Goal: Task Accomplishment & Management: Use online tool/utility

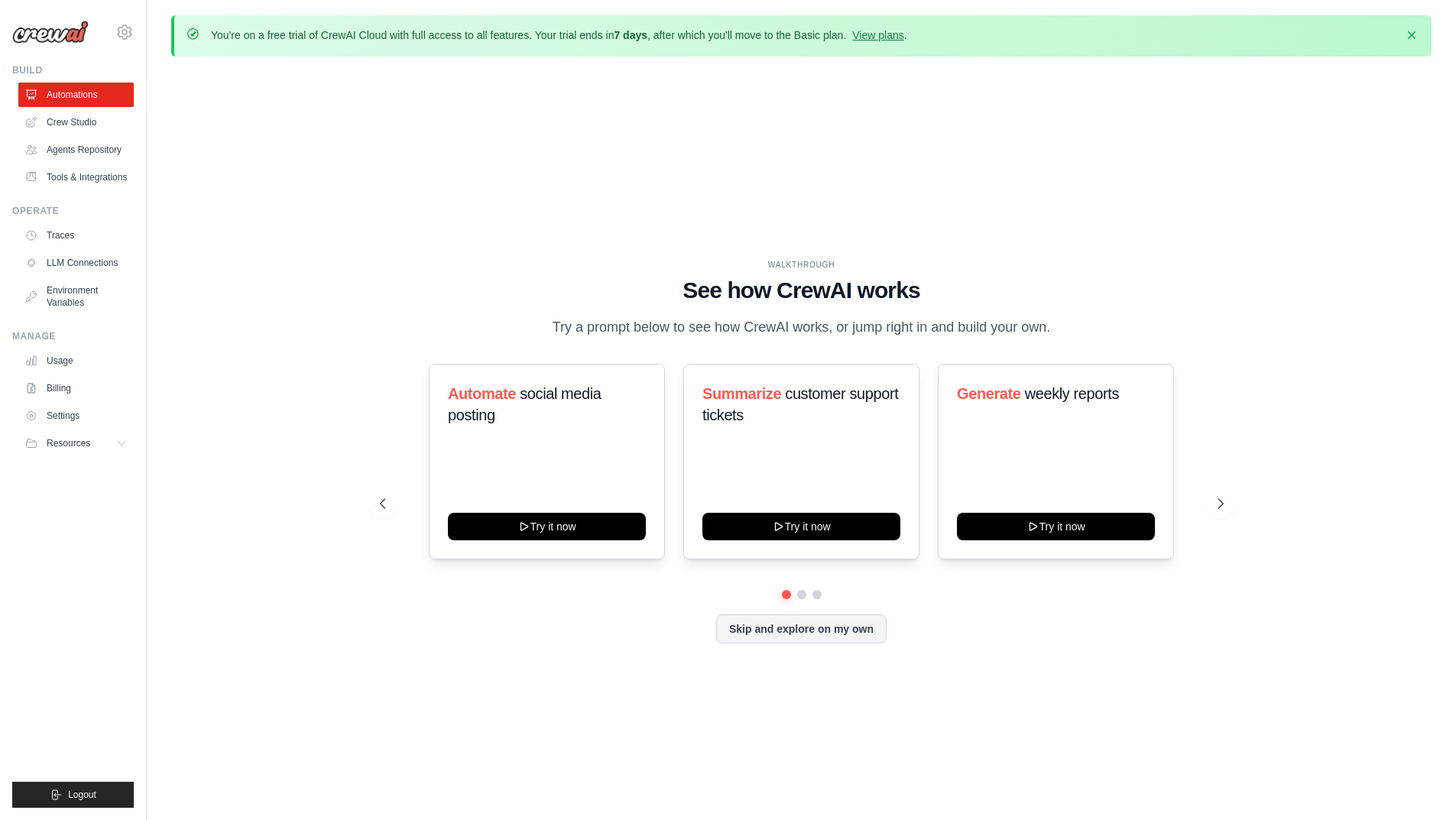
click at [622, 641] on div "Skip and explore on my own" at bounding box center [801, 629] width 843 height 29
click at [1028, 661] on div "WALKTHROUGH See how [PERSON_NAME] works Try a prompt below to see how [PERSON_N…" at bounding box center [801, 463] width 881 height 408
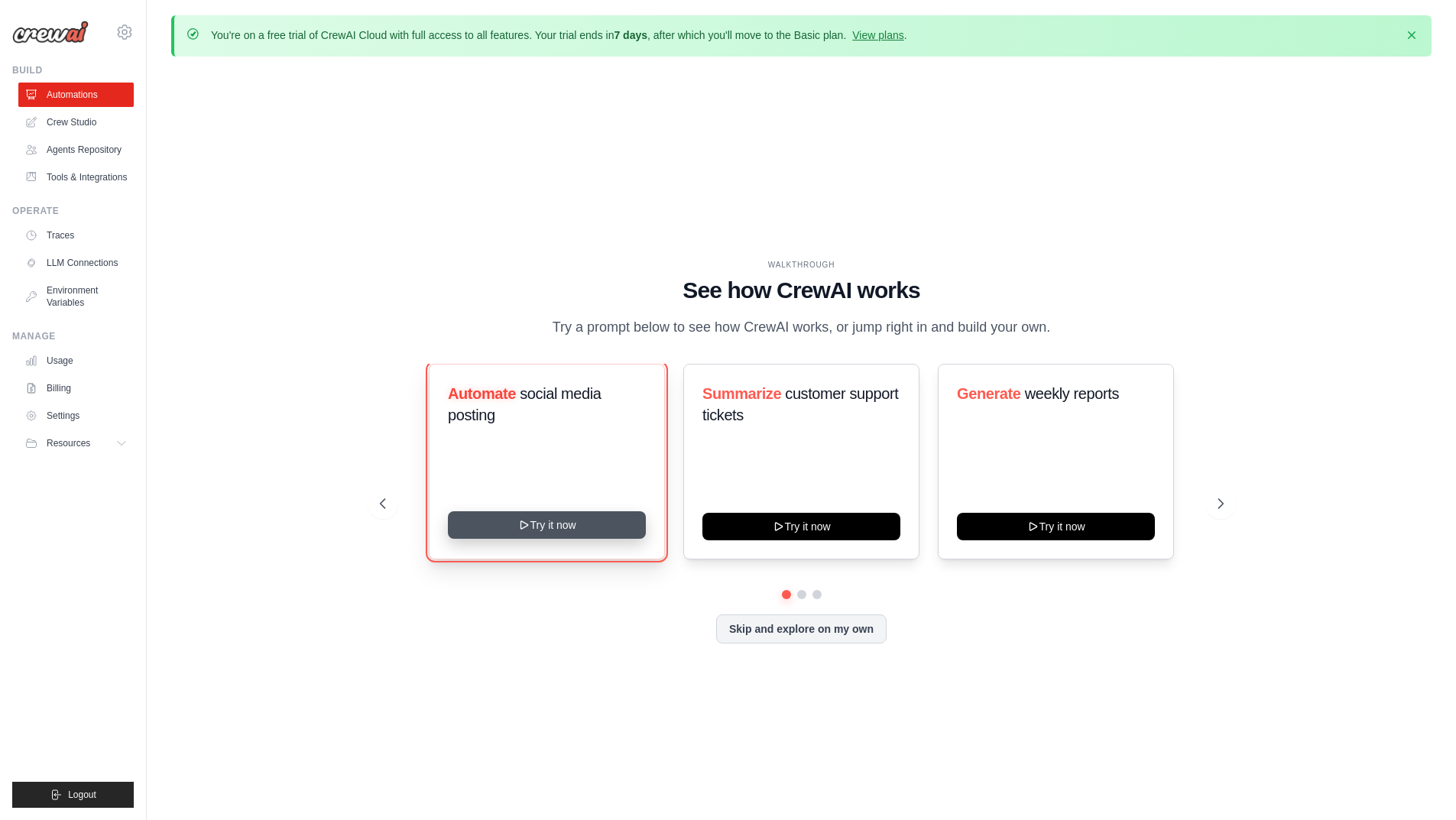
click at [578, 533] on button "Try it now" at bounding box center [547, 525] width 198 height 27
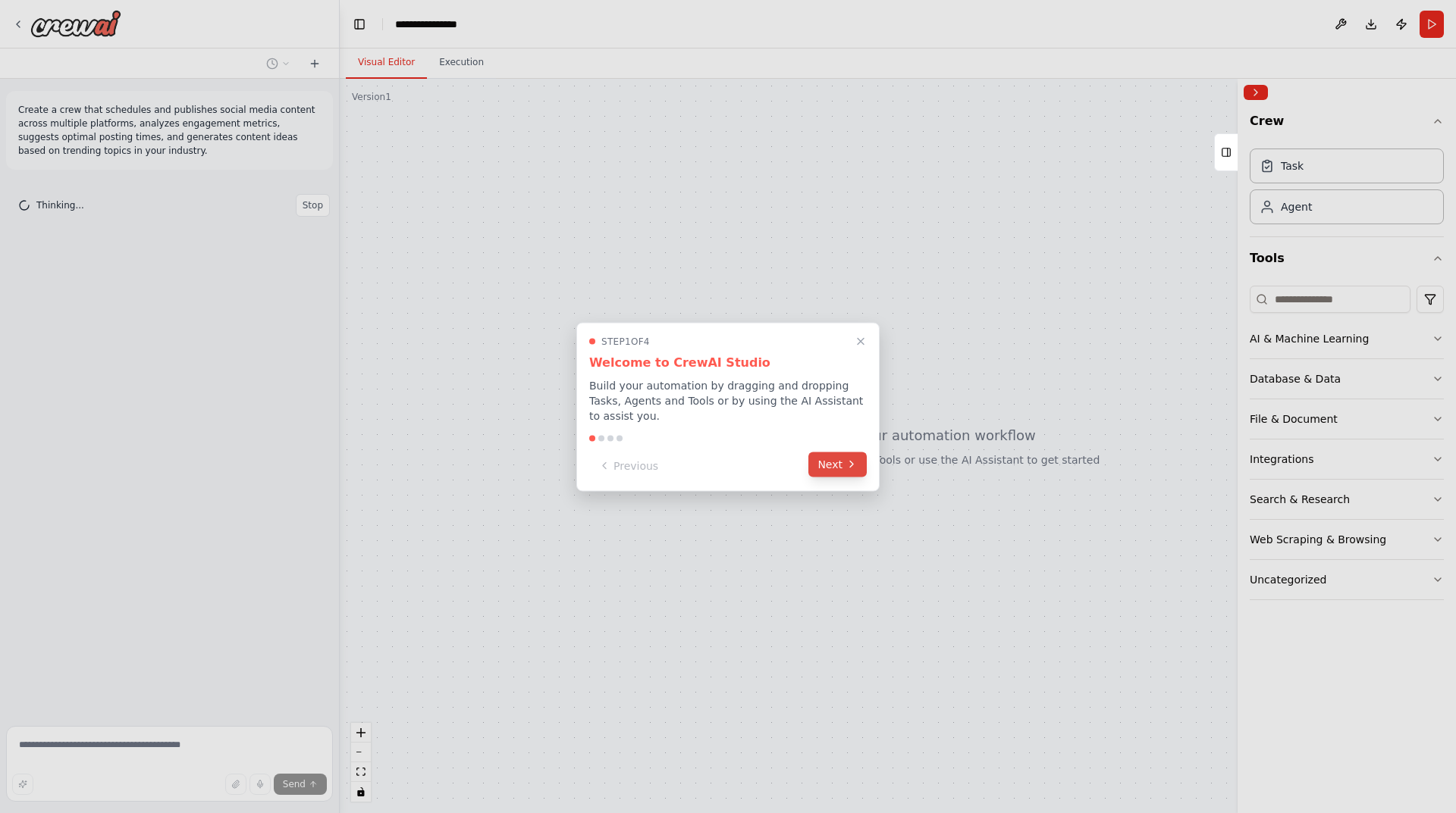
click at [844, 464] on button "Next" at bounding box center [838, 465] width 58 height 25
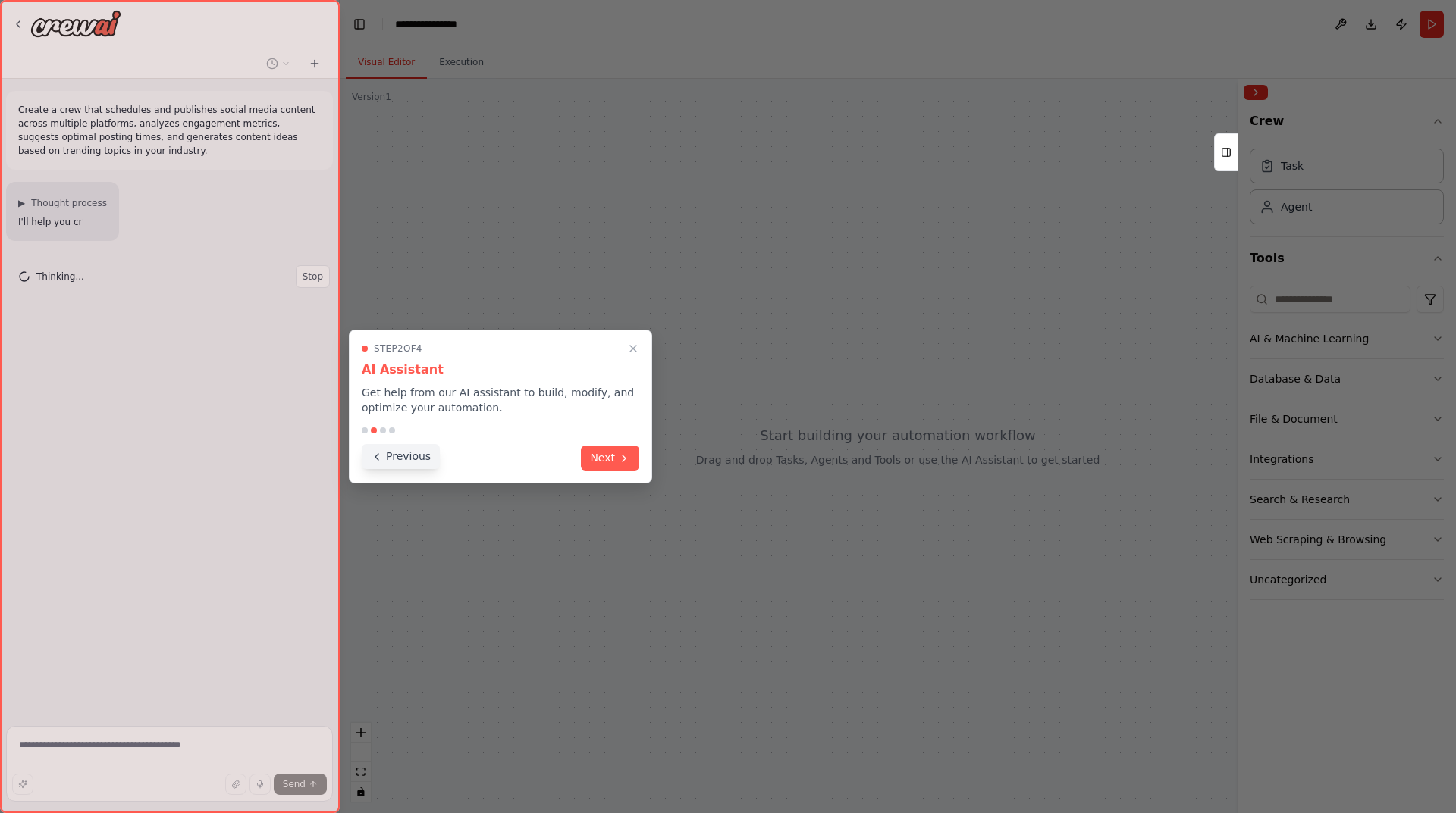
click at [379, 459] on icon at bounding box center [377, 457] width 12 height 12
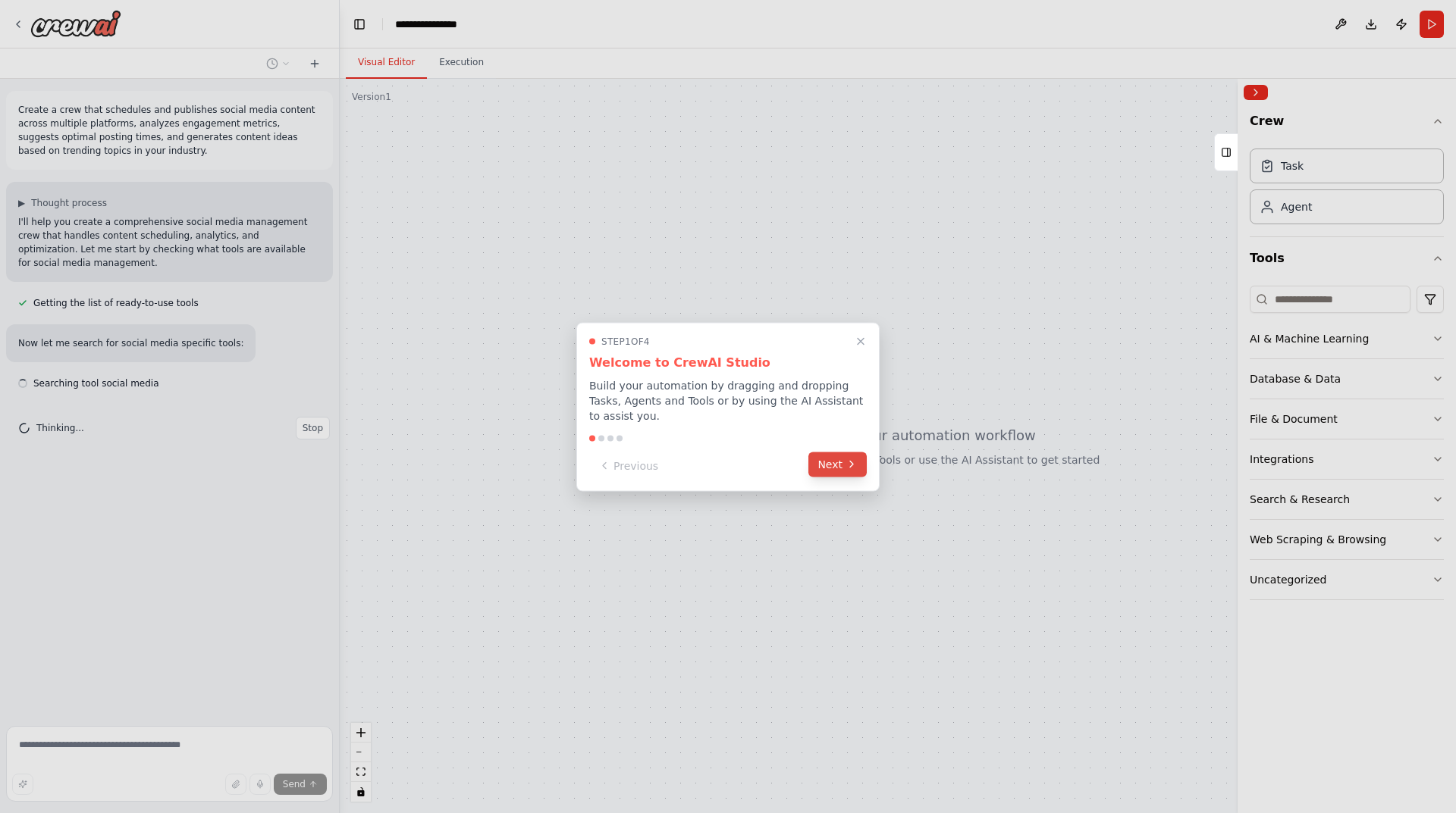
click at [837, 459] on button "Next" at bounding box center [838, 465] width 58 height 25
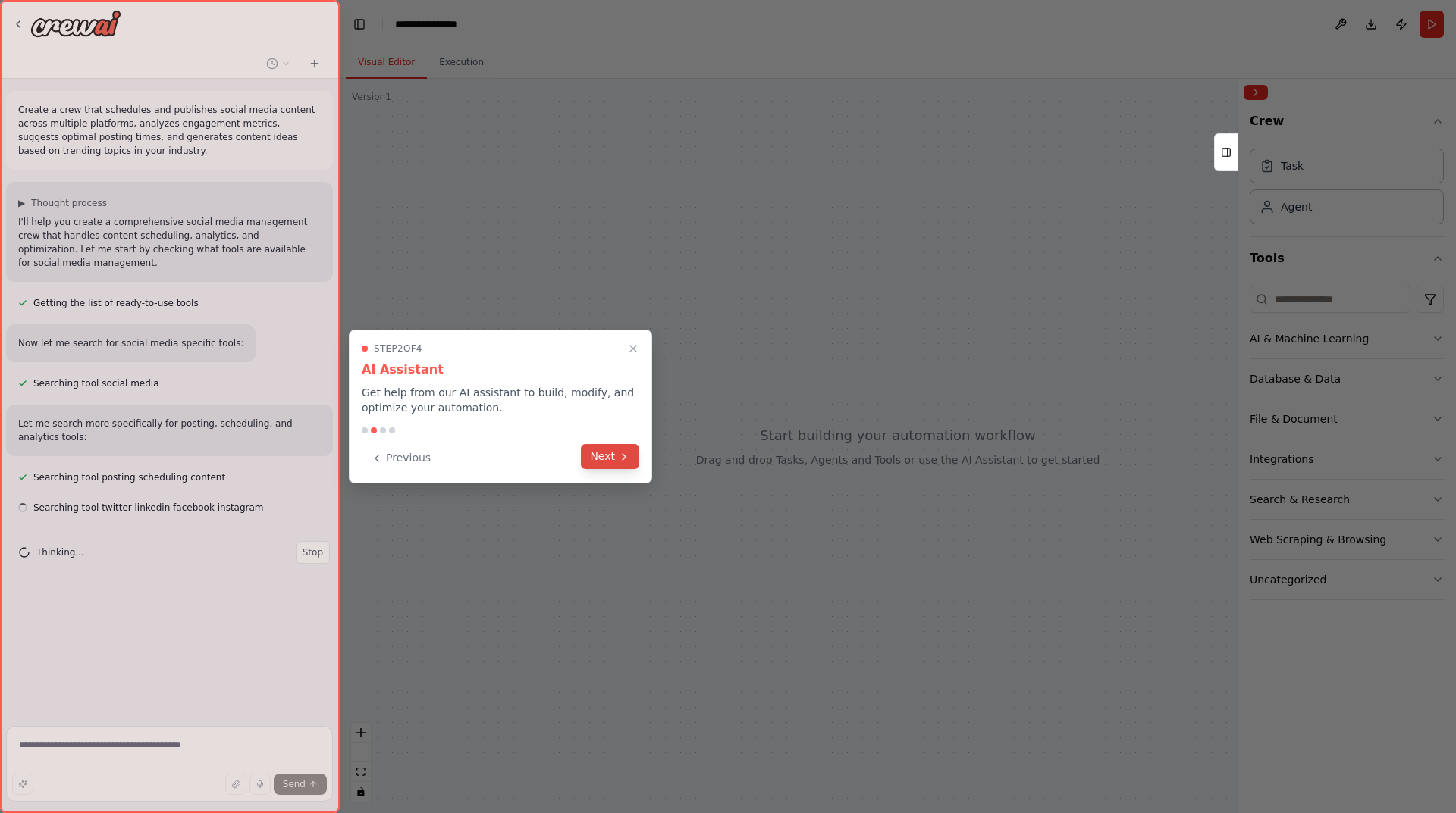
click at [616, 450] on button "Next" at bounding box center [610, 457] width 58 height 25
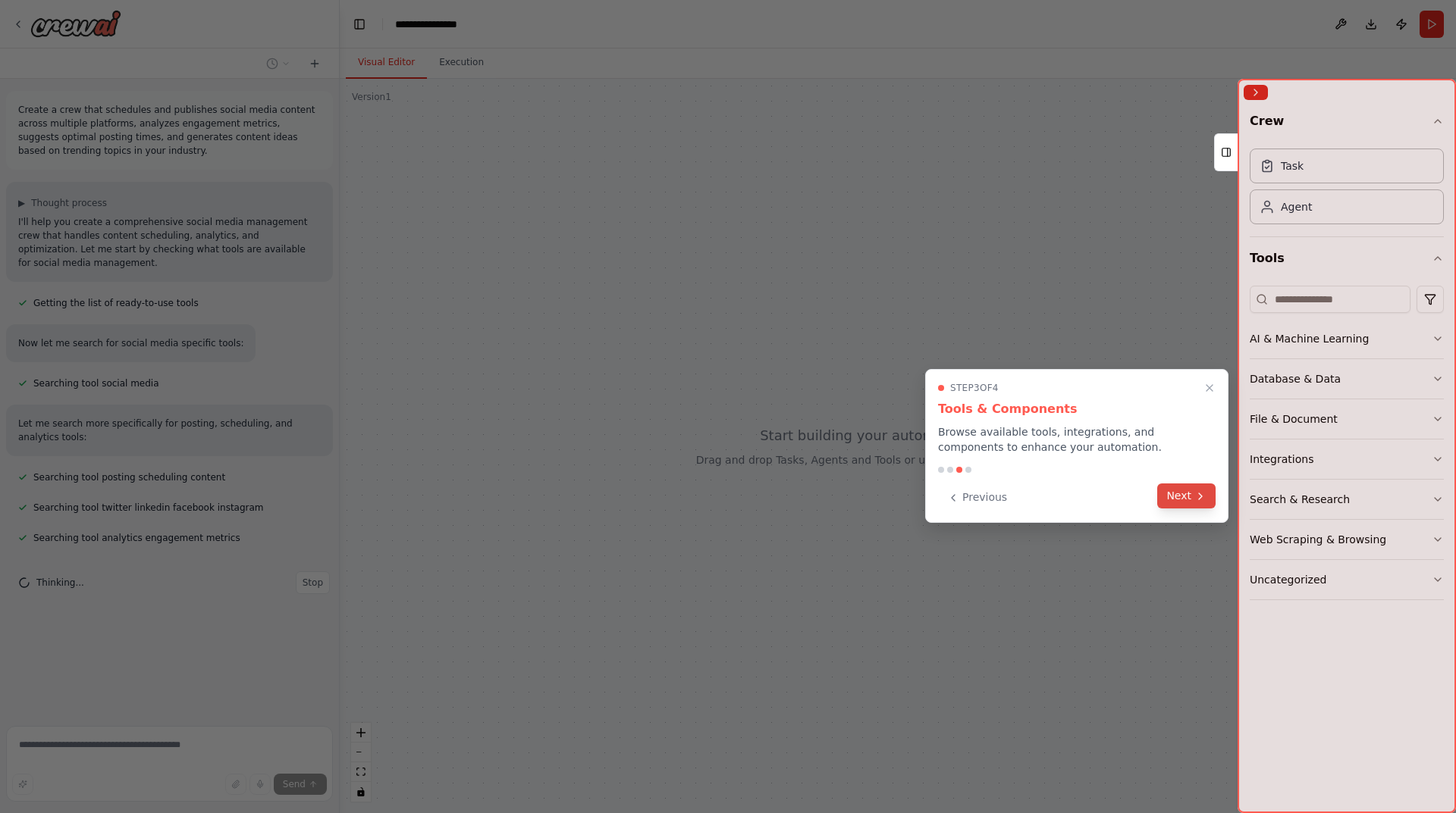
click at [1192, 496] on button "Next" at bounding box center [1186, 496] width 58 height 25
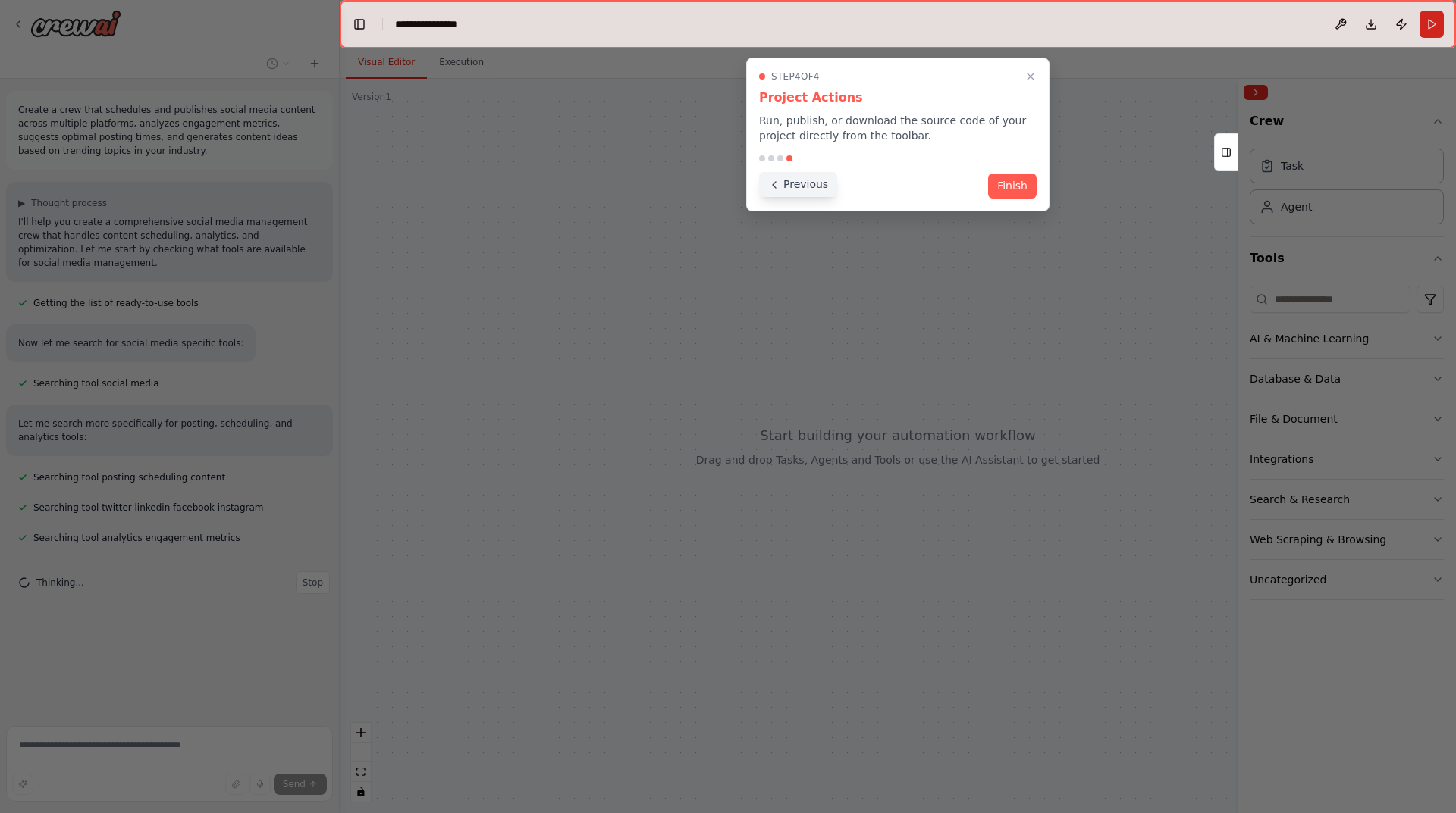
click at [778, 183] on icon at bounding box center [774, 184] width 12 height 12
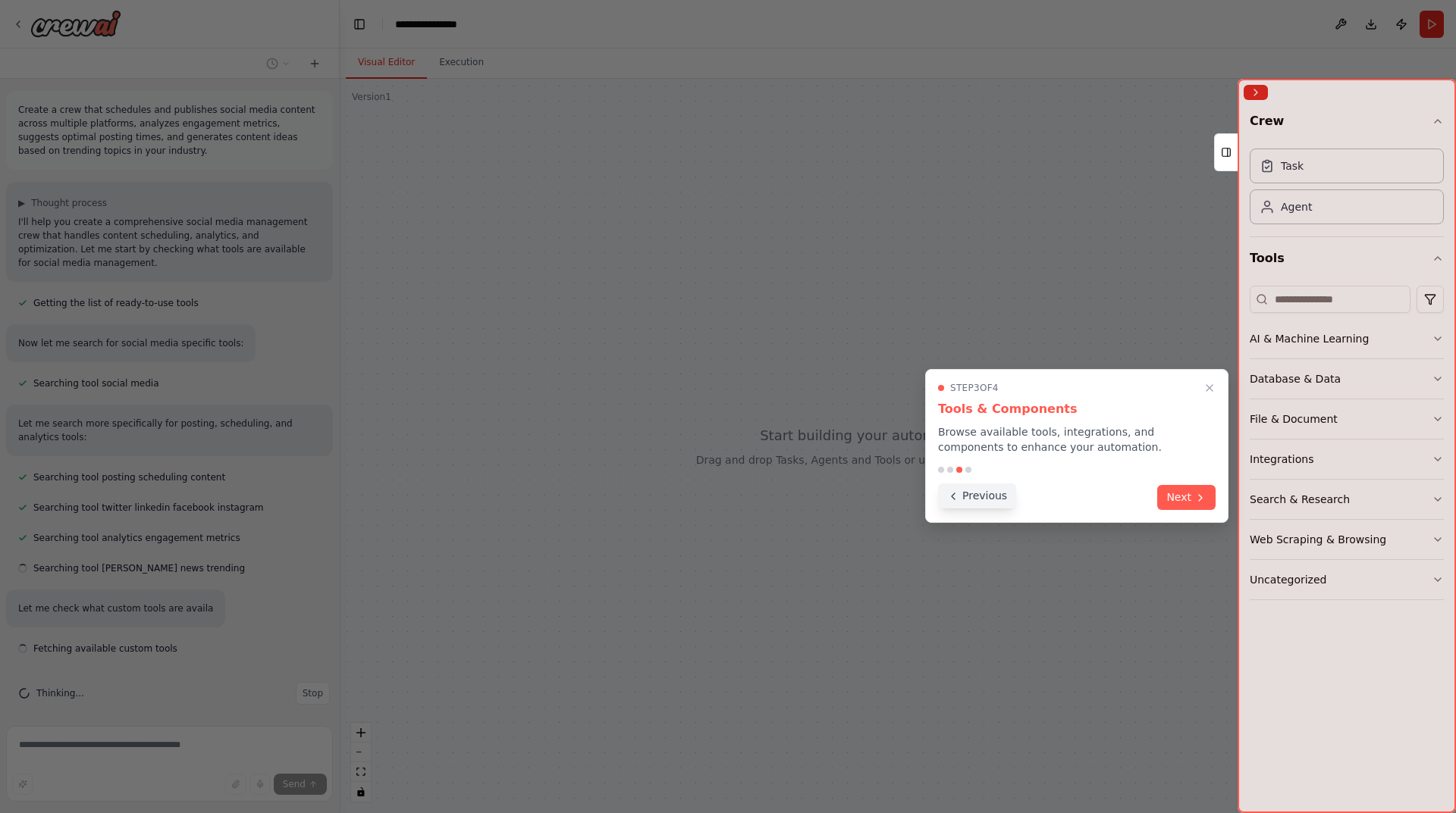
click at [982, 495] on button "Previous" at bounding box center [976, 496] width 78 height 25
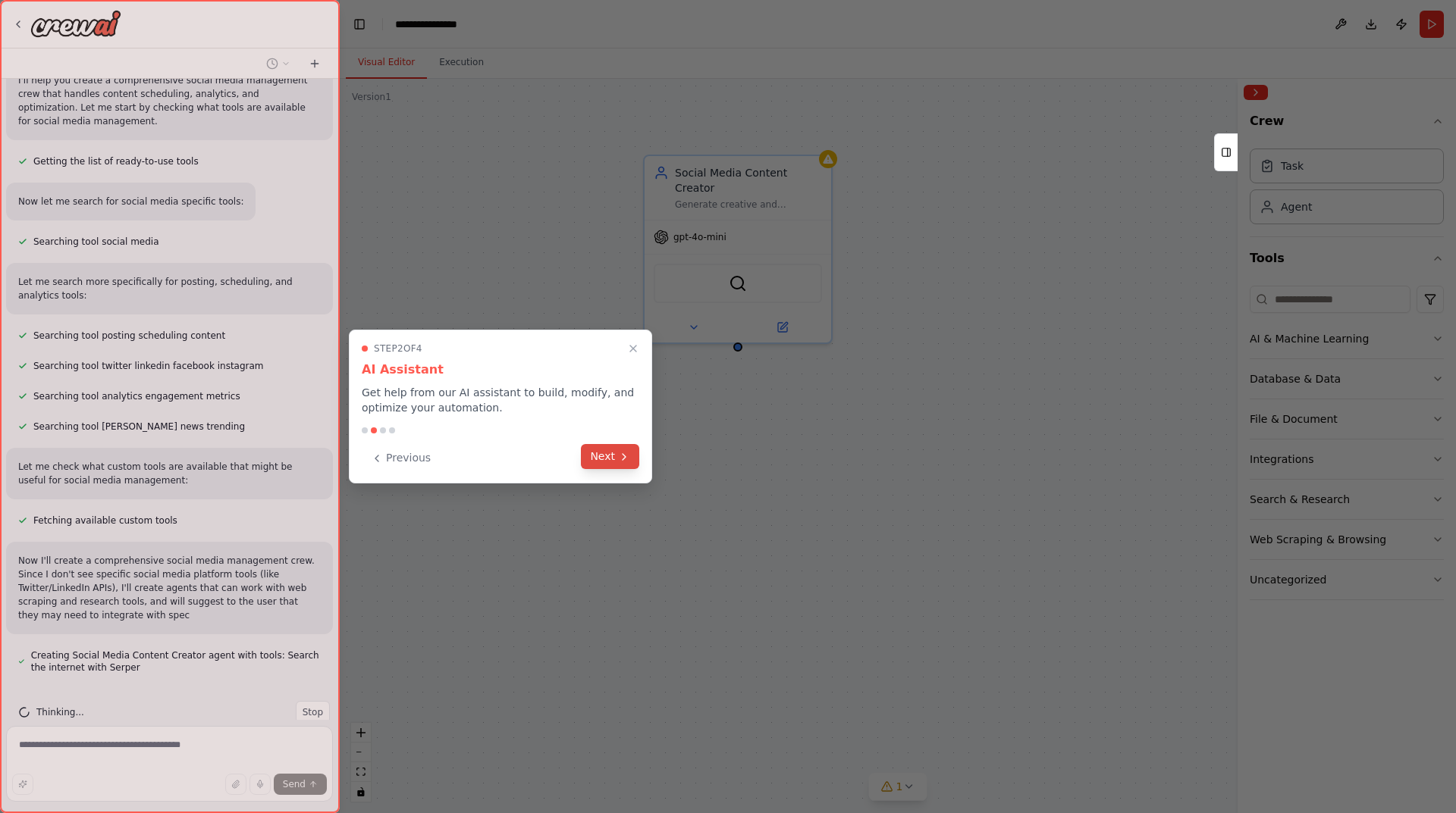
scroll to position [155, 0]
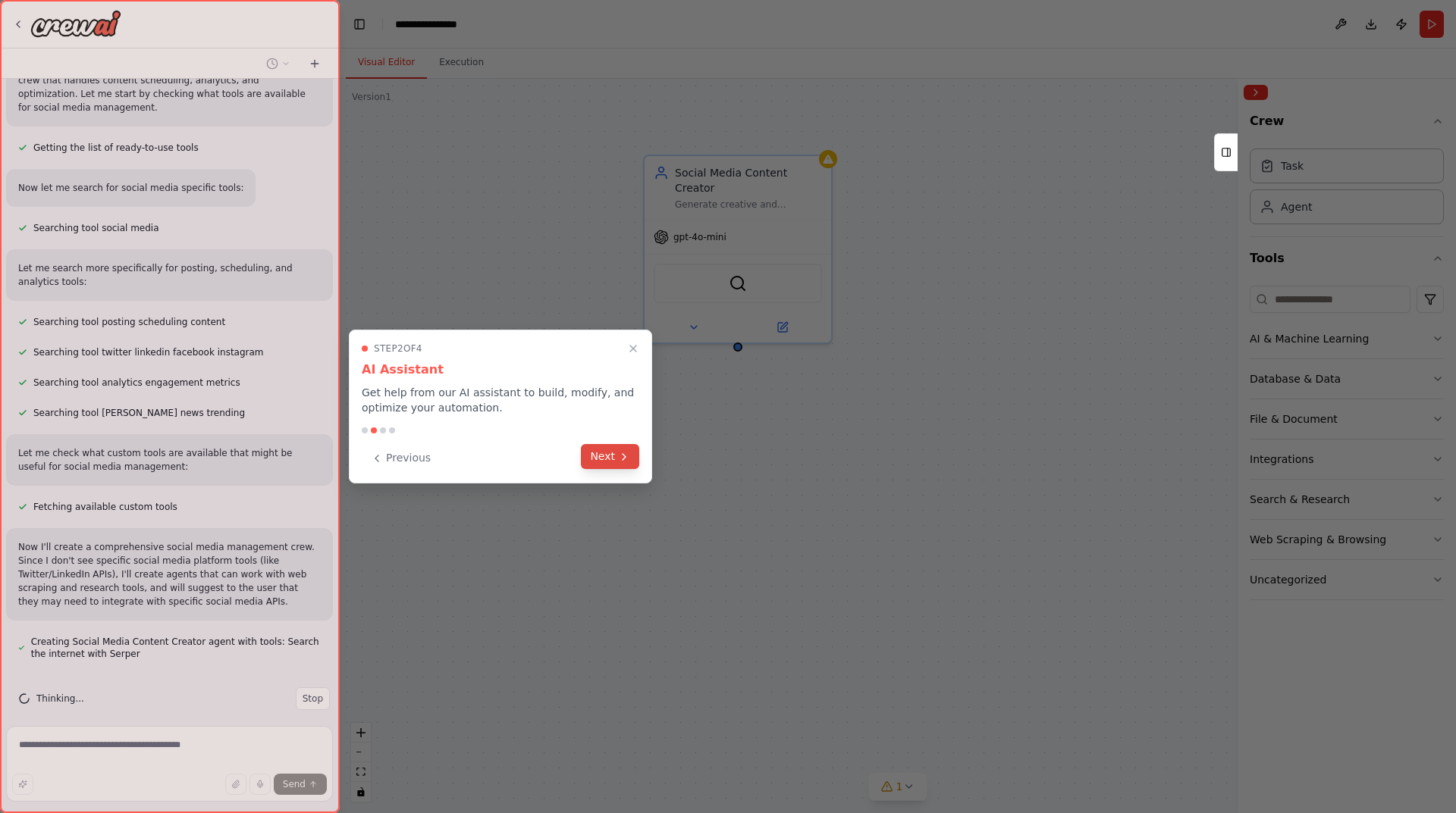
click at [619, 464] on button "Next" at bounding box center [610, 457] width 58 height 25
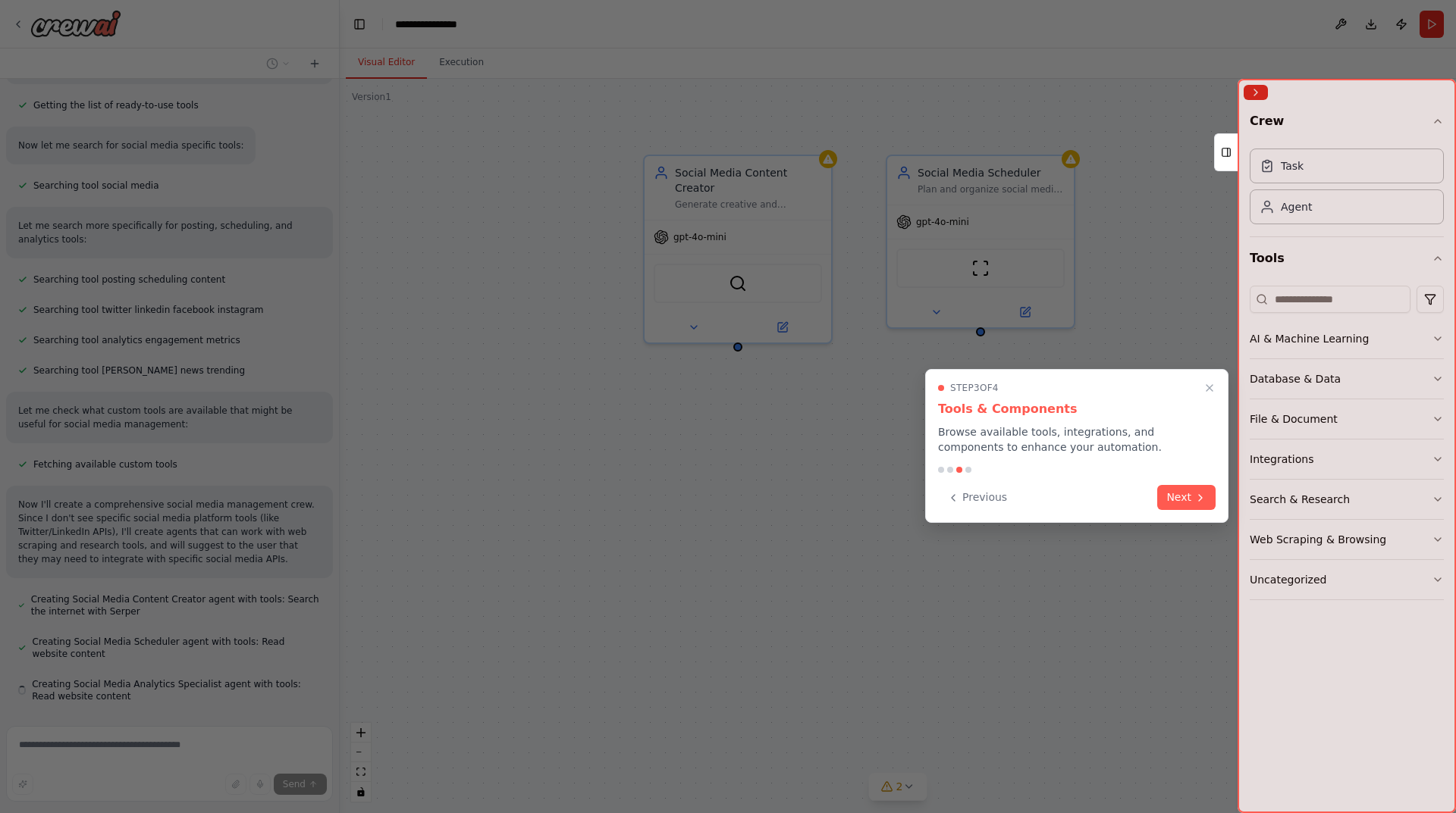
scroll to position [241, 0]
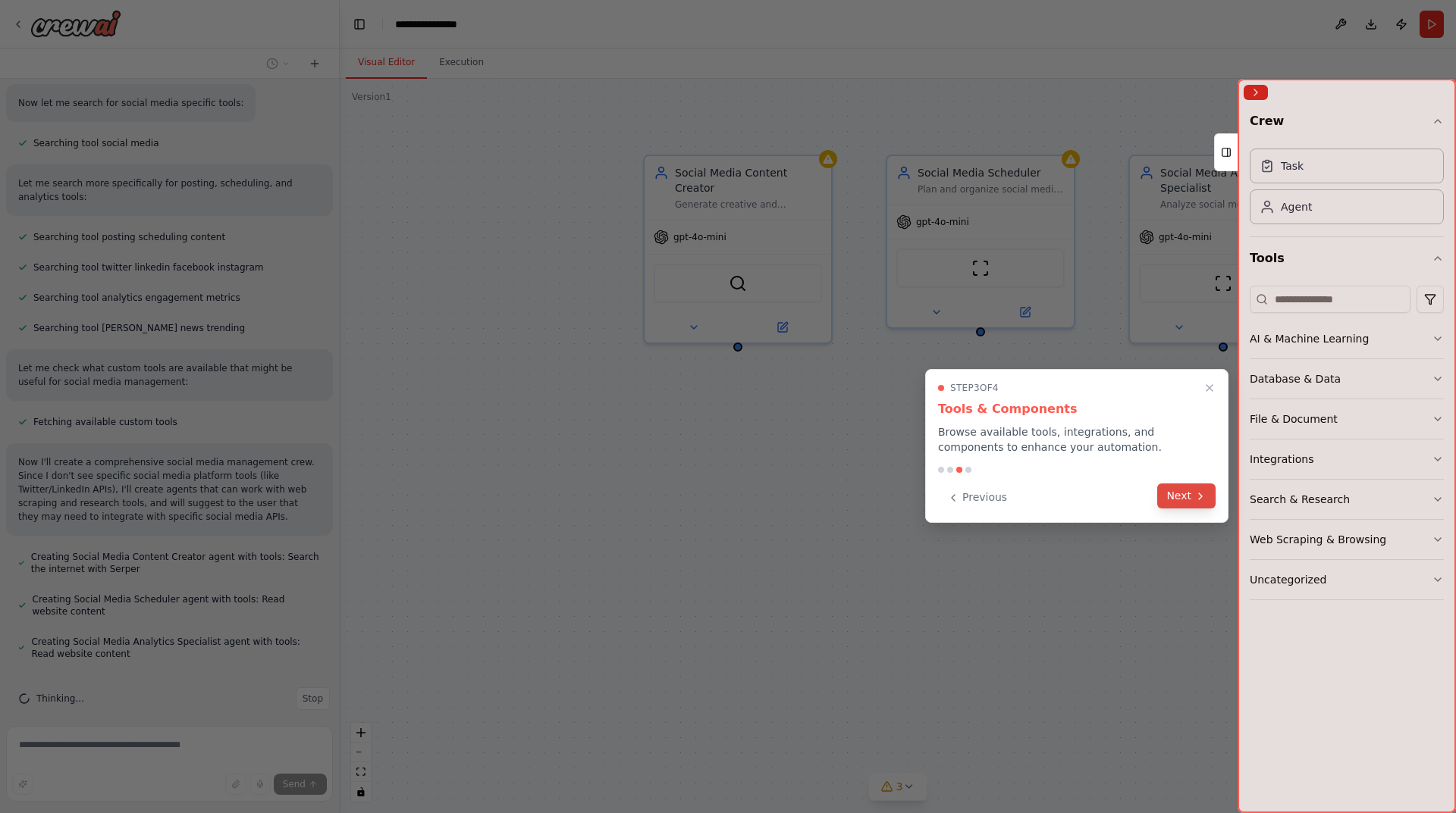
click at [1186, 502] on button "Next" at bounding box center [1186, 496] width 58 height 25
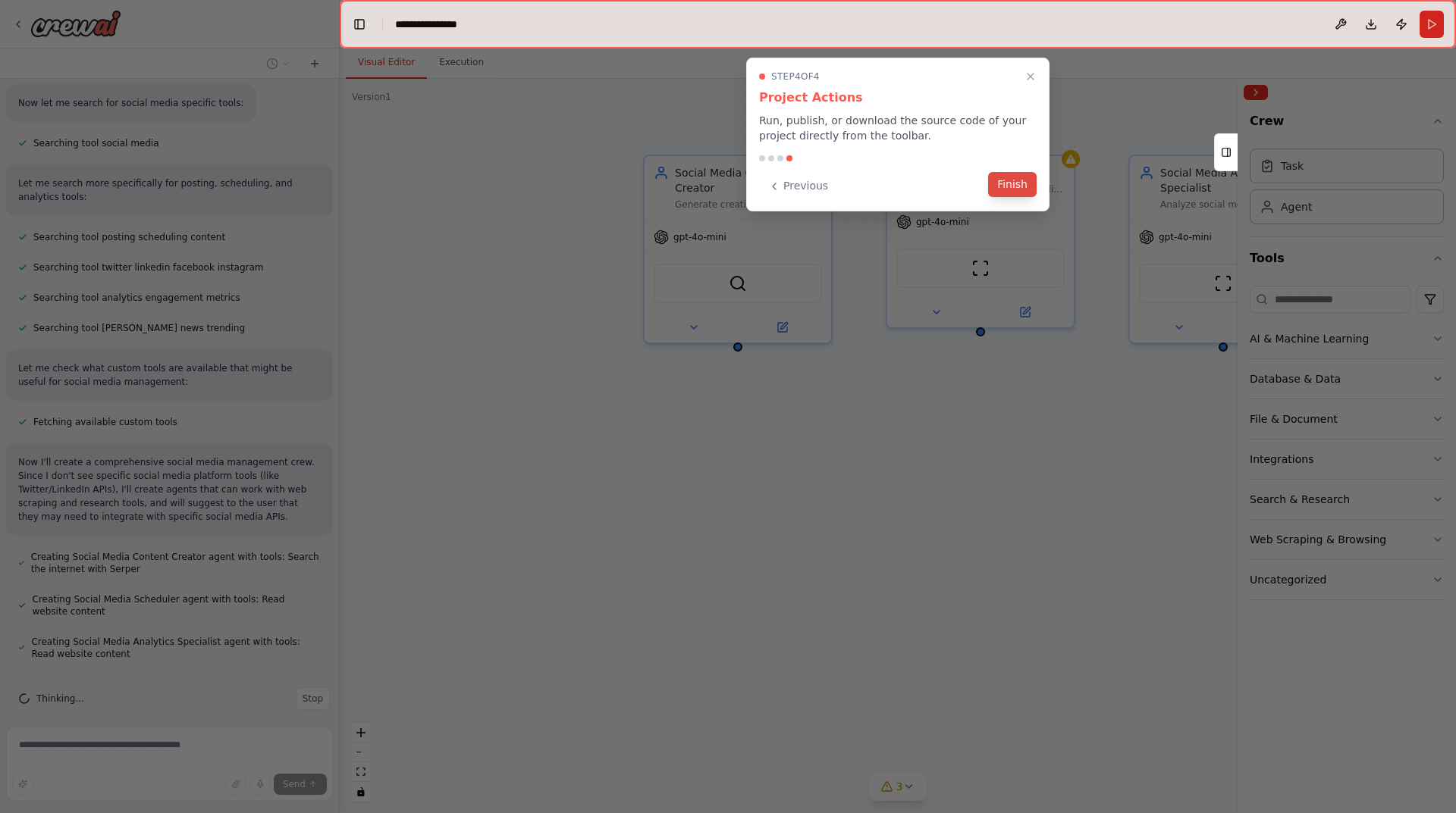
scroll to position [282, 0]
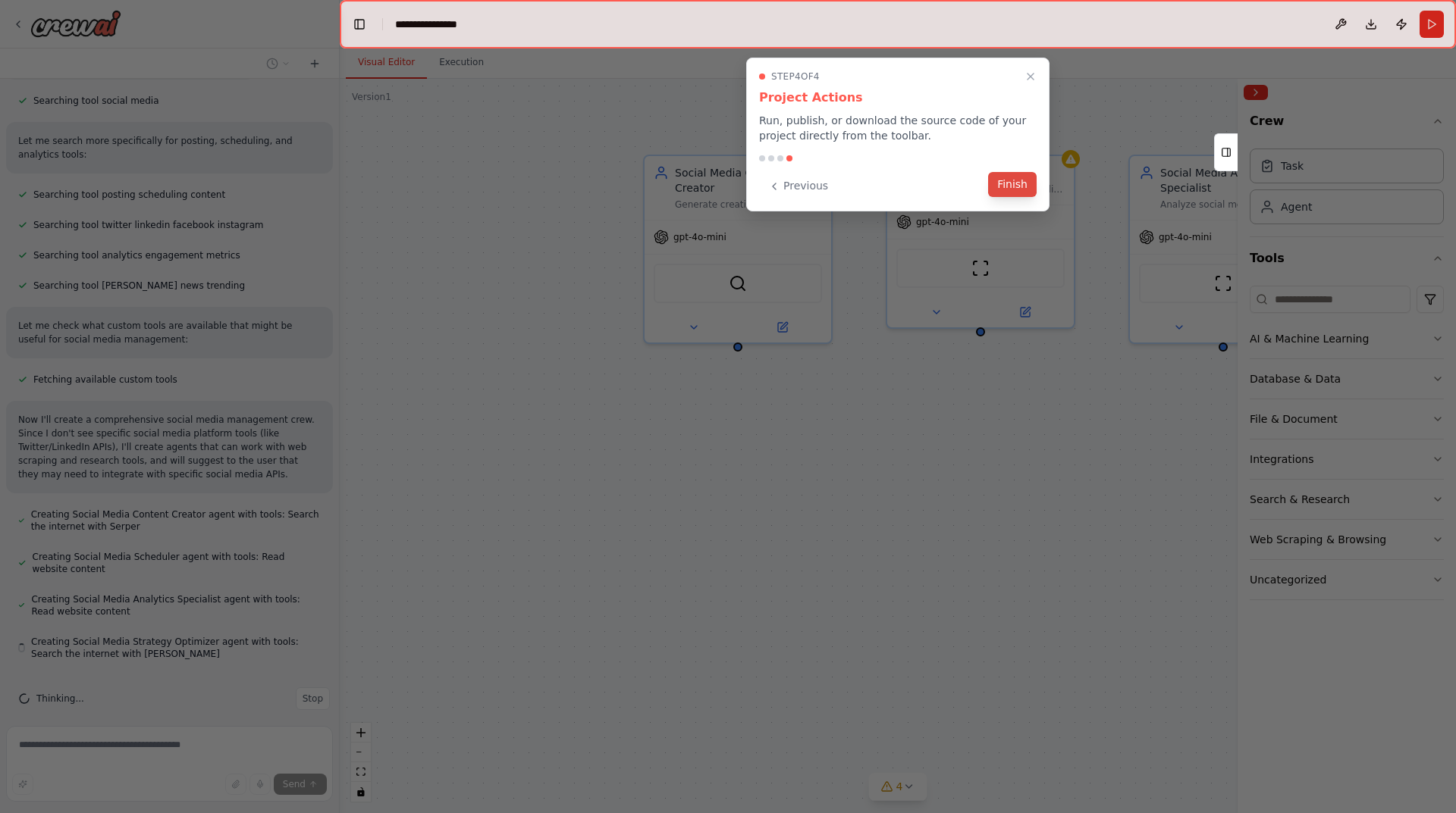
click at [999, 185] on button "Finish" at bounding box center [1012, 184] width 49 height 25
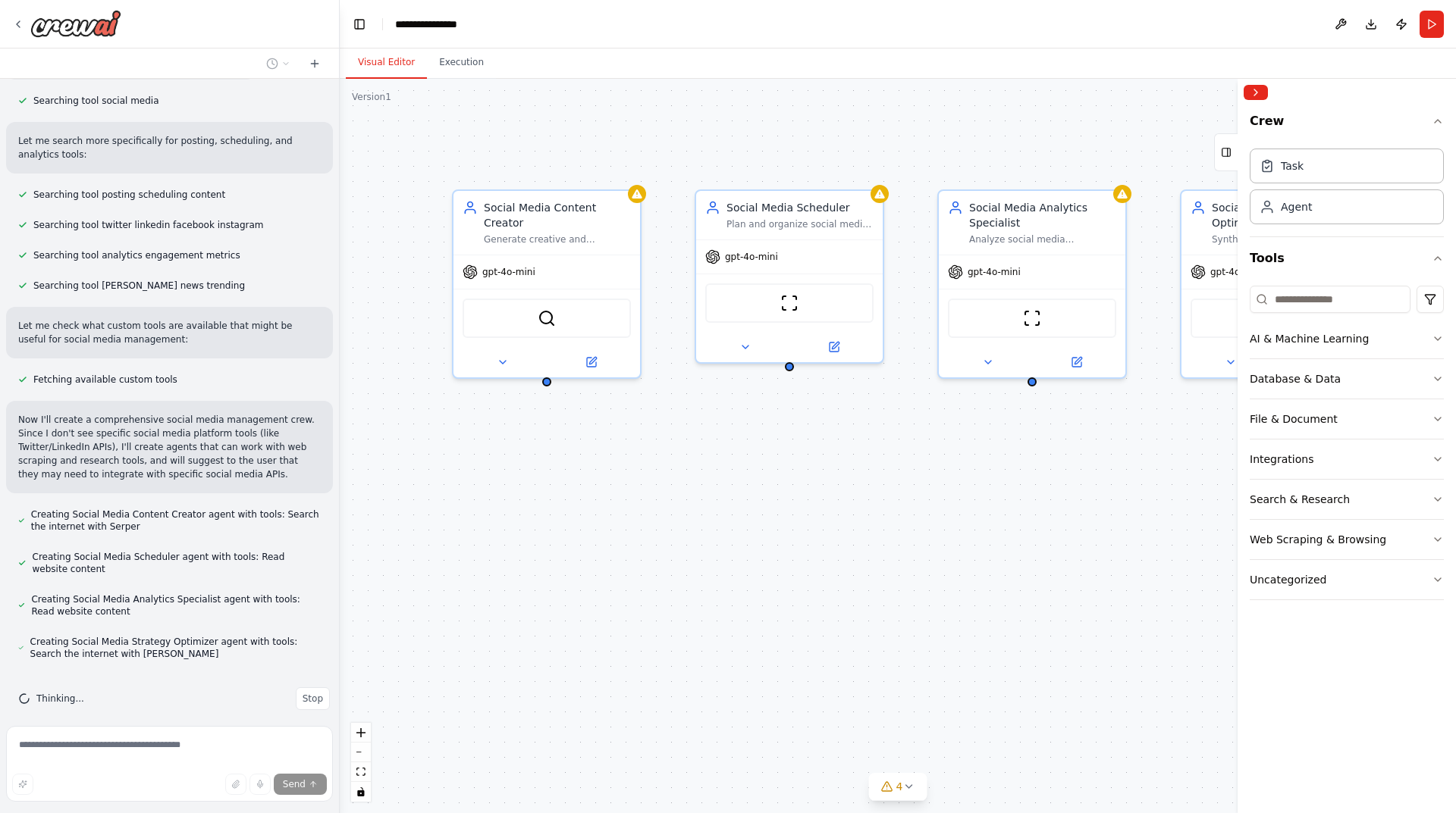
drag, startPoint x: 844, startPoint y: 656, endPoint x: 641, endPoint y: 707, distance: 209.3
click at [642, 707] on div "Social Media Content Creator Generate creative and engaging social media conten…" at bounding box center [898, 445] width 1116 height 734
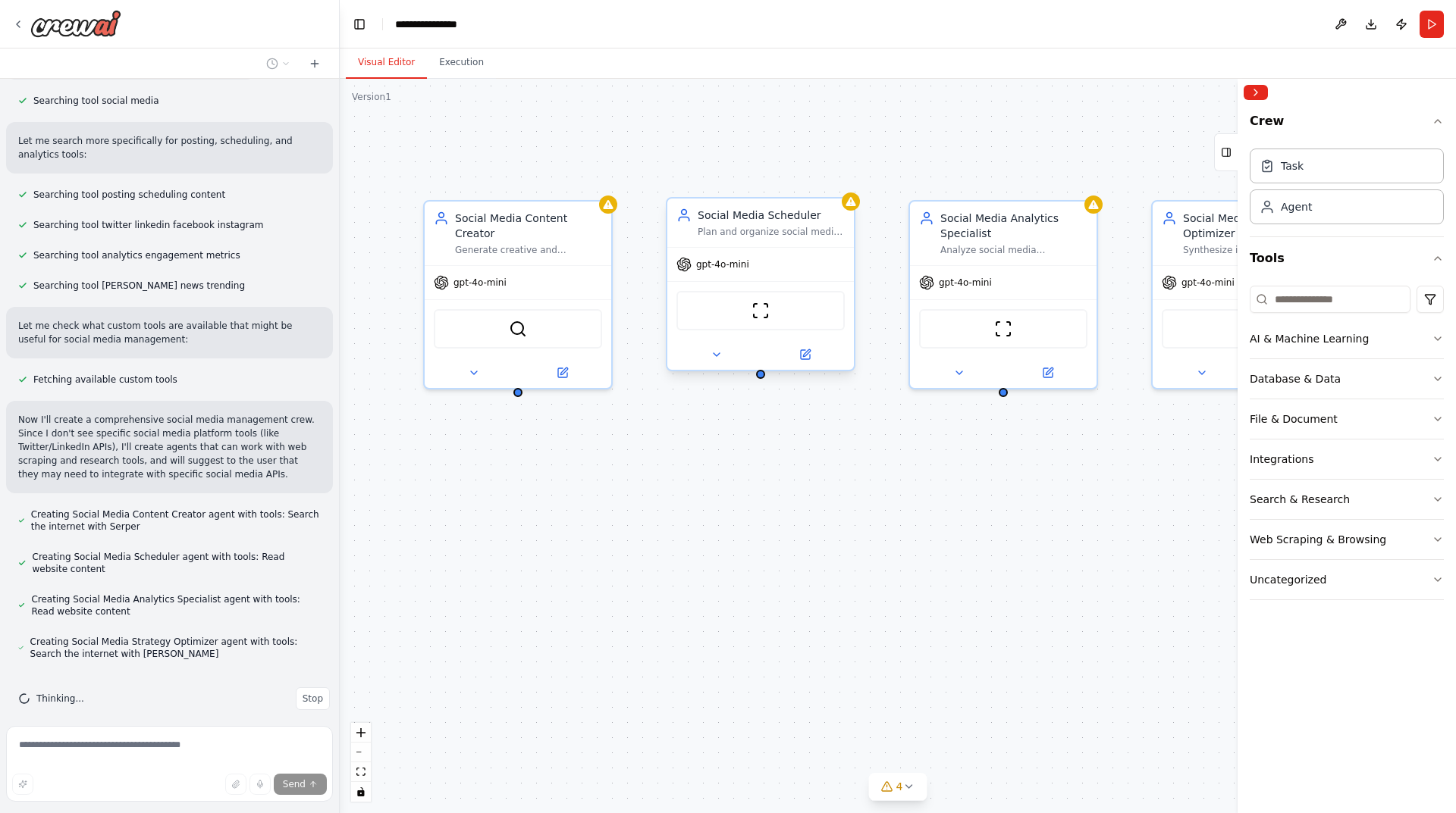
click at [724, 270] on span "gpt-4o-mini" at bounding box center [722, 264] width 53 height 12
click at [513, 320] on div "SerperDevTool" at bounding box center [517, 326] width 168 height 40
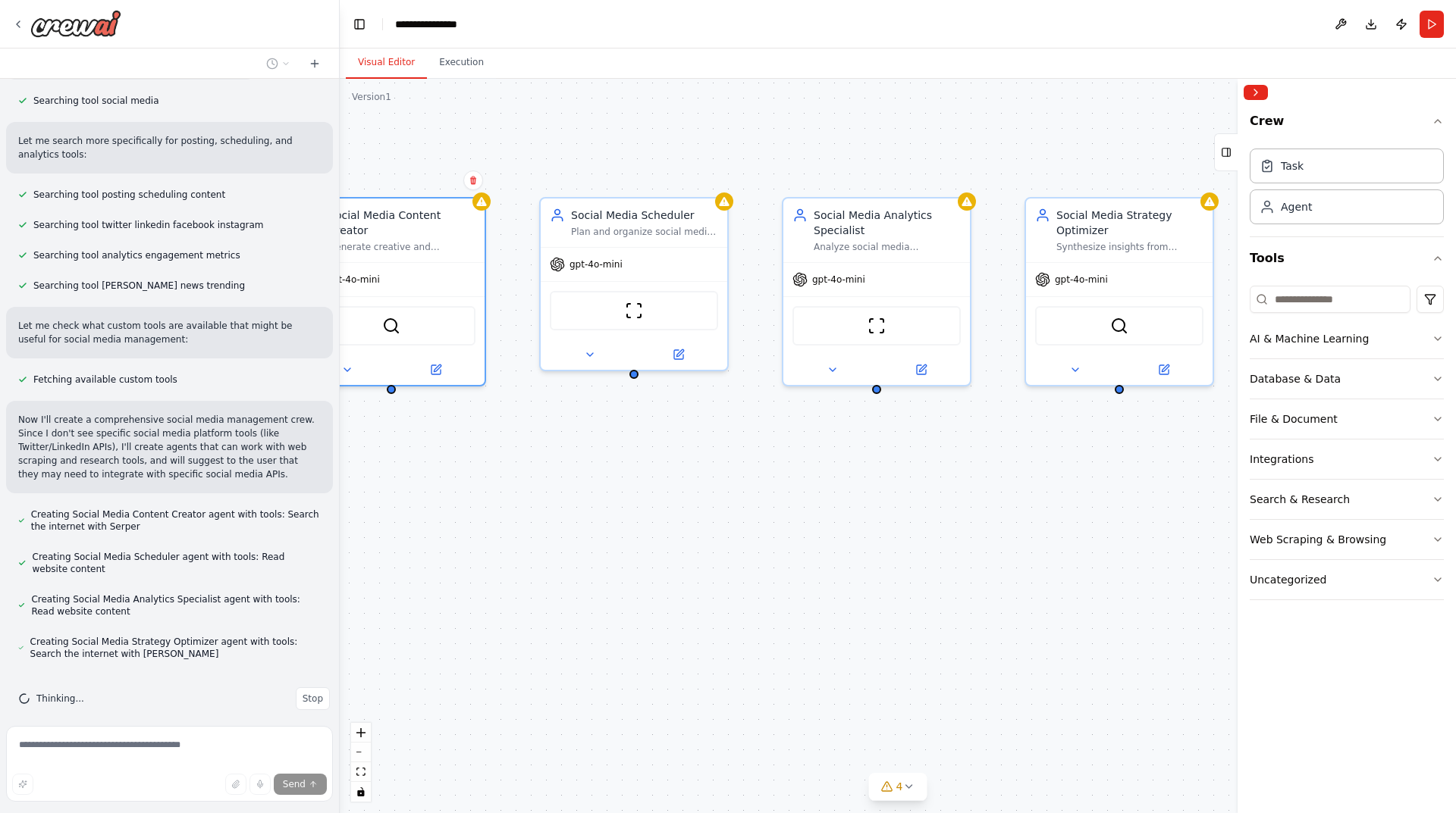
drag, startPoint x: 1226, startPoint y: 482, endPoint x: 1084, endPoint y: 477, distance: 142.1
click at [1085, 481] on div "Social Media Content Creator Generate creative and engaging social media conten…" at bounding box center [898, 445] width 1116 height 734
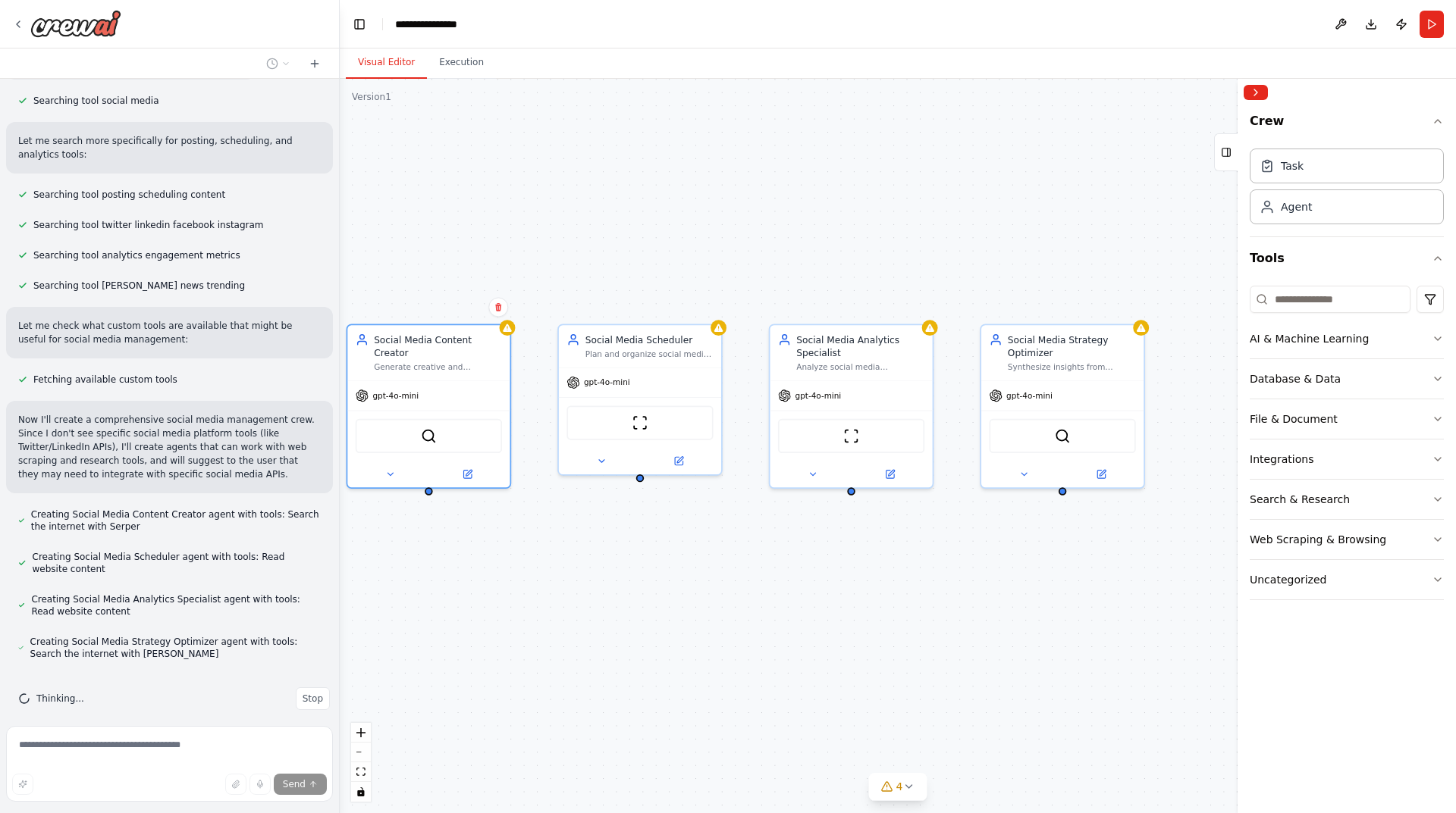
drag, startPoint x: 832, startPoint y: 596, endPoint x: 794, endPoint y: 686, distance: 97.7
click at [794, 686] on div "Social Media Content Creator Generate creative and engaging social media conten…" at bounding box center [898, 445] width 1116 height 734
click at [449, 26] on div "**********" at bounding box center [433, 24] width 76 height 16
click at [1276, 353] on button "AI & Machine Learning" at bounding box center [1346, 339] width 194 height 40
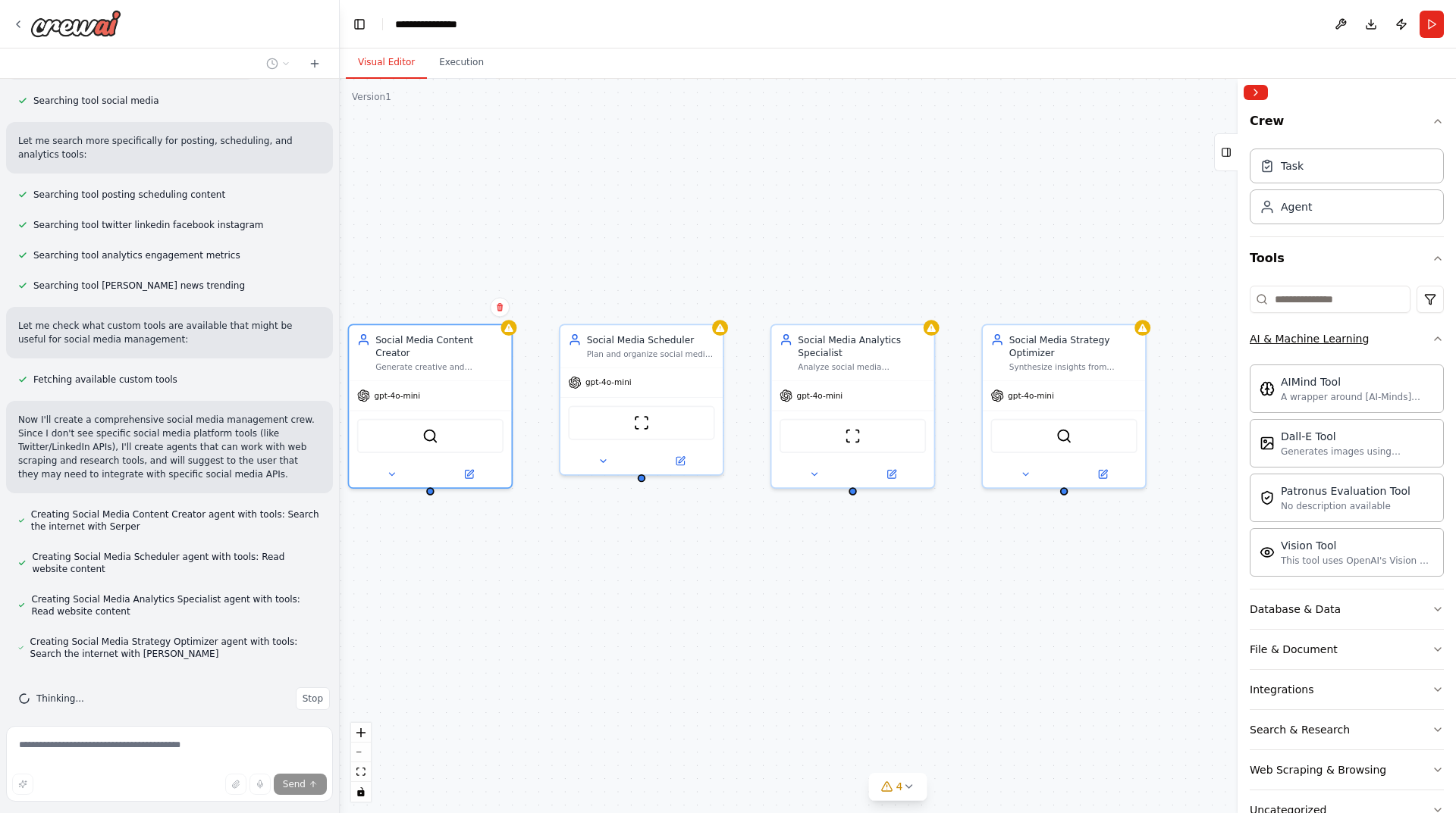
click at [1429, 351] on button "AI & Machine Learning" at bounding box center [1346, 339] width 194 height 40
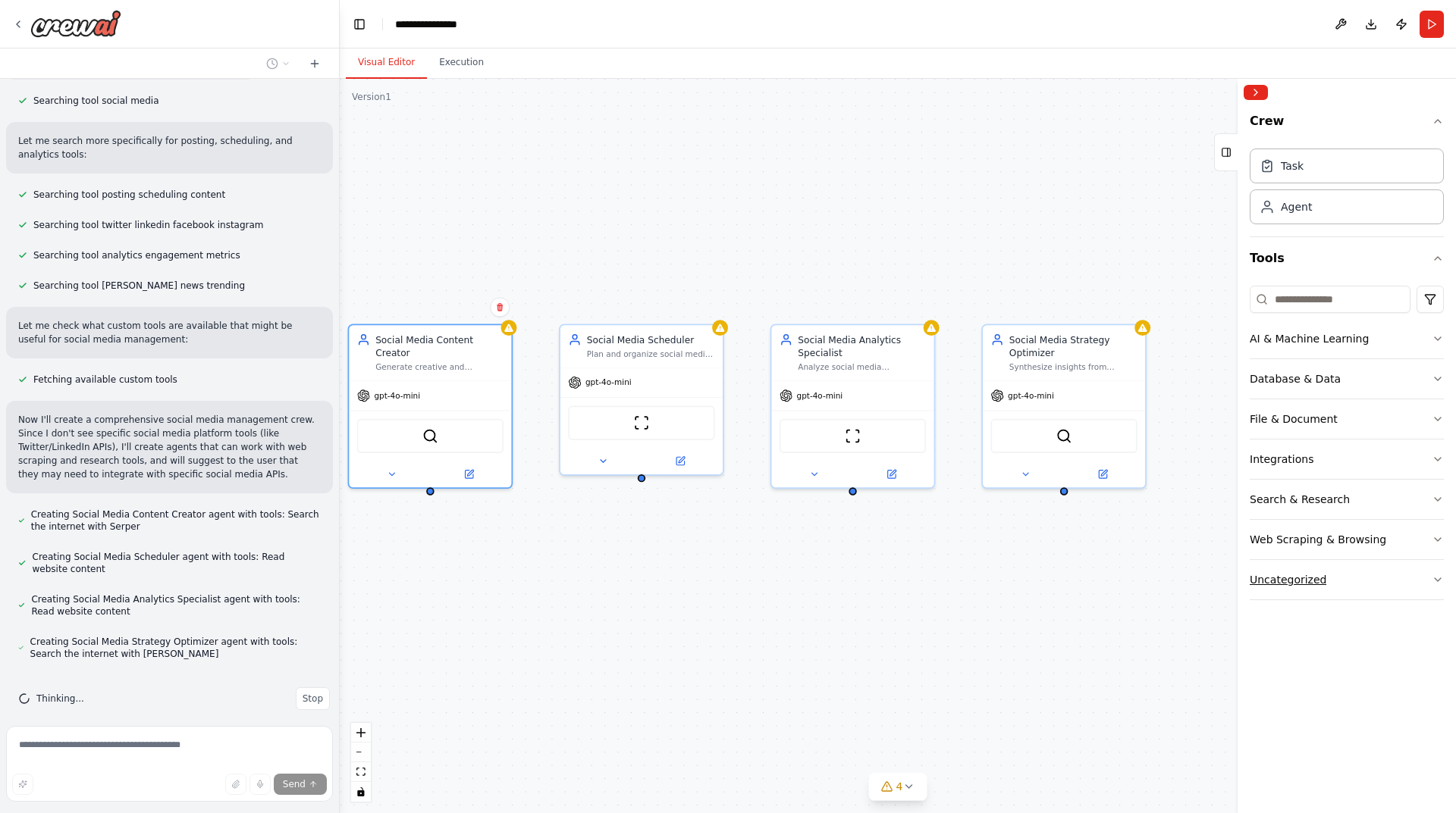
click at [1303, 591] on button "Uncategorized" at bounding box center [1346, 579] width 194 height 40
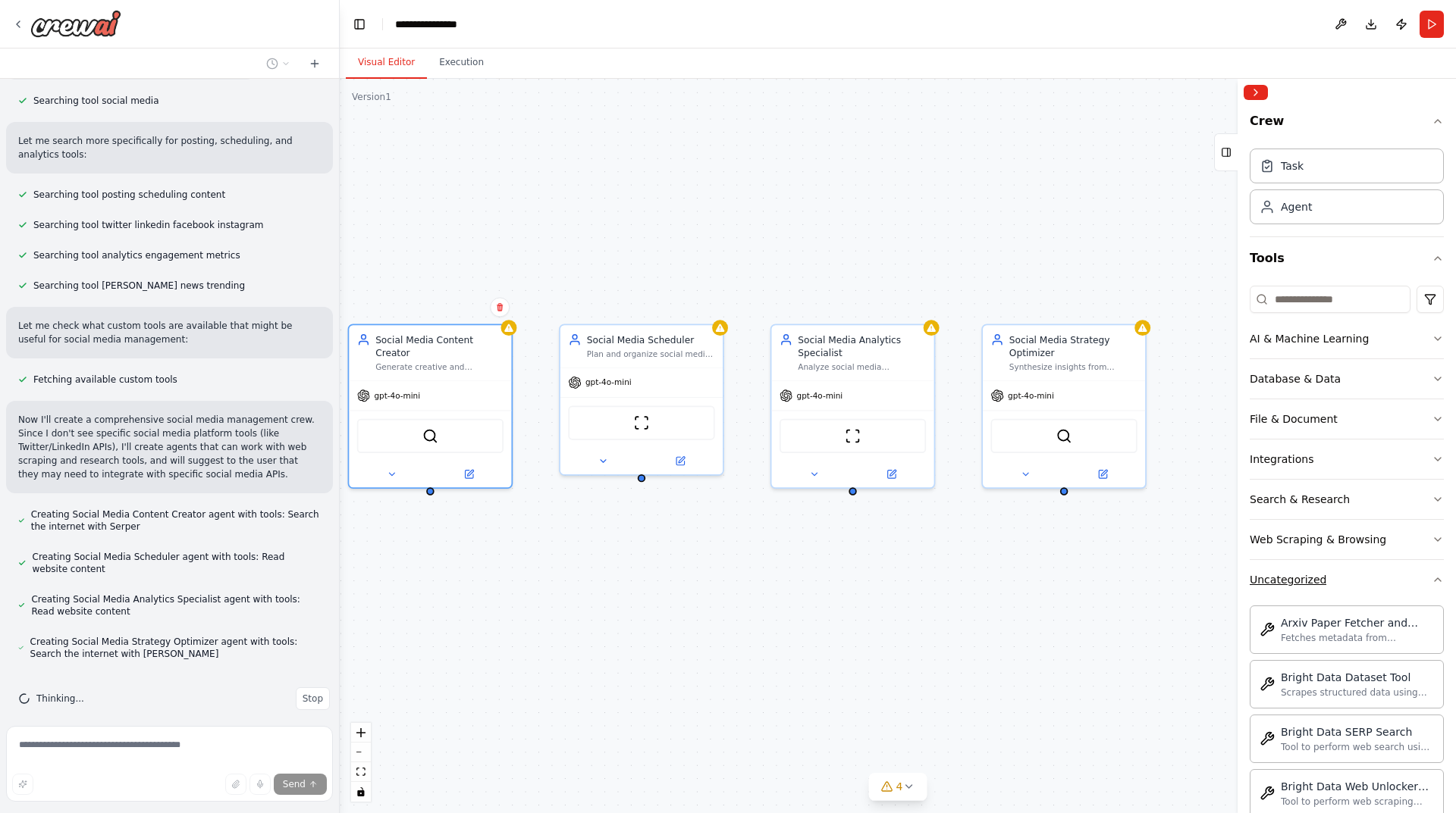
click at [1303, 586] on div "Uncategorized" at bounding box center [1287, 580] width 77 height 16
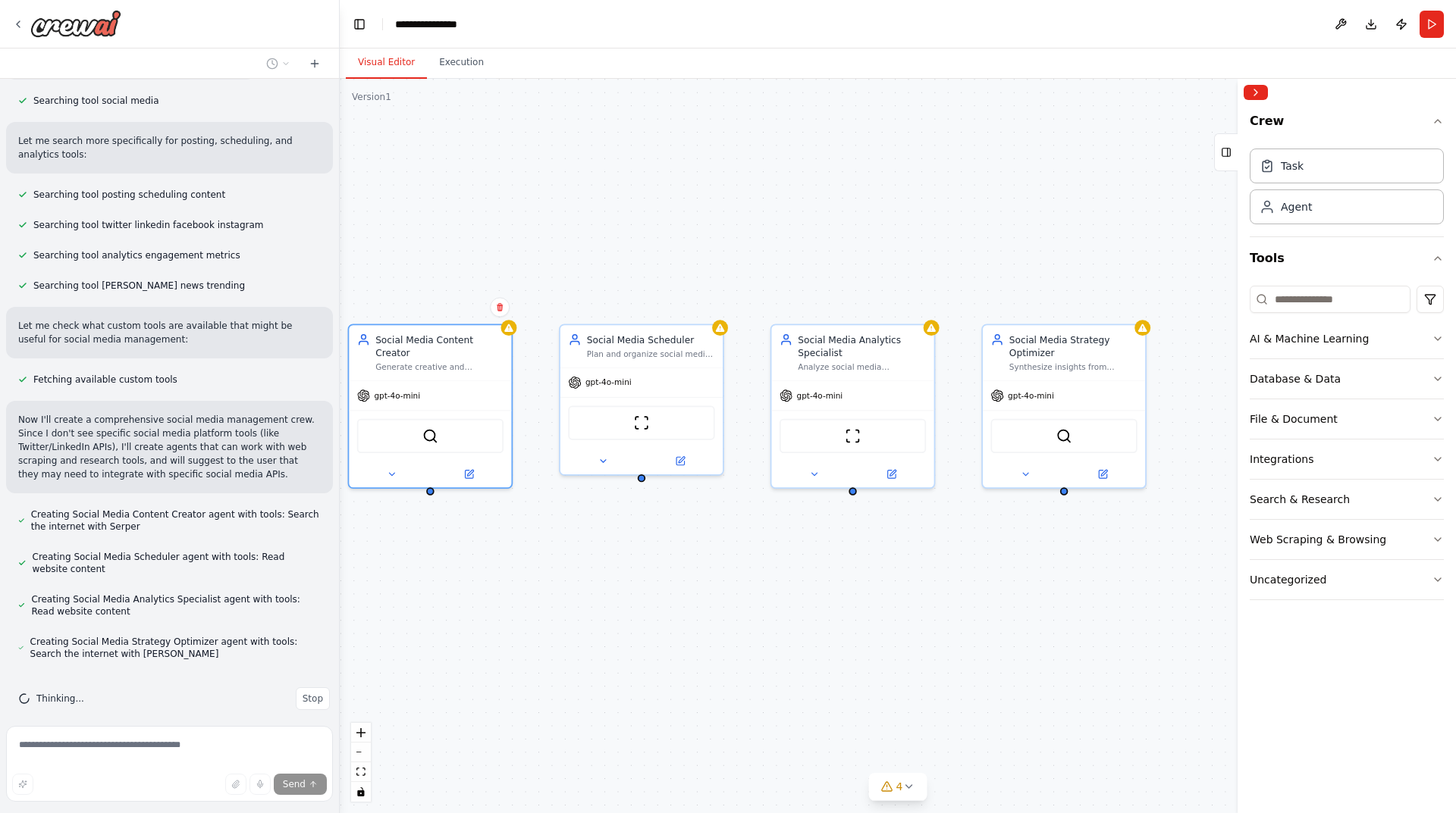
scroll to position [363, 0]
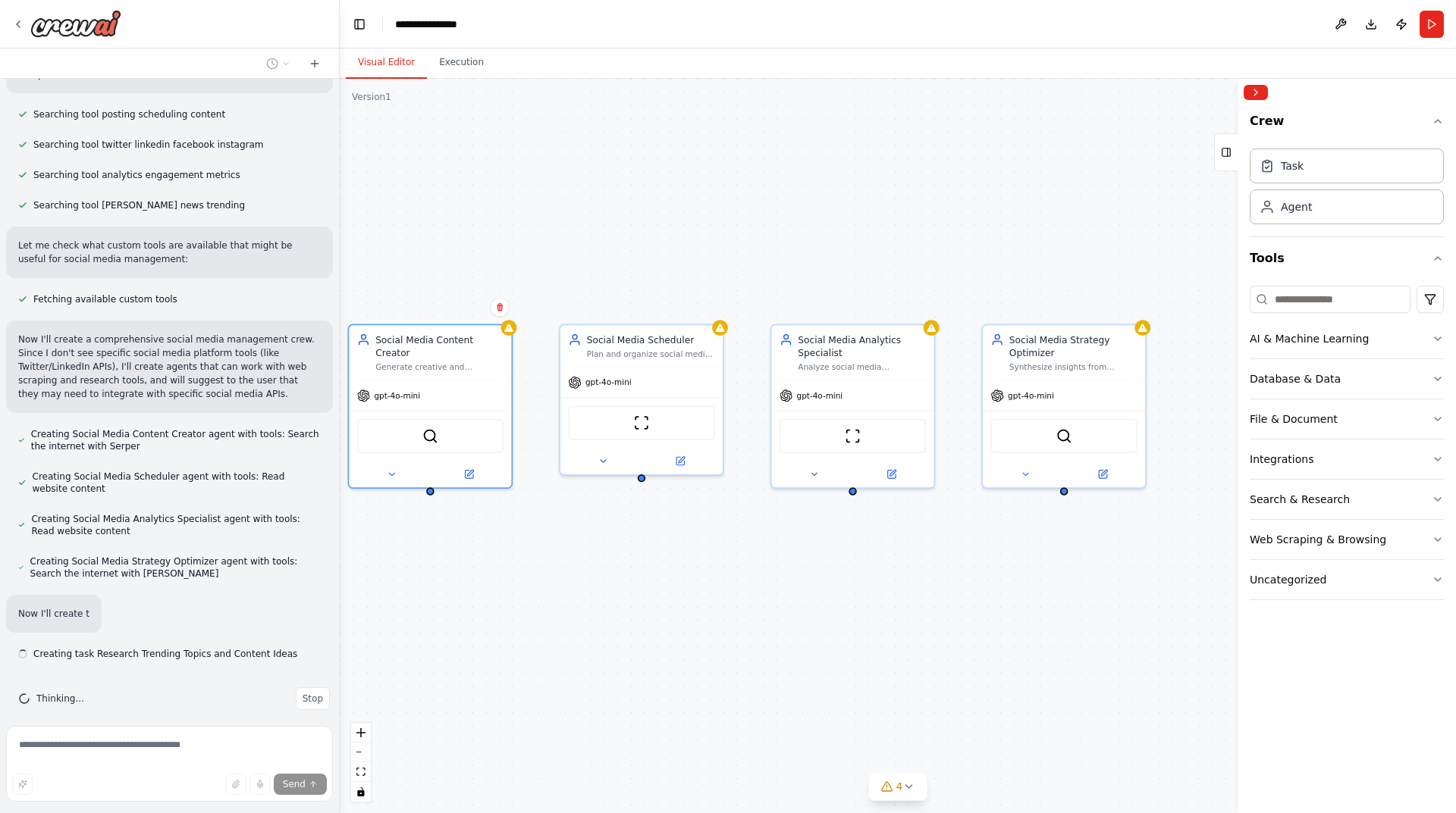
click at [1126, 605] on div "Social Media Content Creator Generate creative and engaging social media conten…" at bounding box center [898, 445] width 1116 height 734
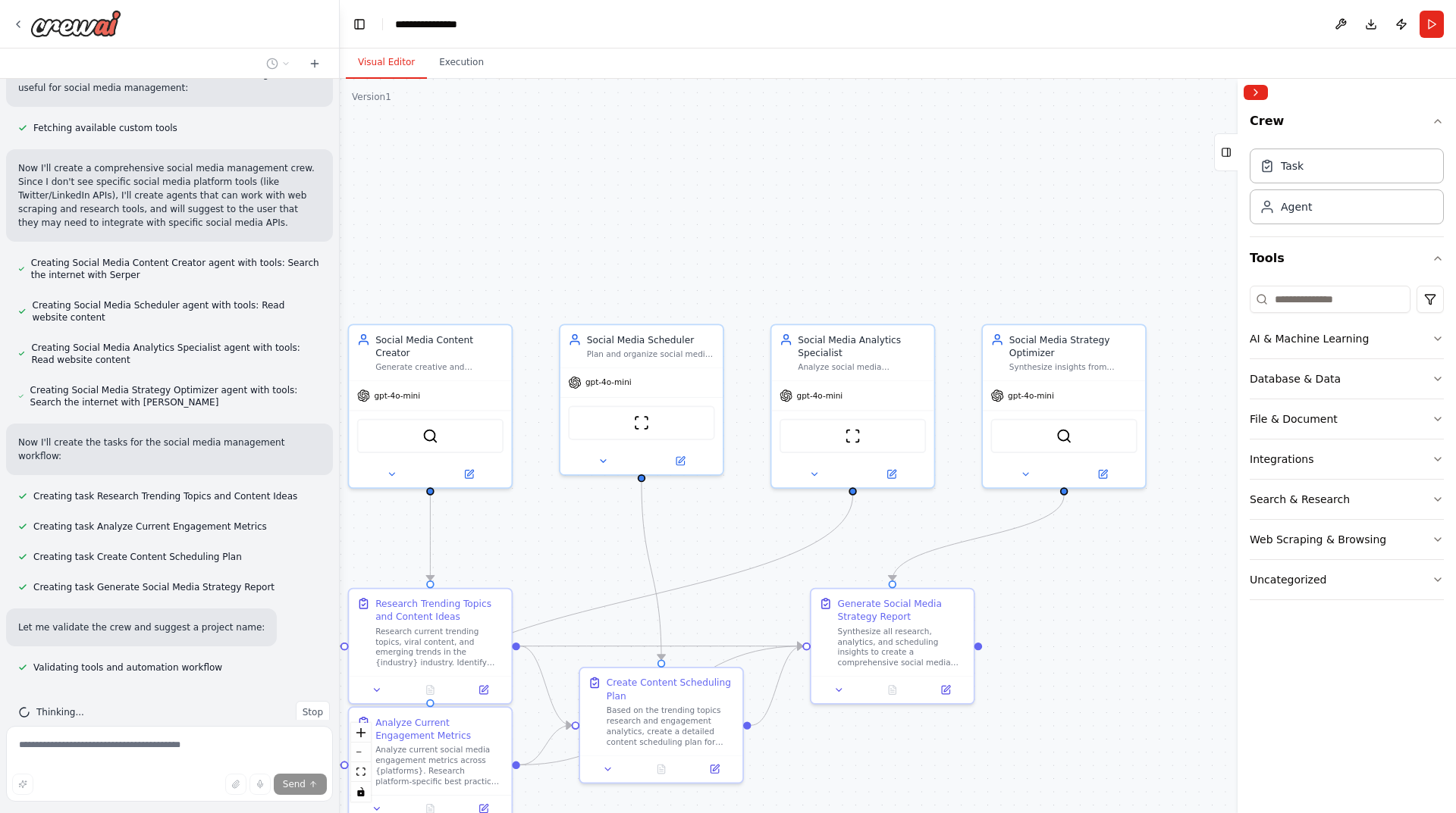
scroll to position [576, 0]
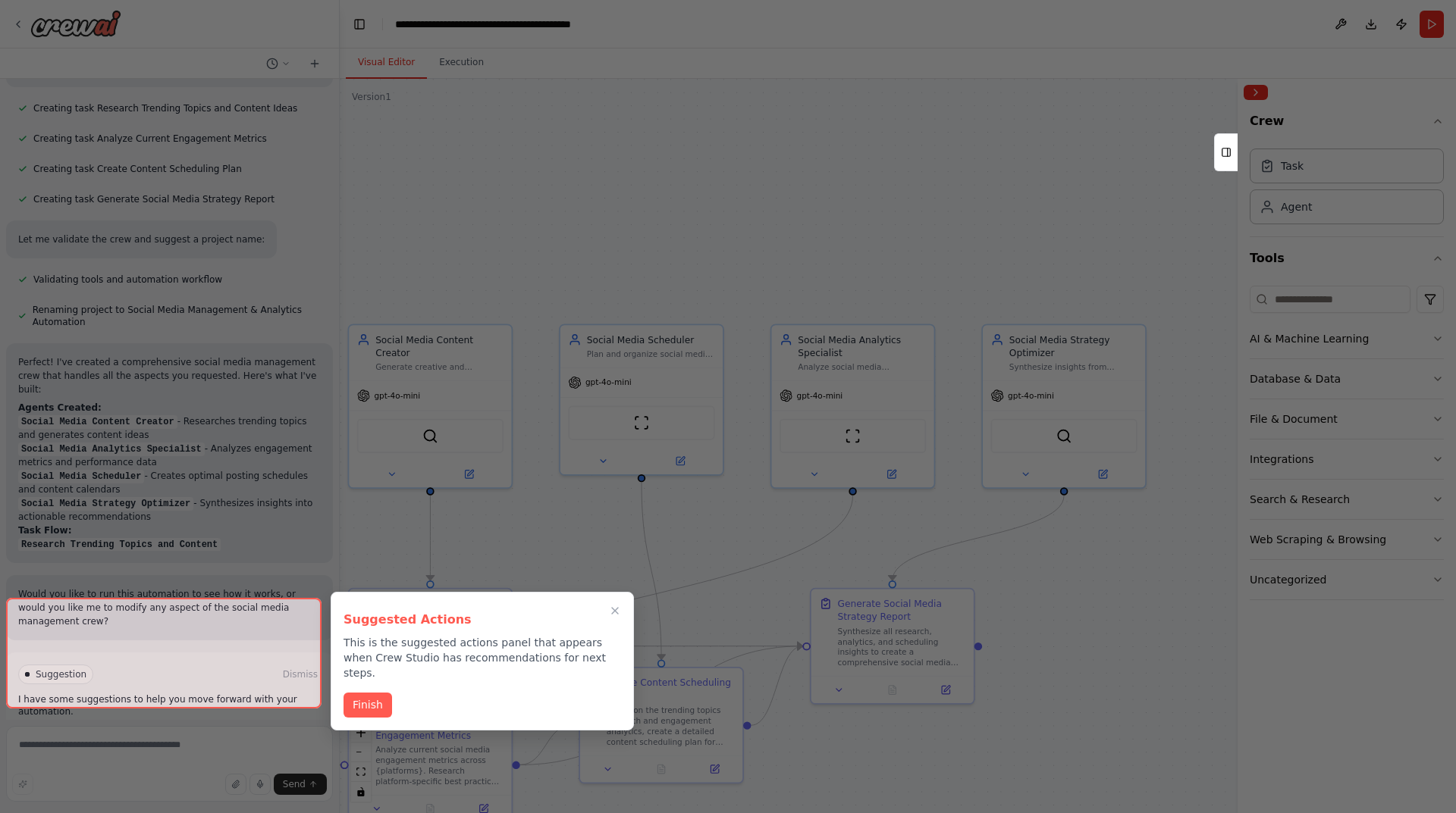
click at [182, 679] on div at bounding box center [163, 653] width 315 height 111
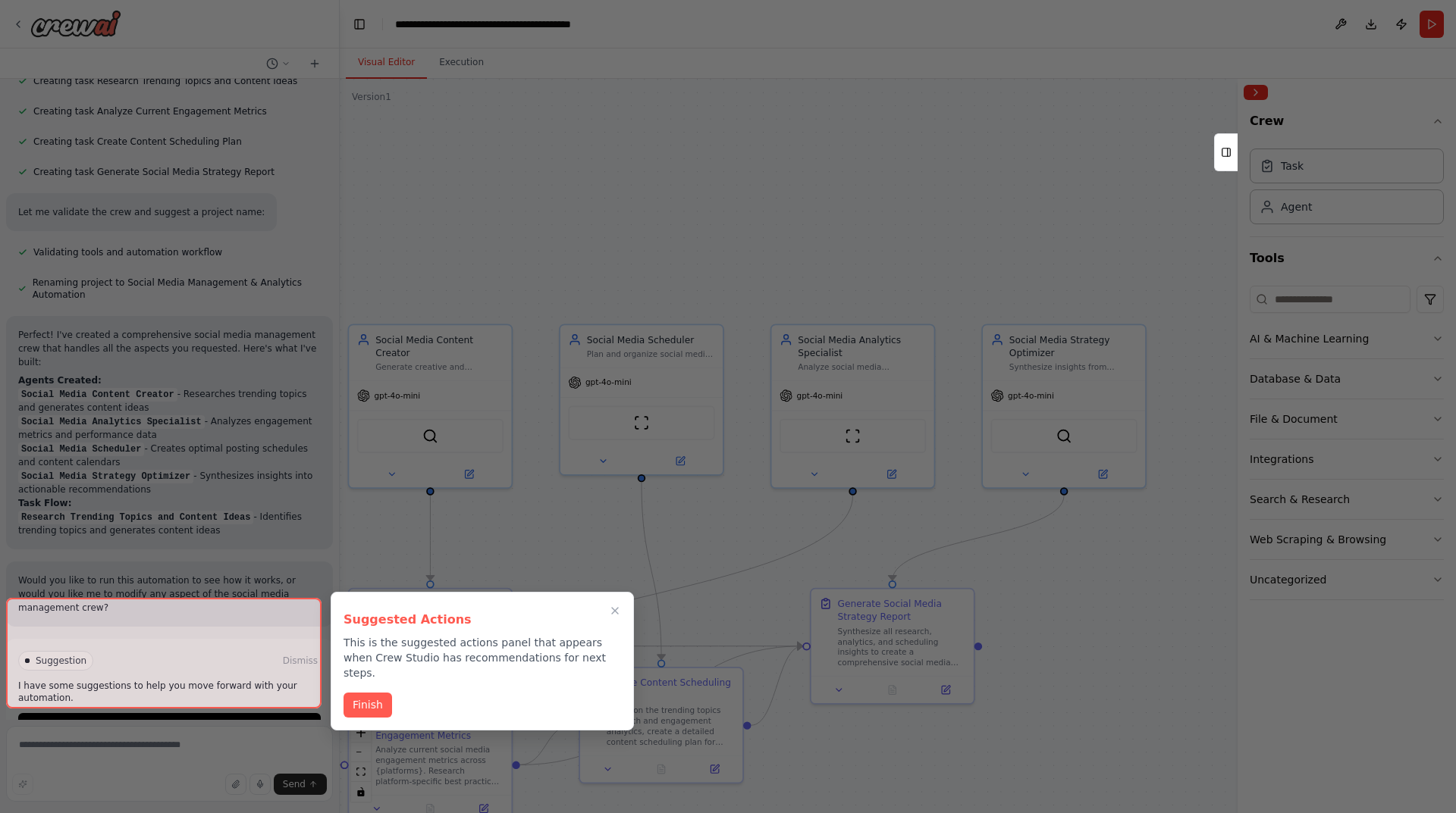
click at [75, 620] on div at bounding box center [163, 653] width 315 height 111
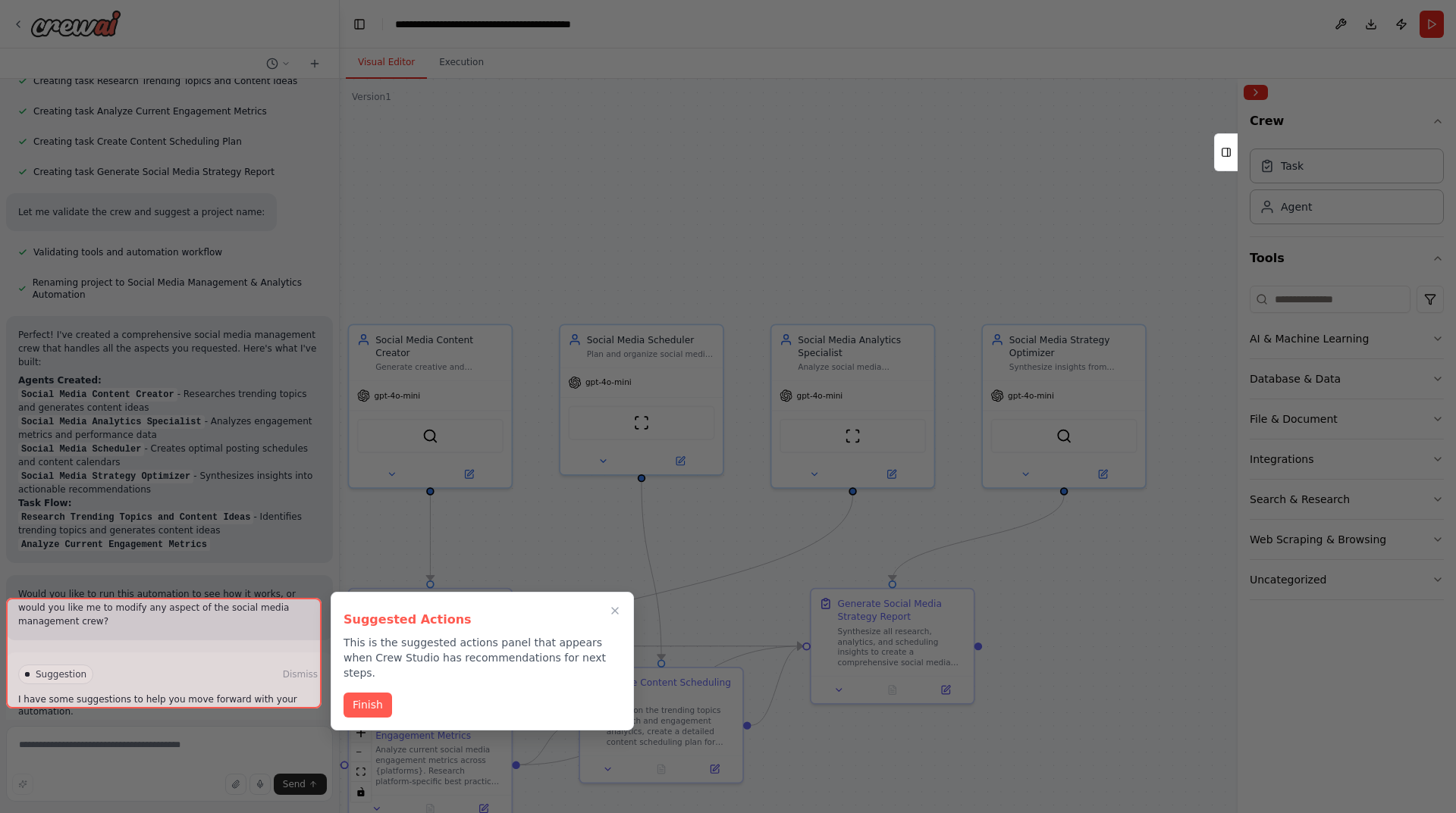
click at [110, 686] on div at bounding box center [163, 653] width 315 height 111
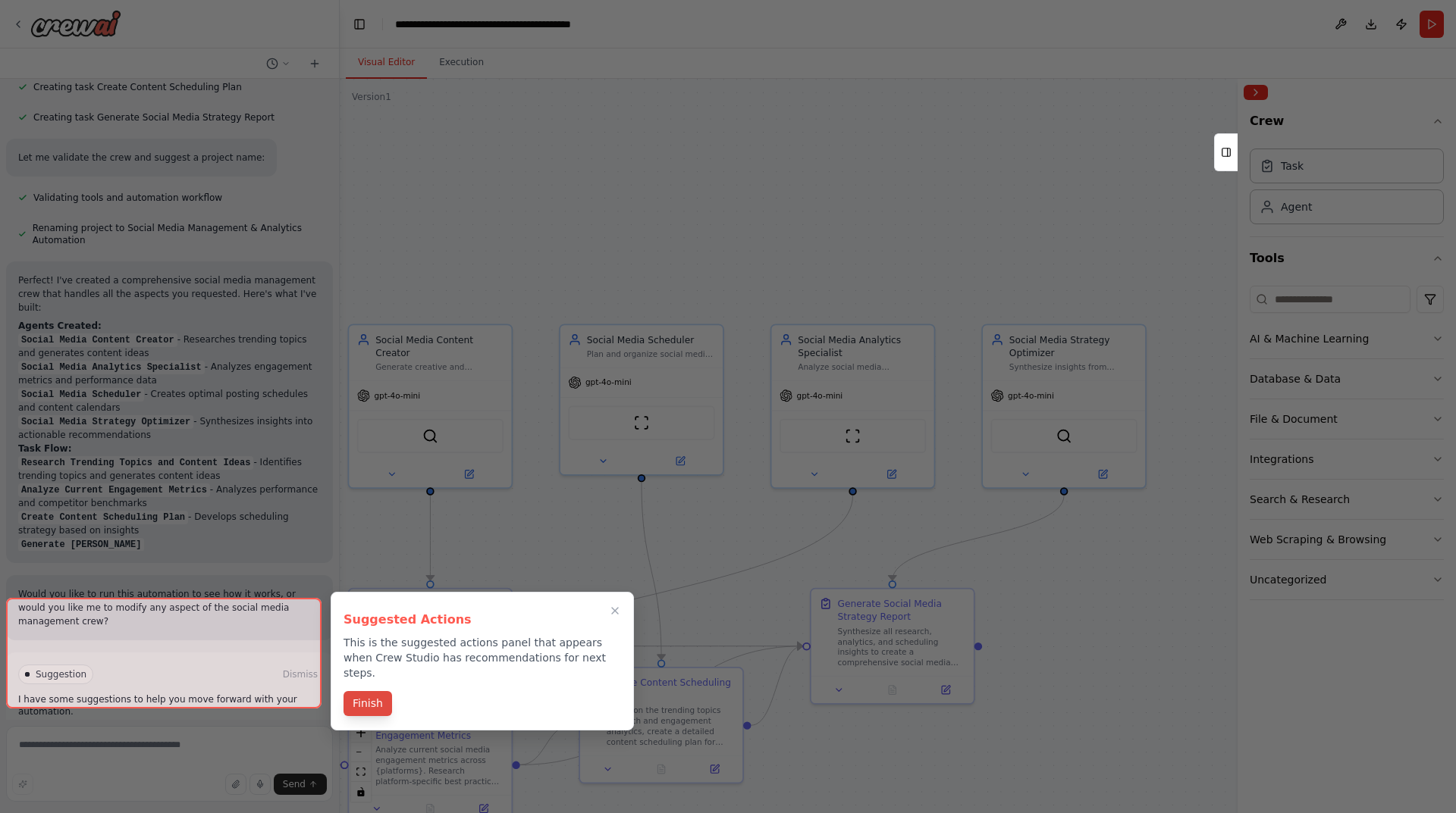
click at [367, 691] on button "Finish" at bounding box center [368, 703] width 49 height 25
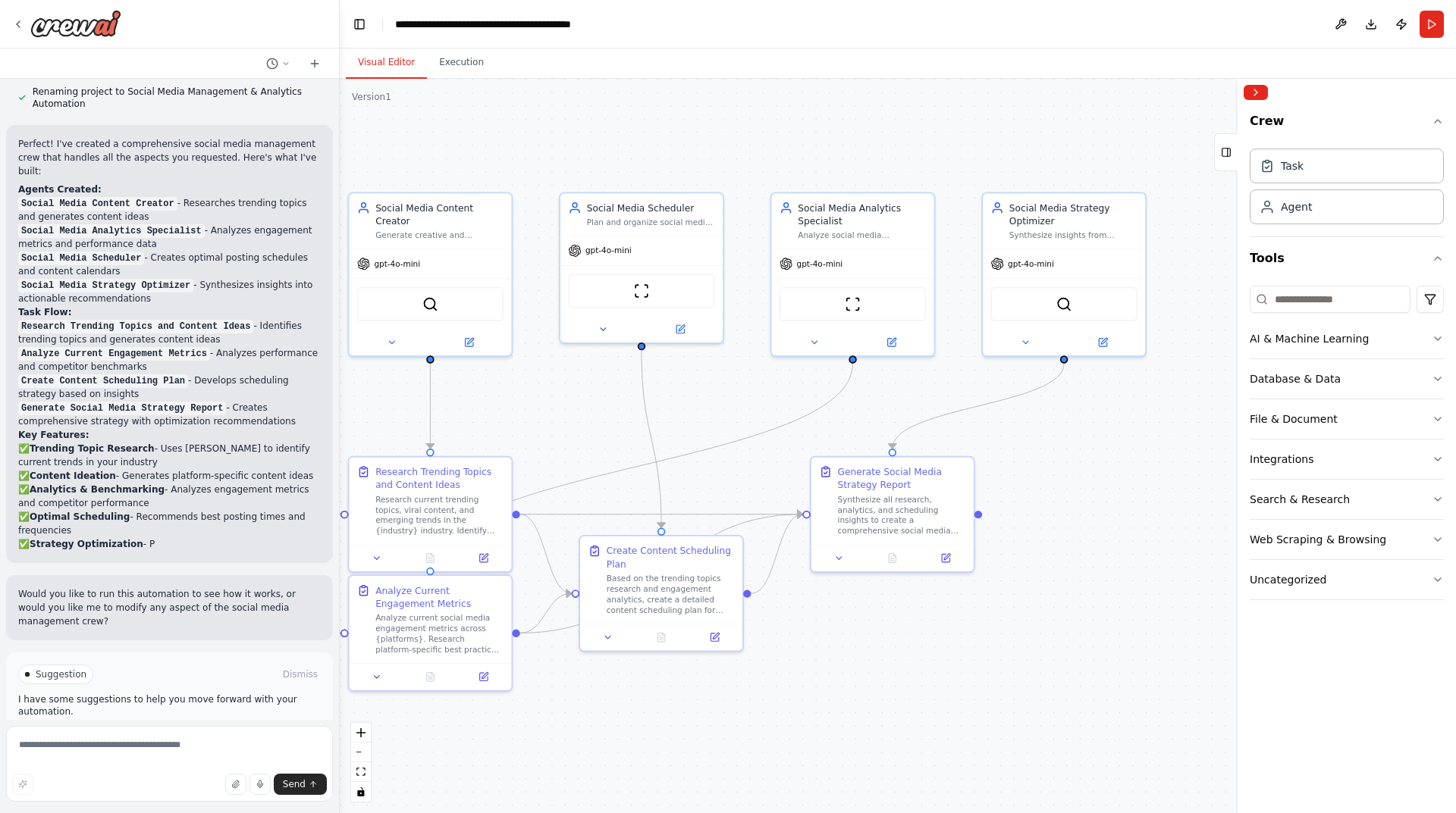
drag, startPoint x: 1084, startPoint y: 692, endPoint x: 1090, endPoint y: 532, distance: 160.1
click at [1090, 532] on div ".deletable-edge-delete-btn { width: 20px; height: 20px; border: 0px solid #ffff…" at bounding box center [898, 445] width 1116 height 734
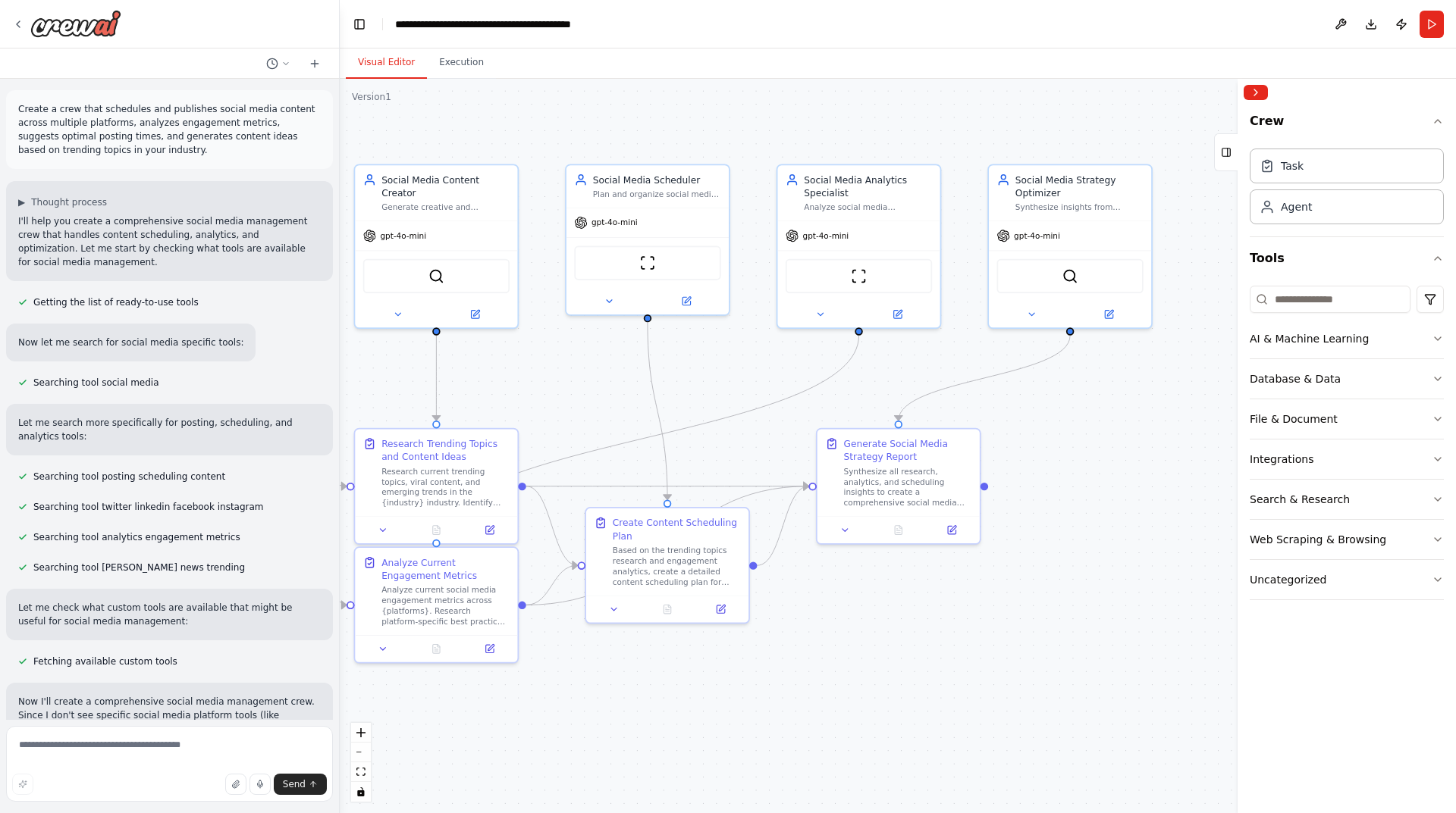
scroll to position [0, 0]
click at [477, 305] on button at bounding box center [475, 311] width 75 height 16
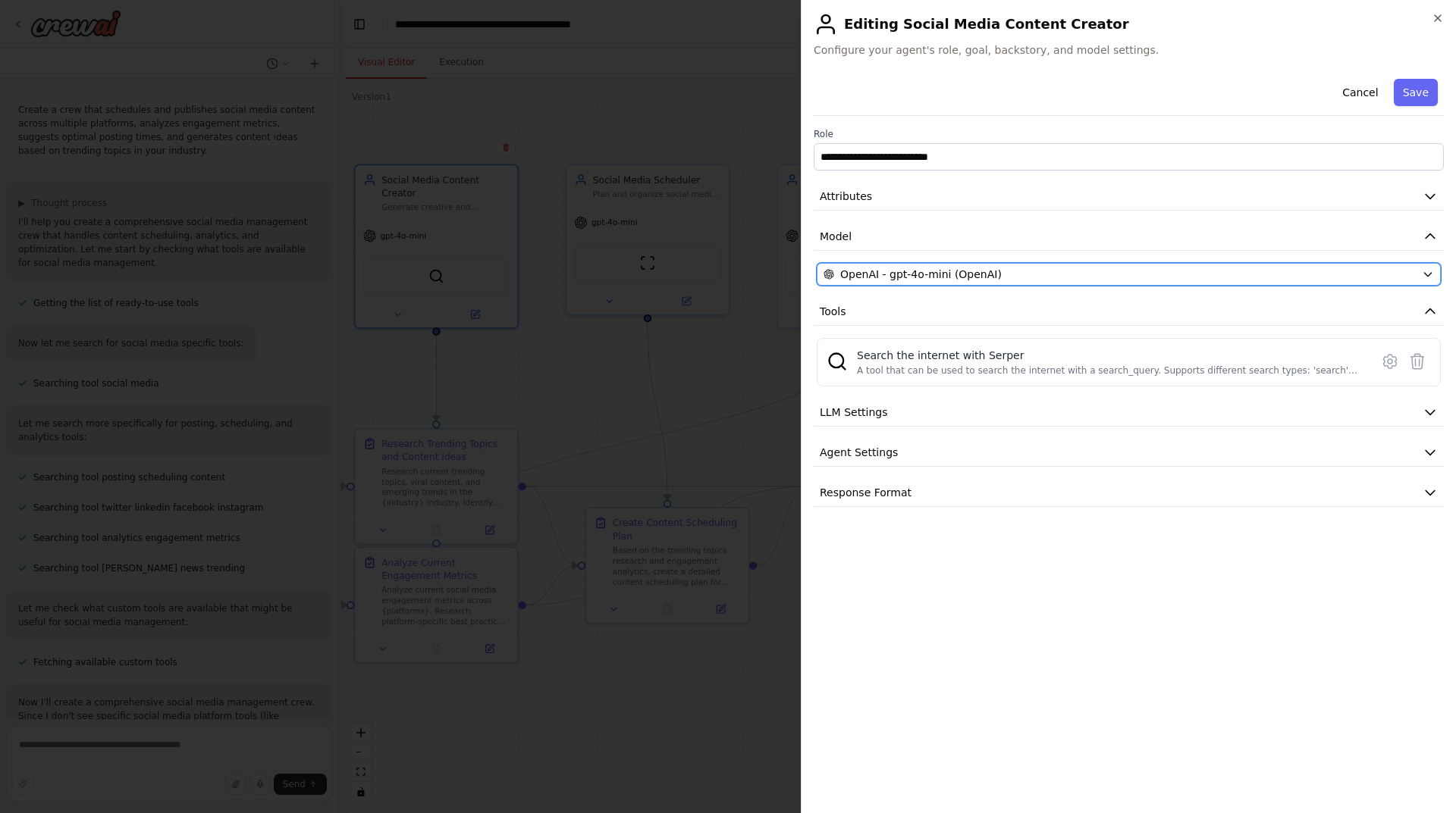
click at [913, 274] on span "OpenAI - gpt-4o-mini (OpenAI)" at bounding box center [921, 275] width 161 height 16
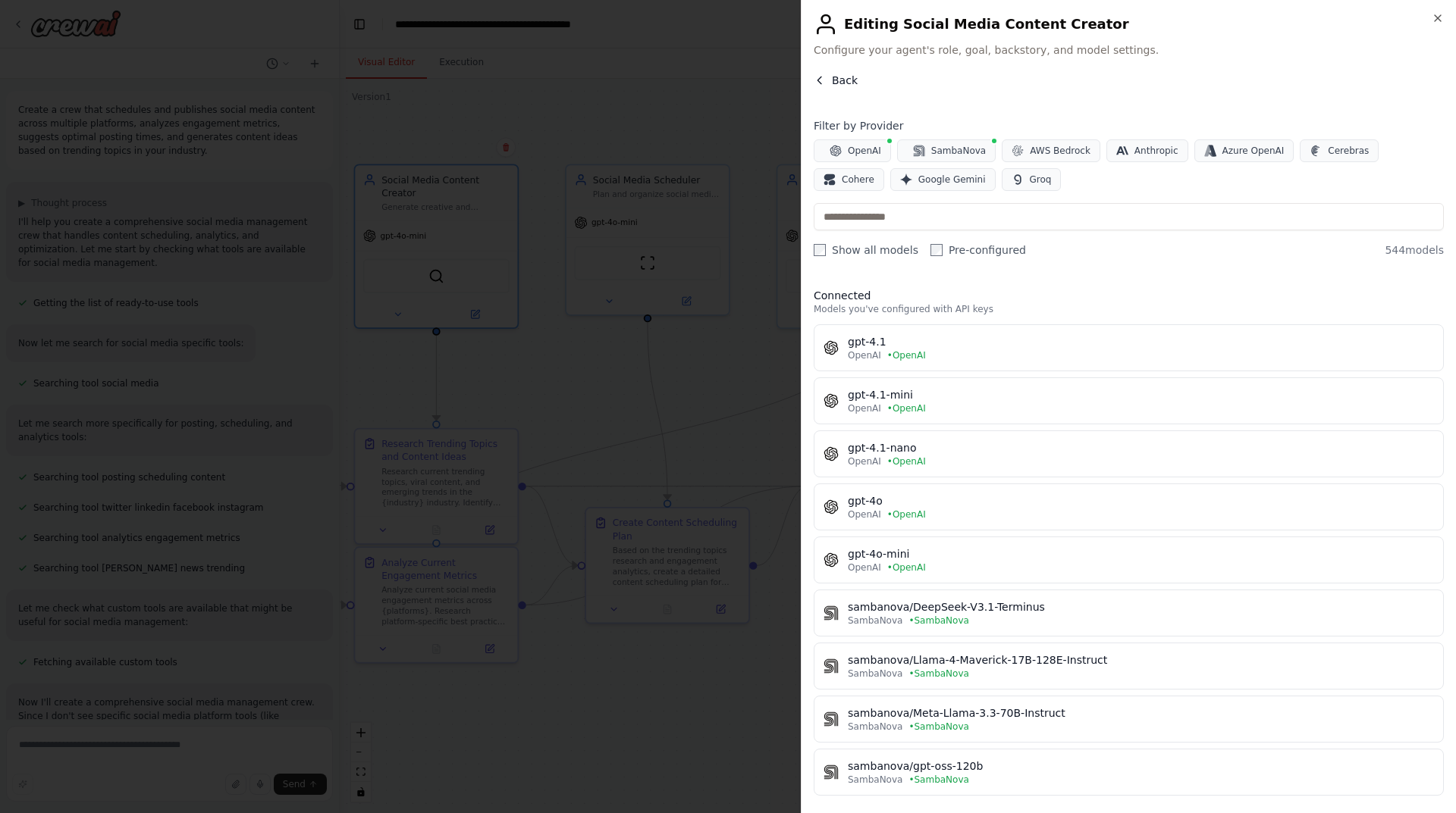
click at [836, 77] on span "Back" at bounding box center [844, 81] width 26 height 16
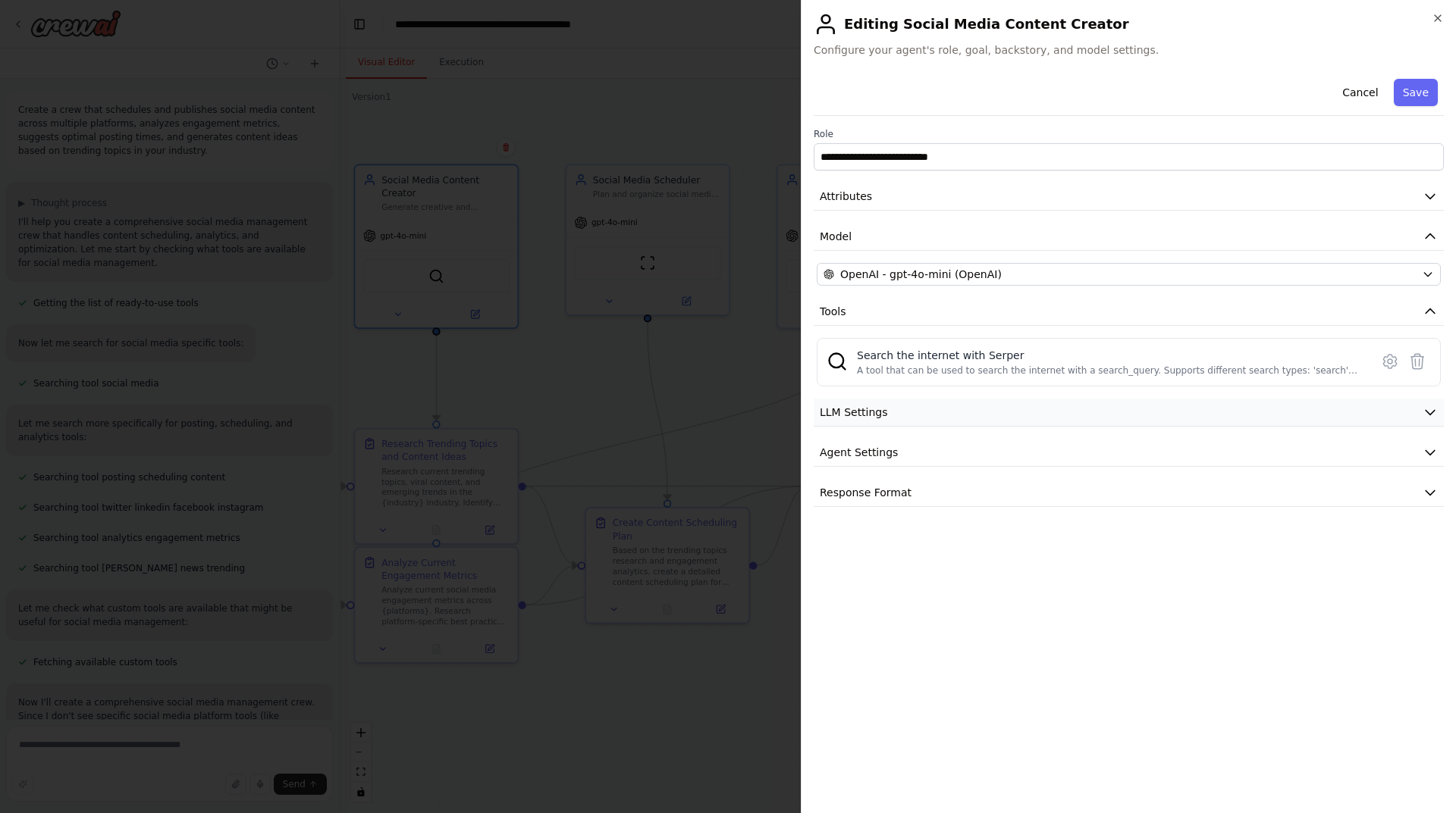
click at [925, 416] on button "LLM Settings" at bounding box center [1128, 412] width 630 height 28
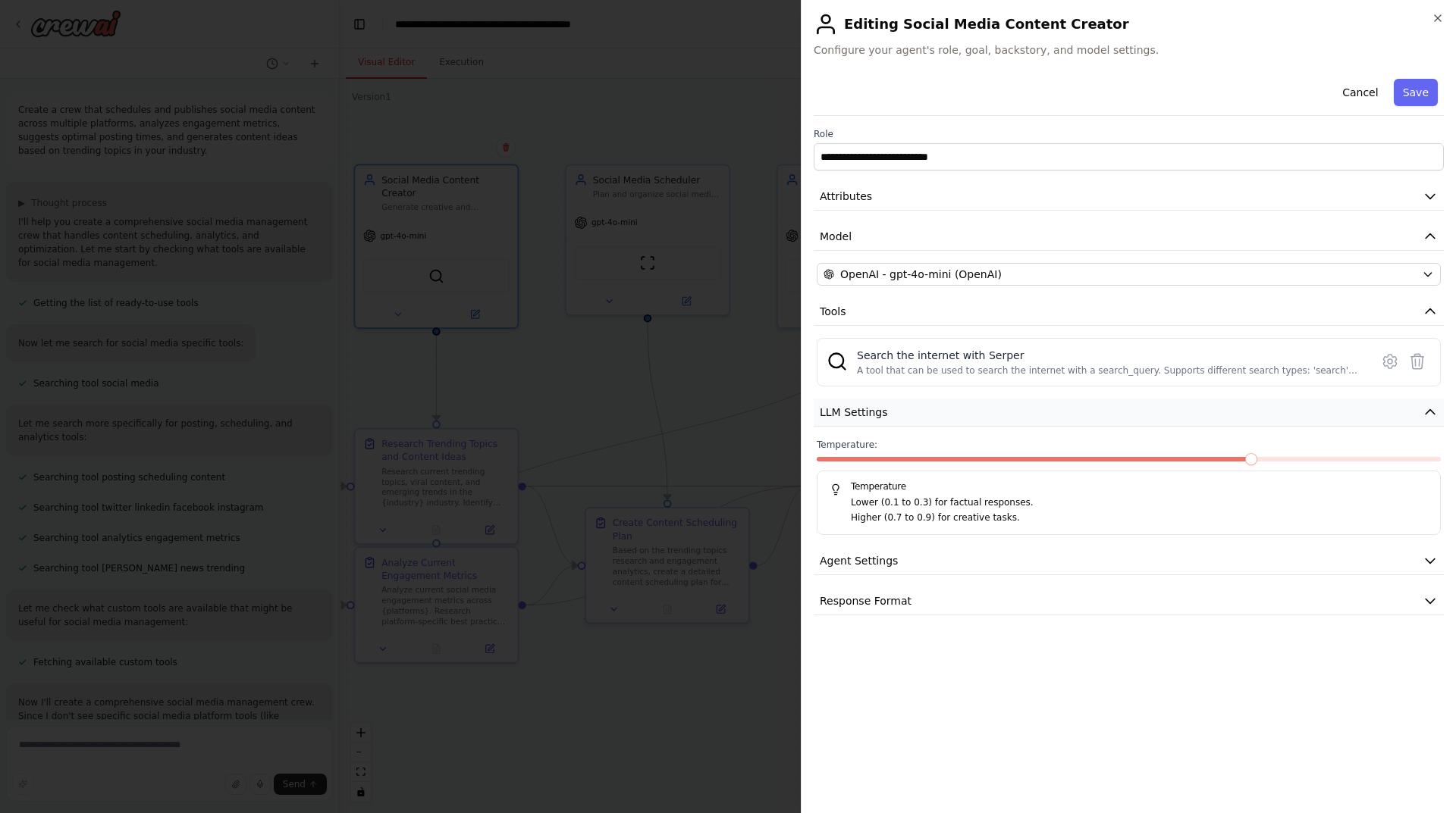
click at [1419, 410] on button "LLM Settings" at bounding box center [1128, 412] width 630 height 28
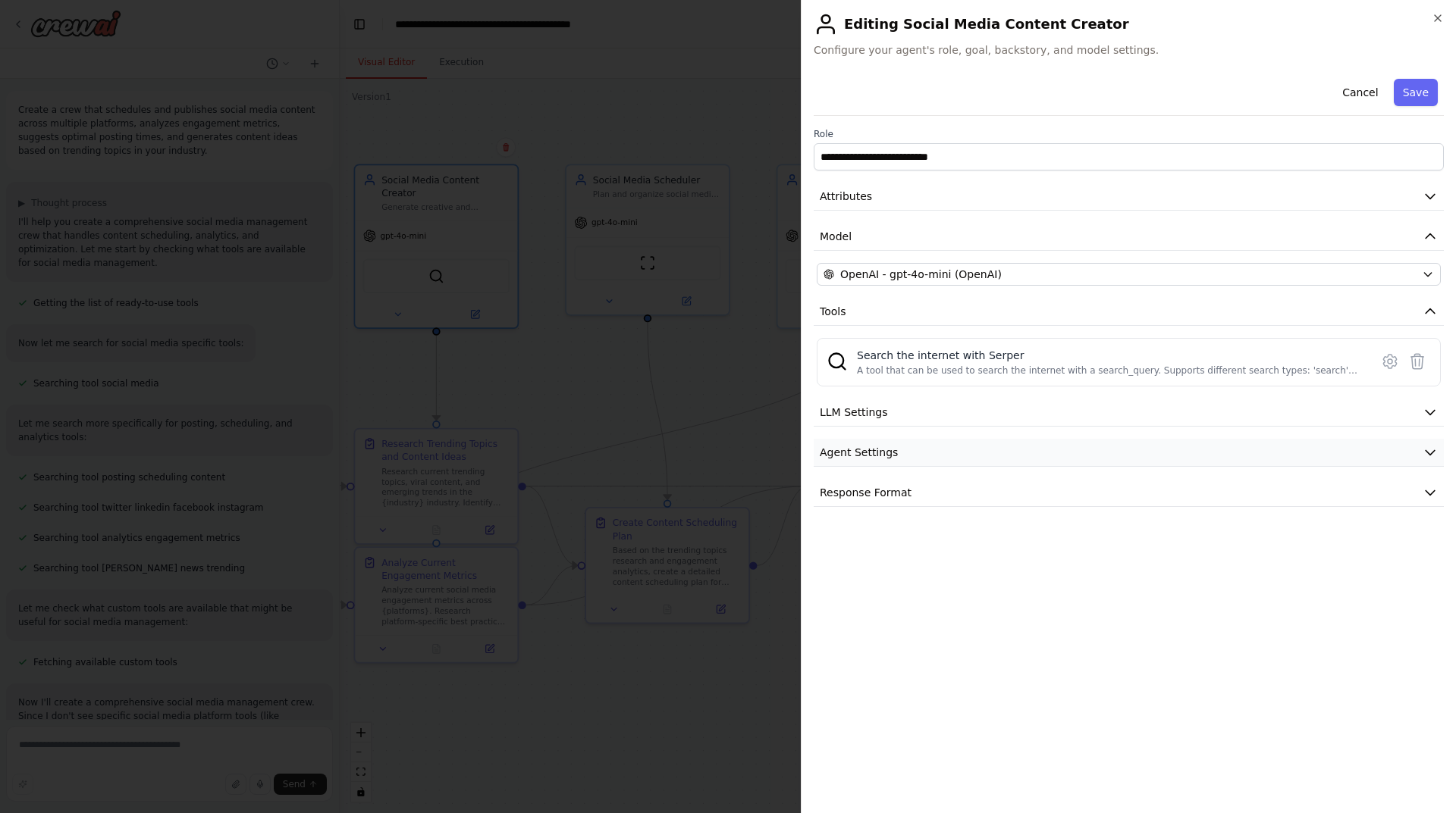
click at [924, 447] on button "Agent Settings" at bounding box center [1128, 452] width 630 height 28
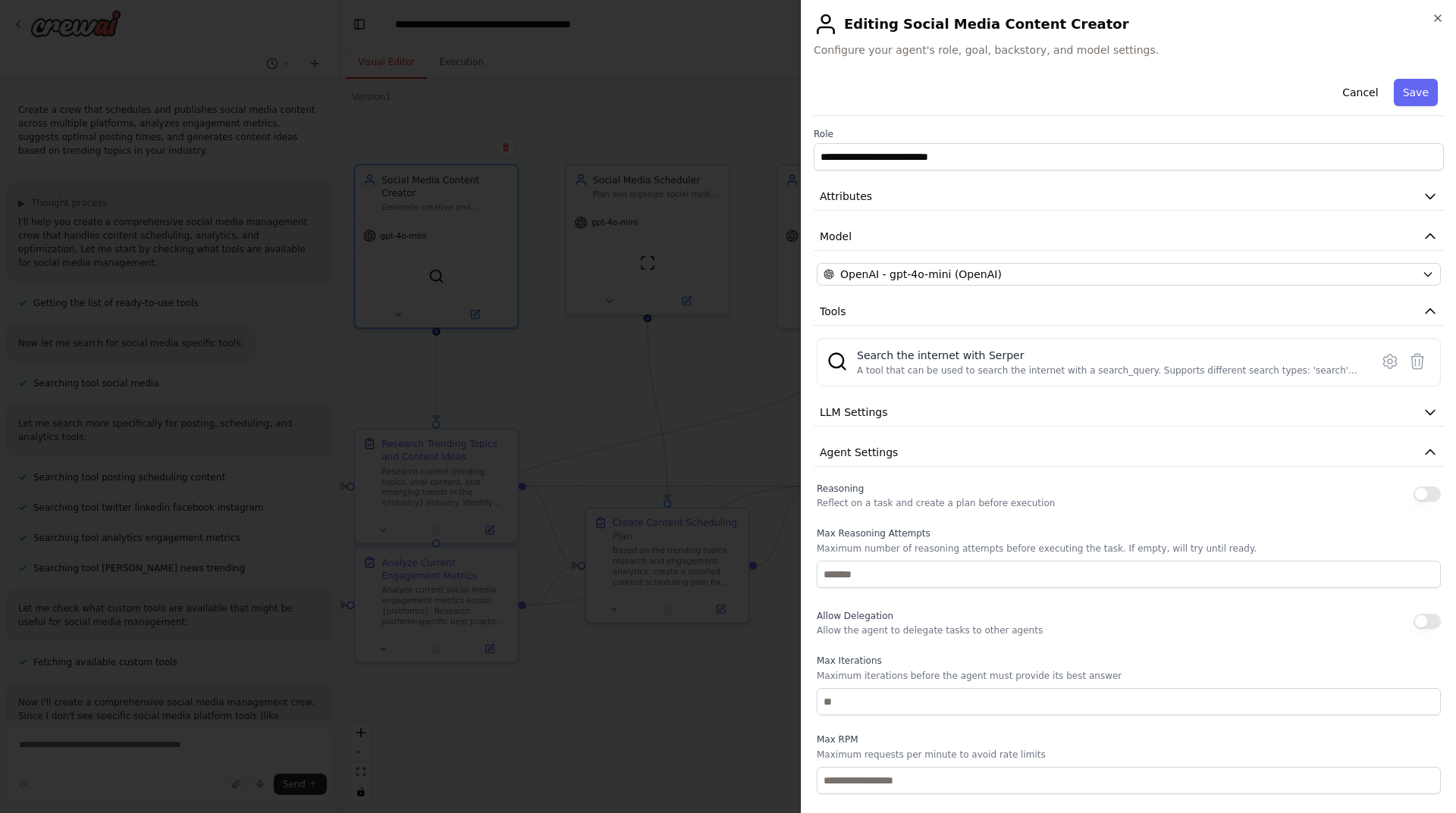
click at [1417, 498] on button "button" at bounding box center [1427, 495] width 27 height 16
click at [1422, 456] on icon "button" at bounding box center [1430, 453] width 16 height 16
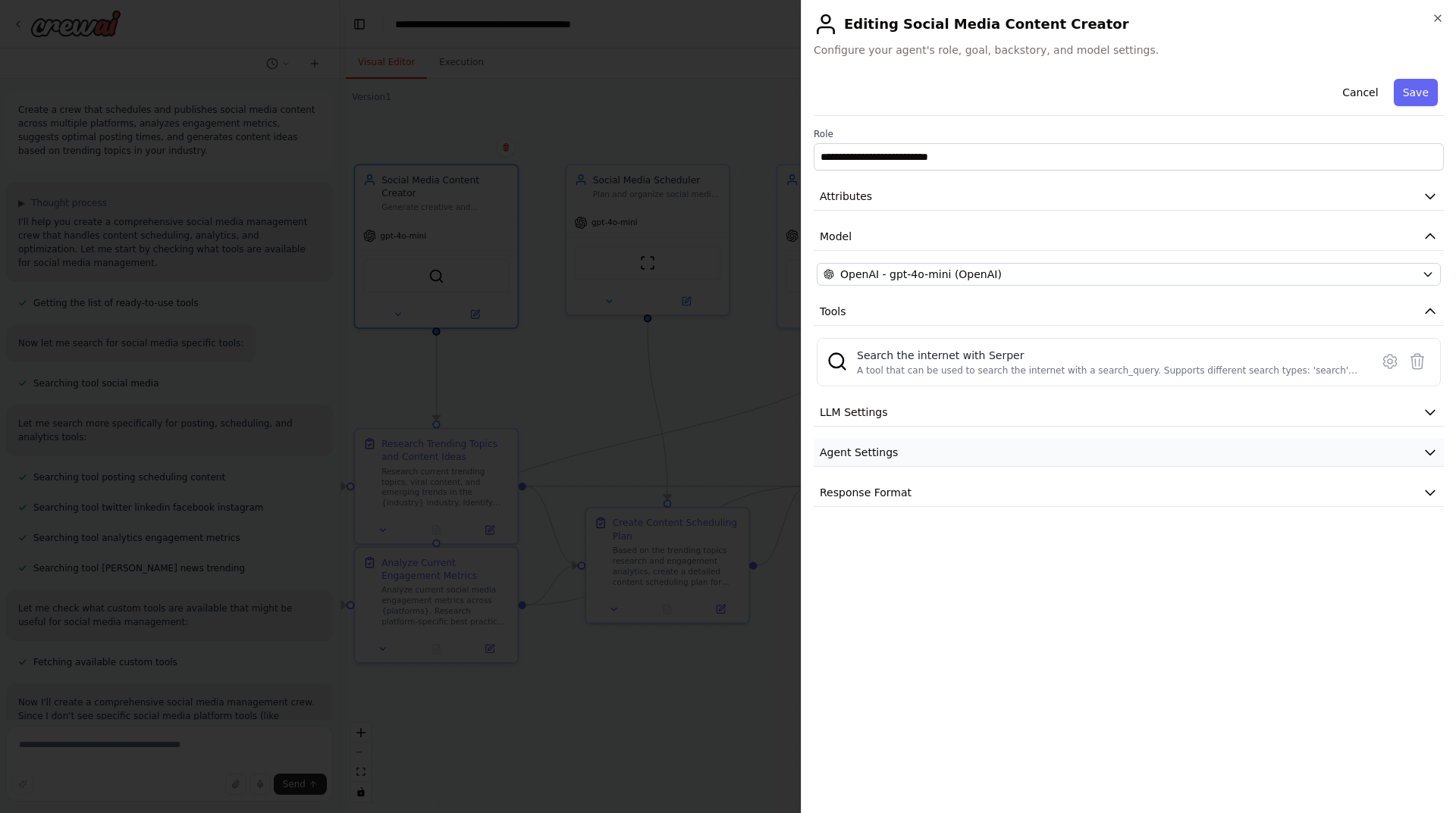
click at [916, 460] on button "Agent Settings" at bounding box center [1128, 452] width 630 height 28
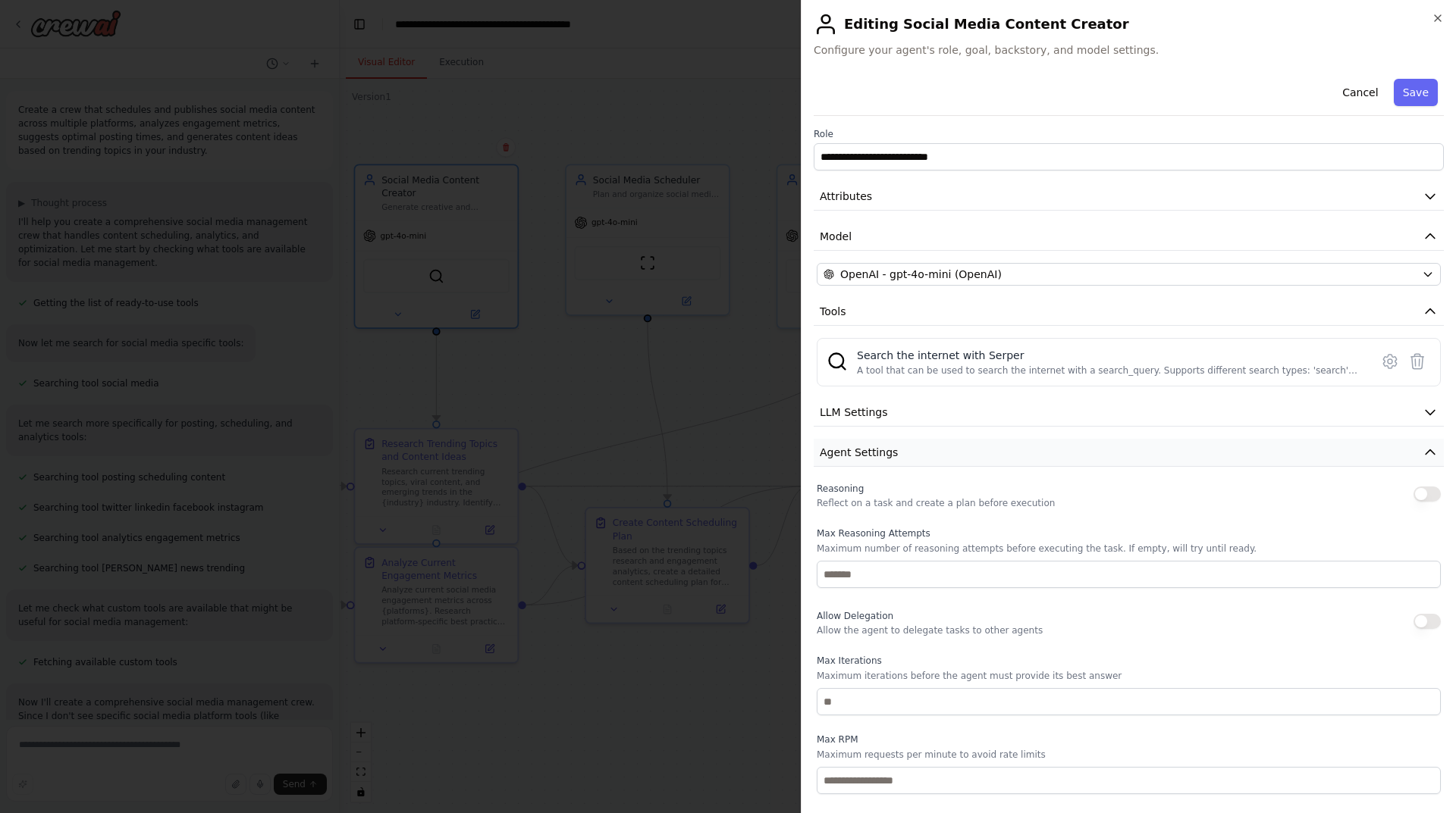
click at [1422, 459] on icon "button" at bounding box center [1430, 453] width 16 height 16
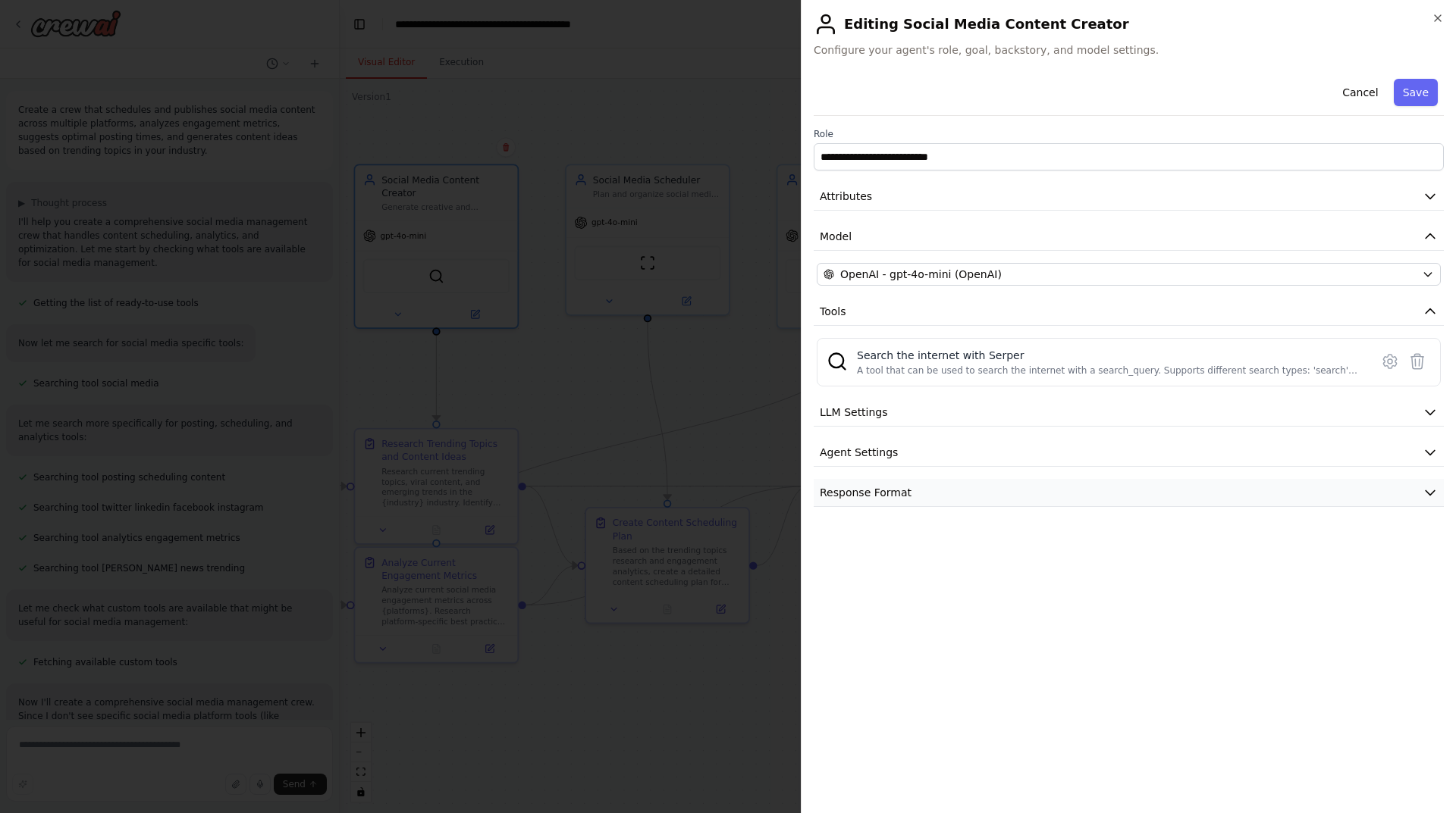
click at [989, 490] on button "Response Format" at bounding box center [1128, 493] width 630 height 28
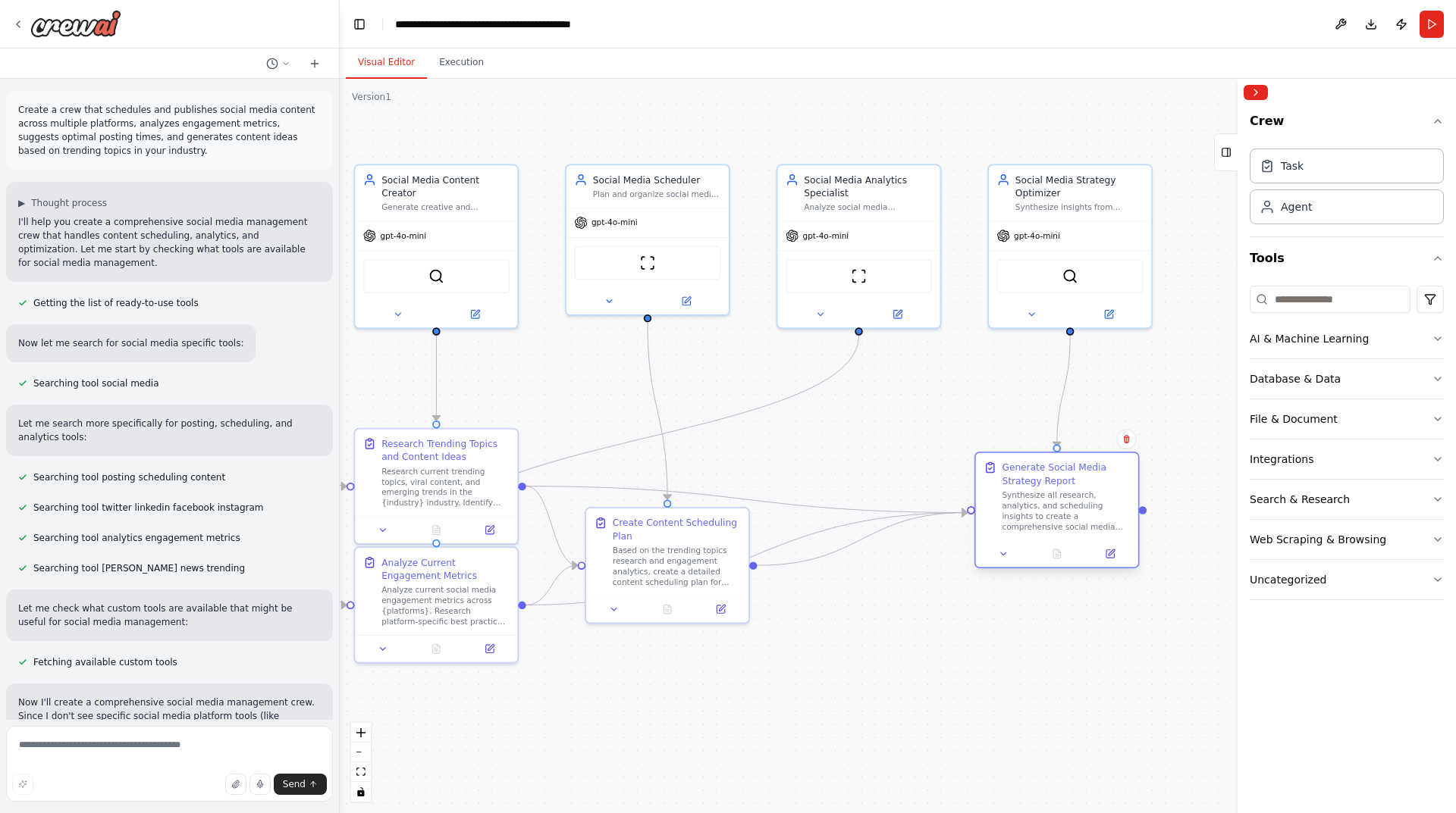
drag, startPoint x: 986, startPoint y: 497, endPoint x: 1109, endPoint y: 518, distance: 124.8
click at [1109, 518] on div "Synthesize all research, analytics, and scheduling insights to create a compreh…" at bounding box center [1066, 511] width 128 height 43
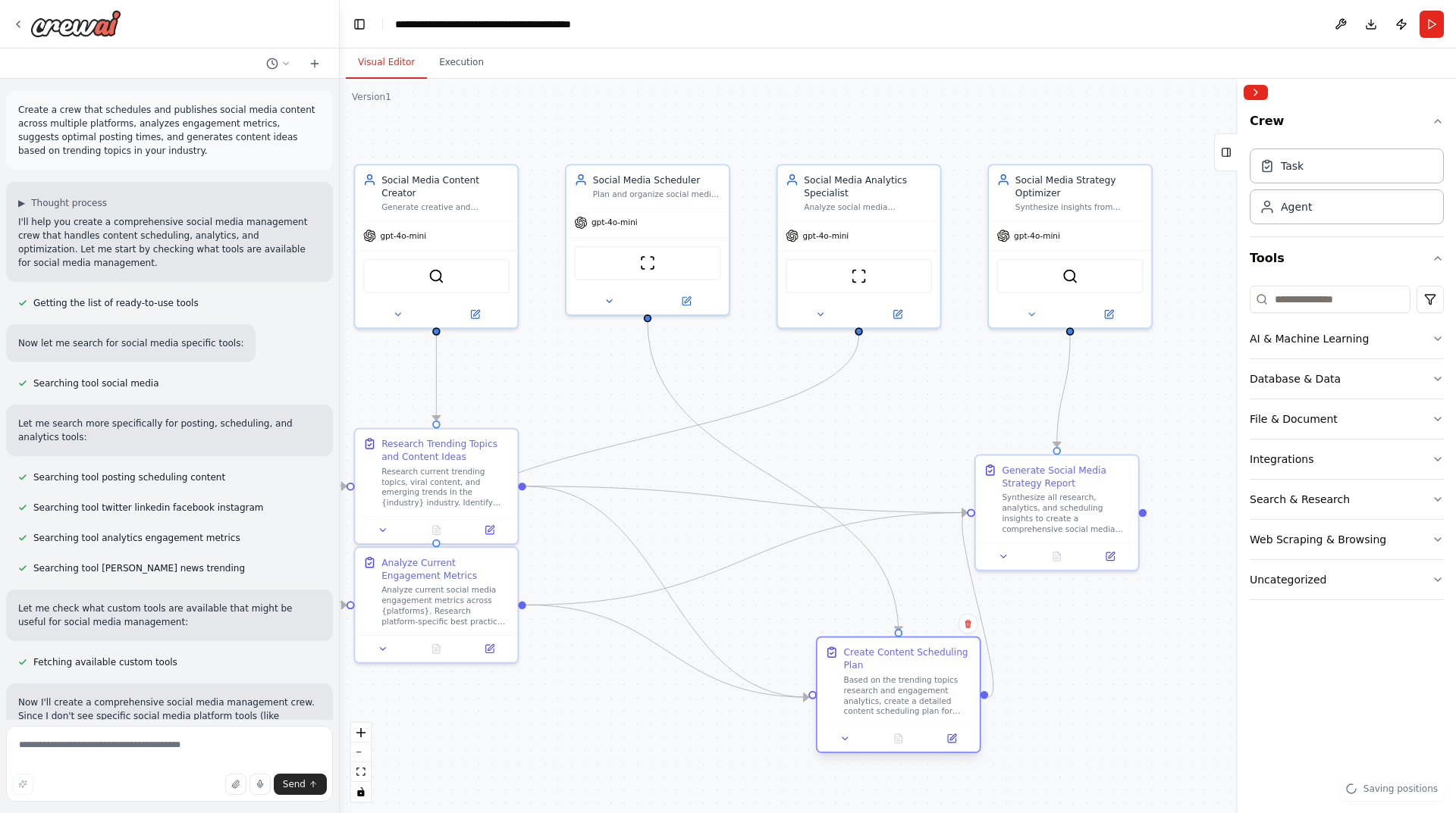
drag, startPoint x: 713, startPoint y: 560, endPoint x: 950, endPoint y: 694, distance: 272.3
click at [950, 694] on div "Based on the trending topics research and engagement analytics, create a detail…" at bounding box center [908, 696] width 128 height 43
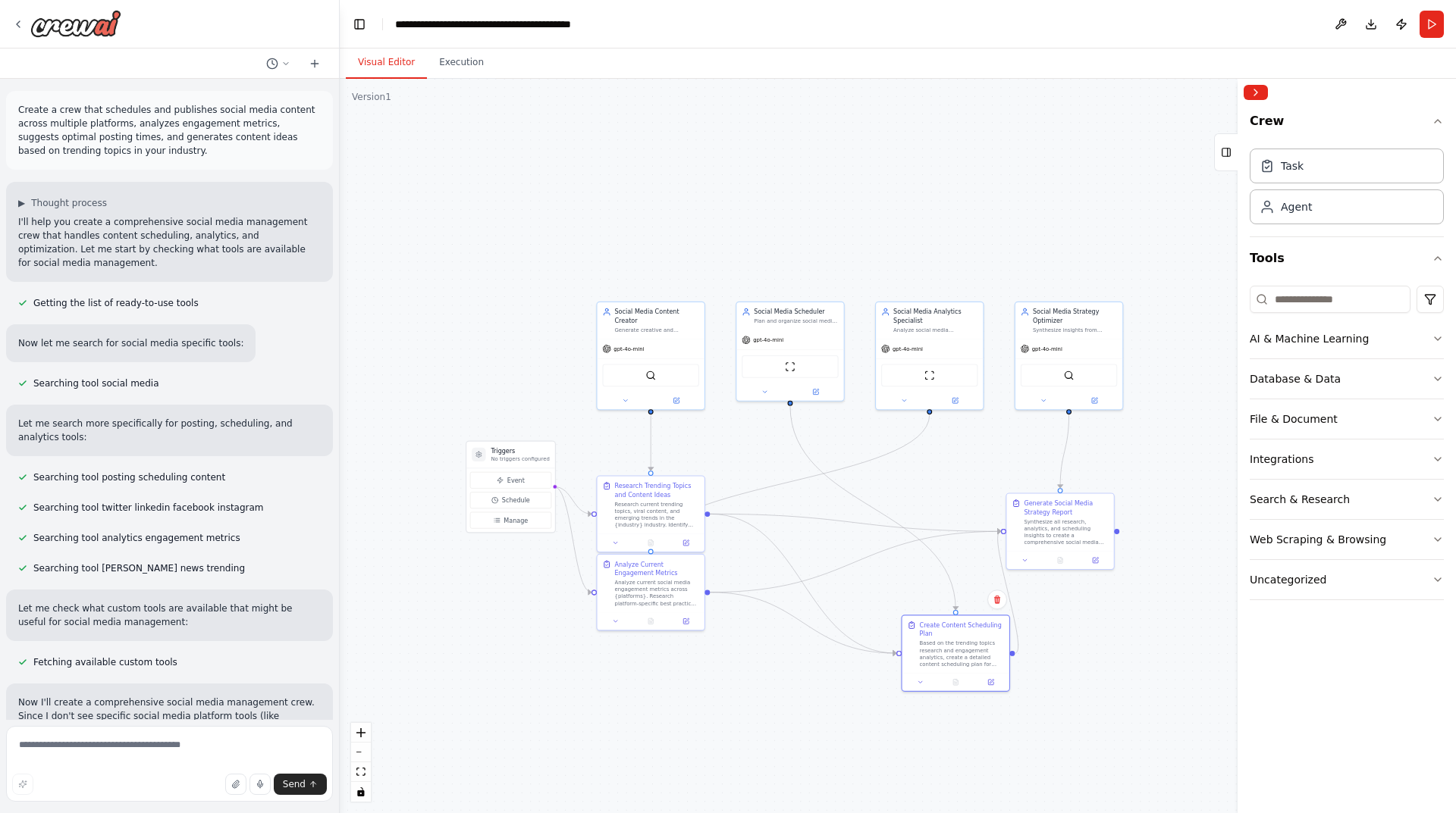
drag, startPoint x: 627, startPoint y: 723, endPoint x: 778, endPoint y: 635, distance: 174.8
click at [778, 635] on div ".deletable-edge-delete-btn { width: 20px; height: 20px; border: 0px solid #ffff…" at bounding box center [898, 445] width 1116 height 734
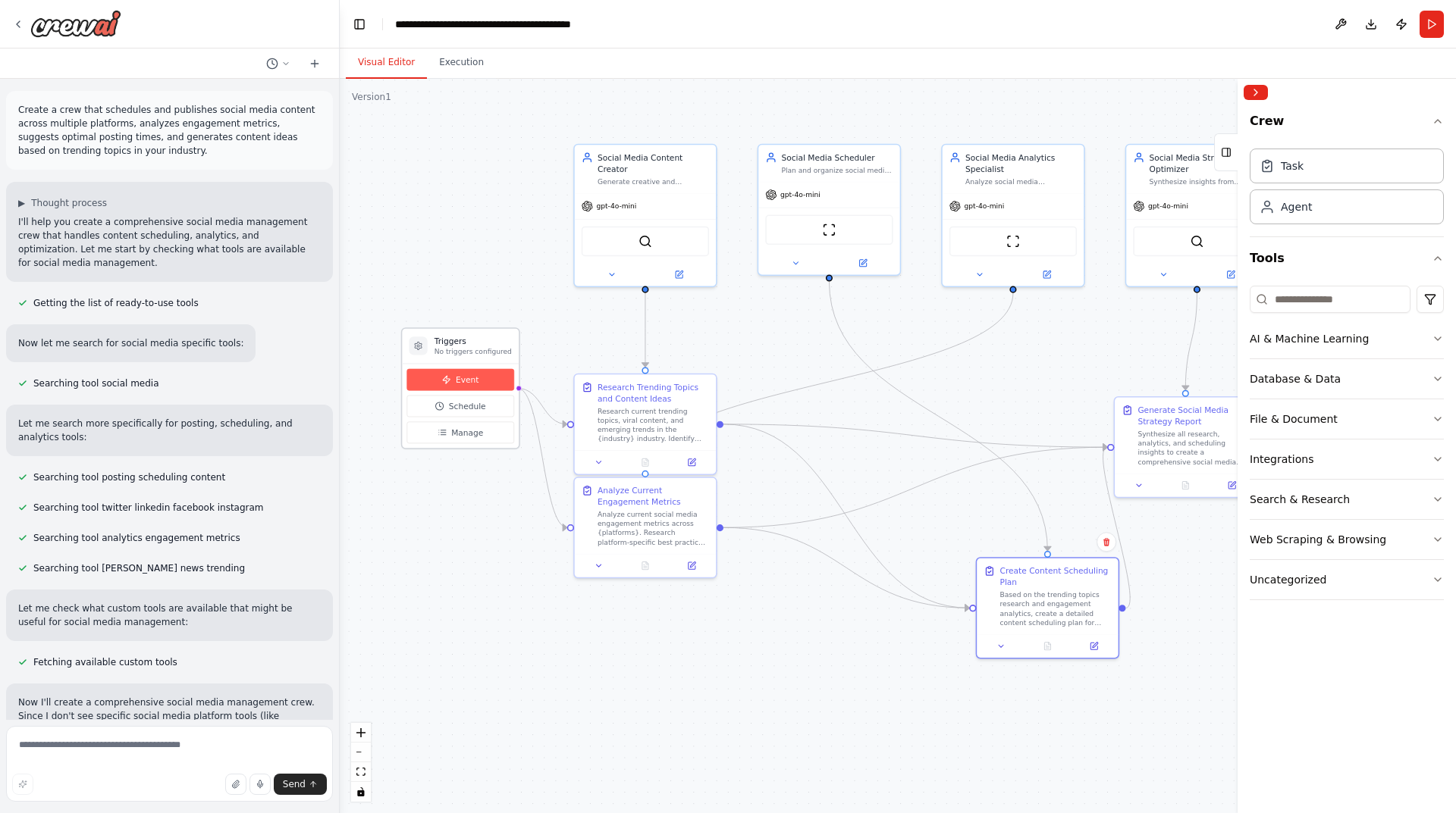
click at [473, 377] on span "Event" at bounding box center [466, 380] width 22 height 12
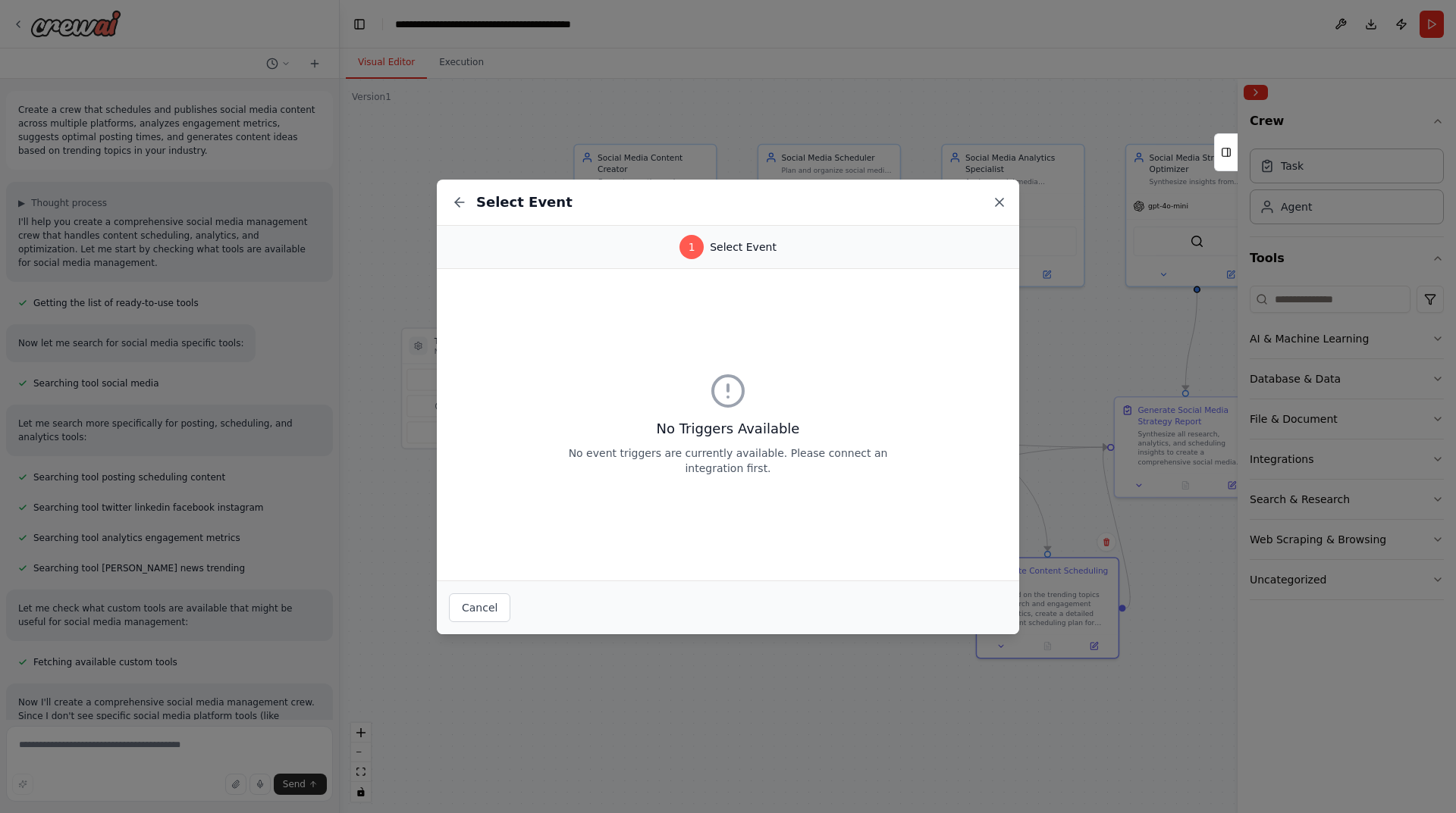
click at [1001, 208] on icon at bounding box center [1000, 203] width 16 height 16
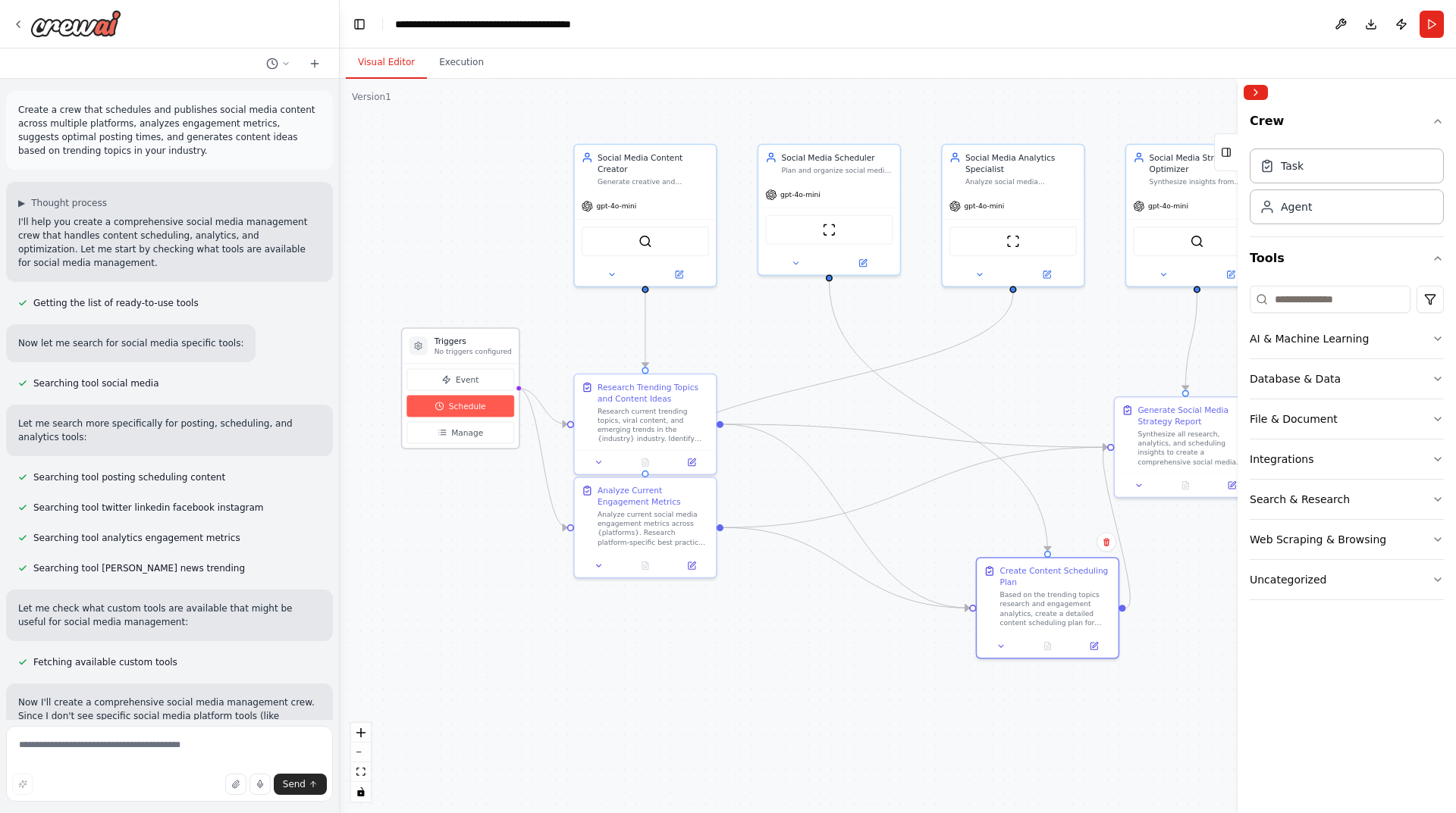
click at [433, 411] on button "Schedule" at bounding box center [460, 406] width 108 height 22
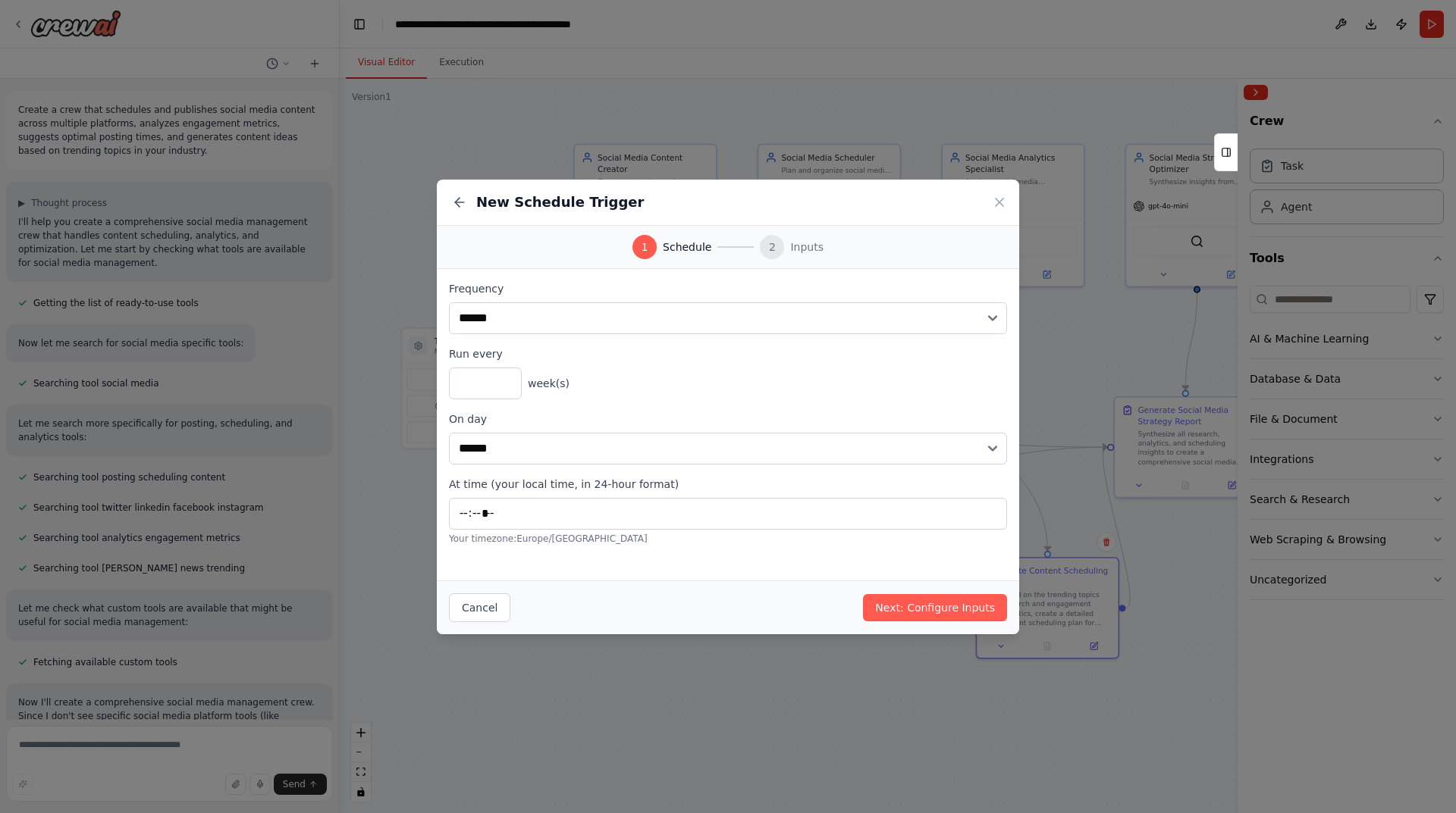
click at [981, 201] on div "New Schedule Trigger" at bounding box center [728, 203] width 582 height 47
click at [1007, 196] on div "New Schedule Trigger" at bounding box center [728, 203] width 582 height 47
click at [995, 320] on select "**********" at bounding box center [727, 318] width 558 height 32
select select "*****"
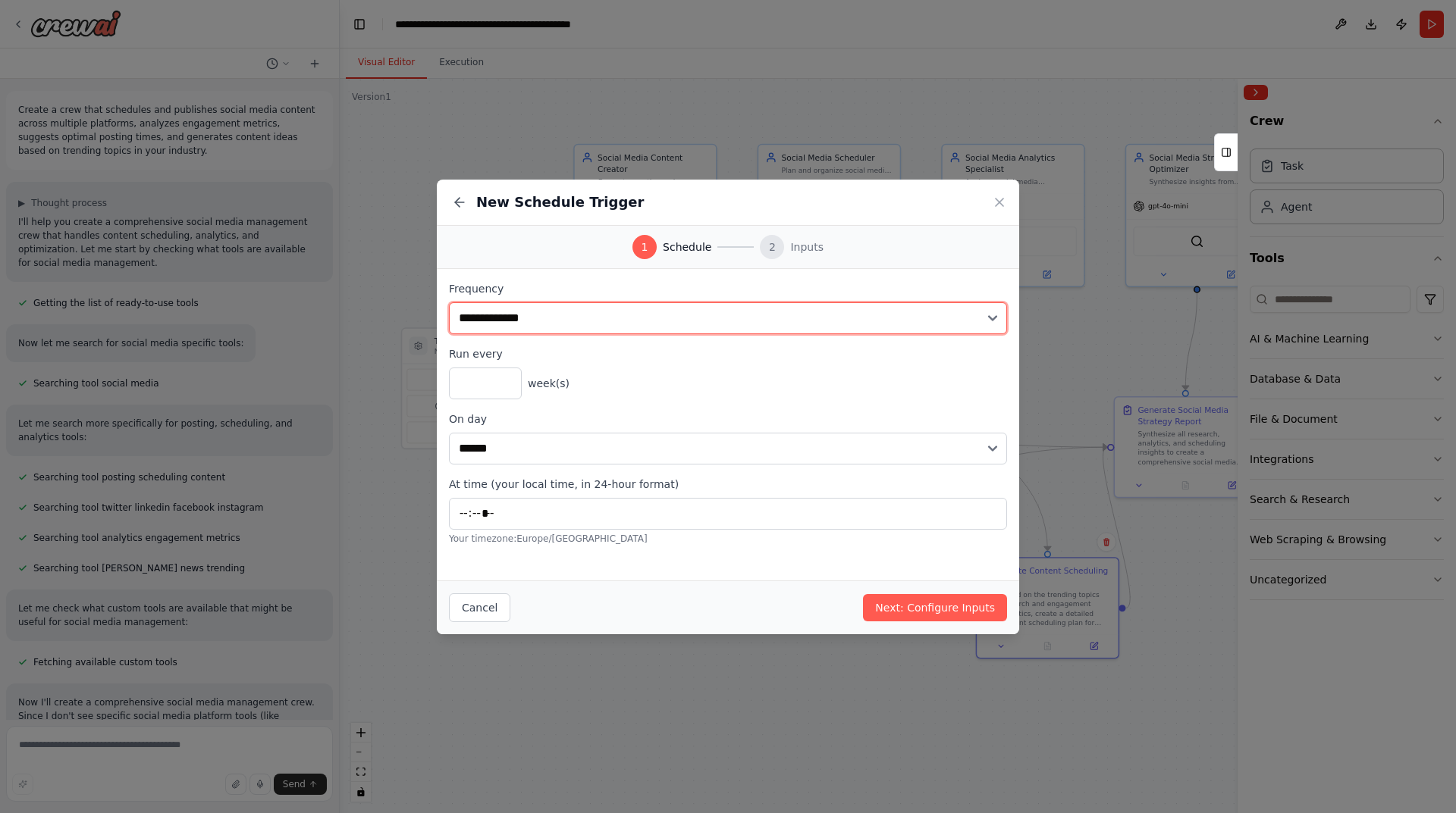
click at [448, 303] on select "**********" at bounding box center [727, 318] width 558 height 32
click at [643, 331] on select "**********" at bounding box center [727, 318] width 558 height 32
click at [649, 309] on select "**********" at bounding box center [727, 318] width 558 height 32
click at [448, 303] on select "**********" at bounding box center [727, 318] width 558 height 32
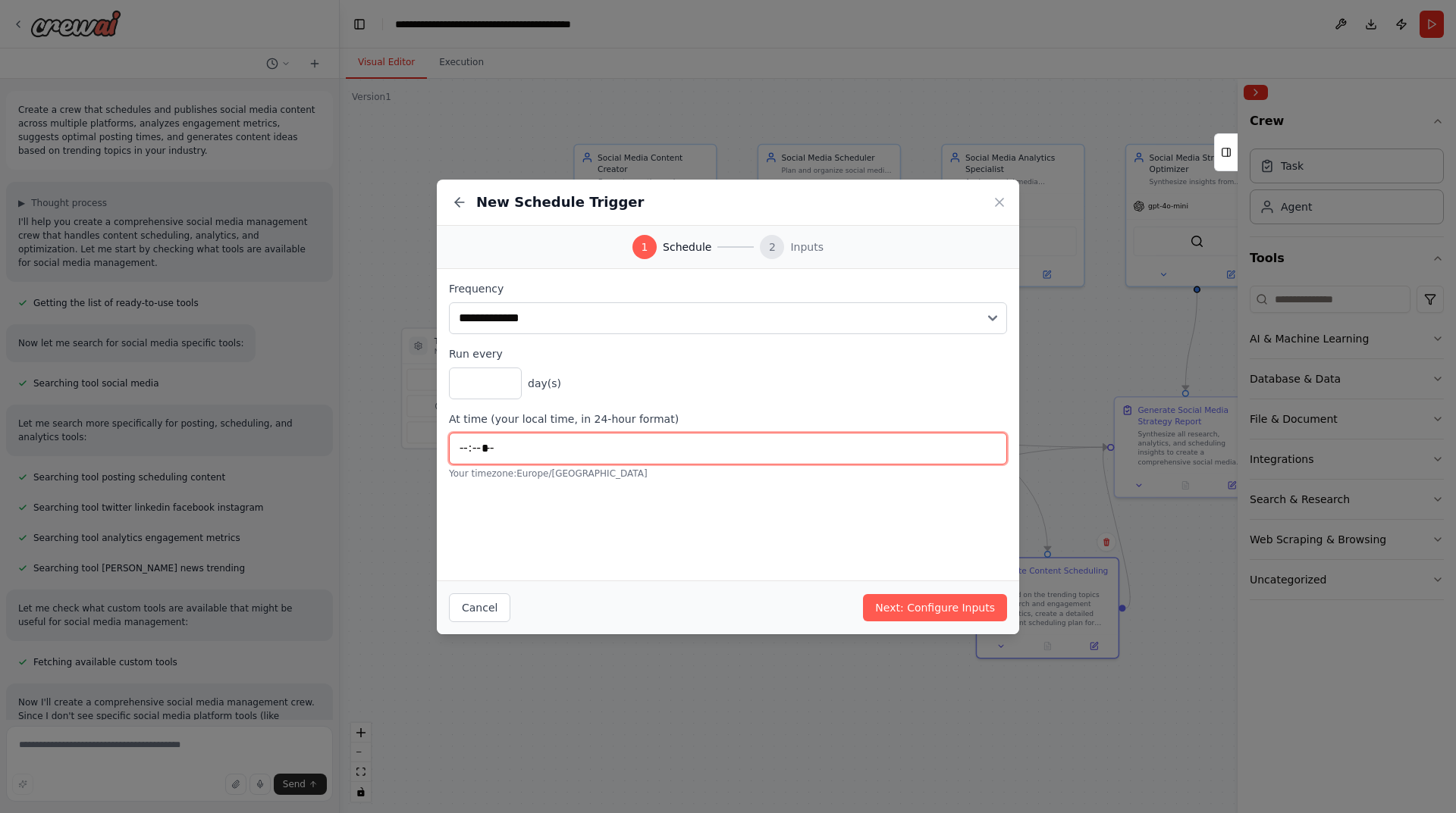
click at [545, 446] on input "*****" at bounding box center [727, 448] width 558 height 32
click at [471, 445] on input "*****" at bounding box center [727, 448] width 558 height 32
click at [453, 452] on input "*****" at bounding box center [727, 448] width 558 height 32
click at [463, 451] on input "*****" at bounding box center [727, 448] width 558 height 32
click at [468, 447] on input "*****" at bounding box center [727, 448] width 558 height 32
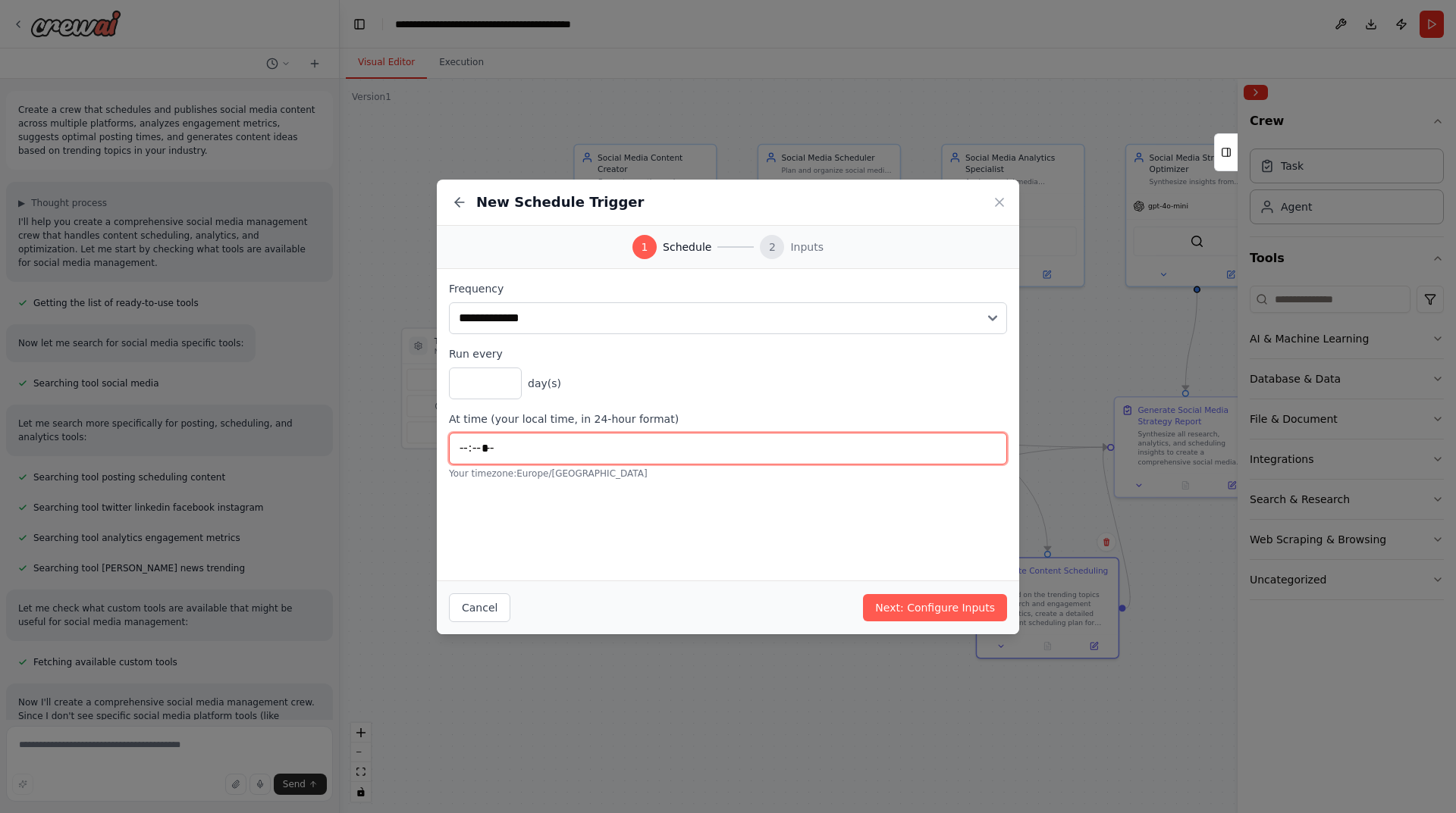
click at [542, 460] on input "*****" at bounding box center [727, 448] width 558 height 32
click at [480, 446] on input "*****" at bounding box center [727, 448] width 558 height 32
click at [466, 448] on input "*****" at bounding box center [727, 448] width 558 height 32
click at [913, 611] on button "Next: Configure Inputs" at bounding box center [935, 607] width 144 height 27
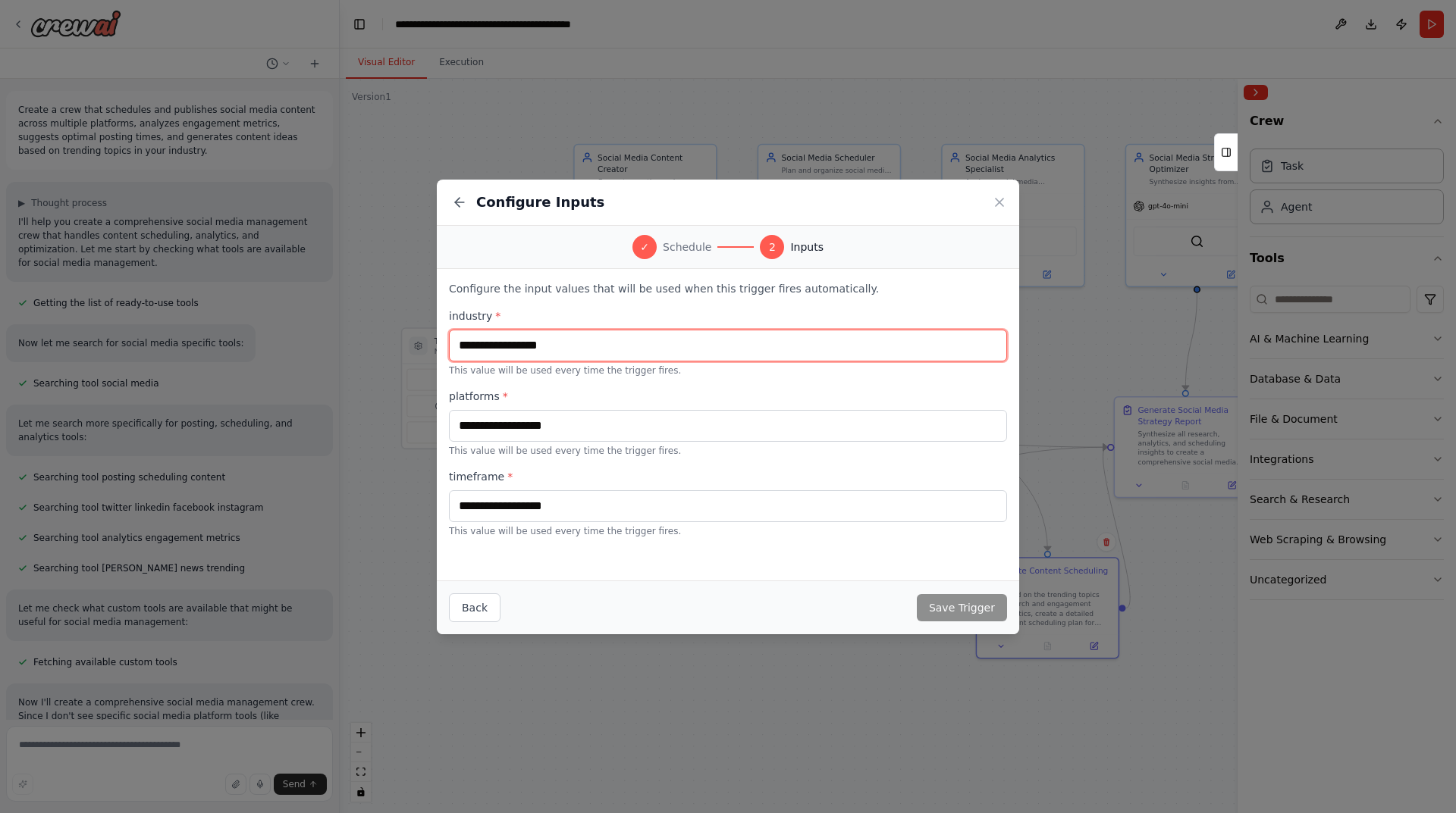
click at [532, 348] on input "text" at bounding box center [727, 345] width 558 height 32
drag, startPoint x: 599, startPoint y: 345, endPoint x: 189, endPoint y: 327, distance: 410.4
click at [189, 327] on div "Configure Inputs ✓ Schedule 2 Inputs Configure the input values that will be us…" at bounding box center [728, 406] width 1456 height 813
type input "*******"
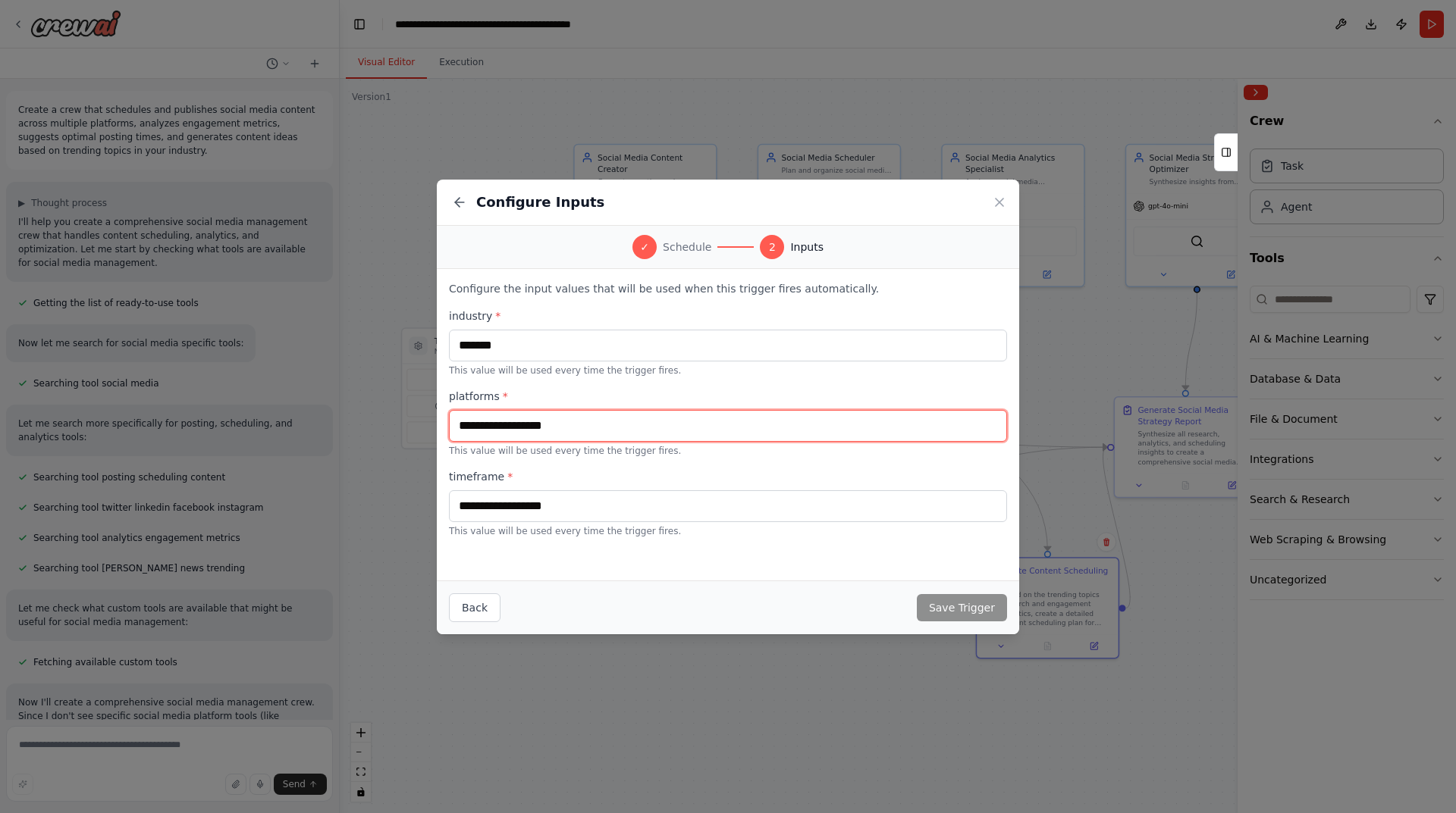
click at [543, 431] on input "text" at bounding box center [727, 426] width 558 height 32
click at [600, 438] on input "text" at bounding box center [727, 426] width 558 height 32
type input "****"
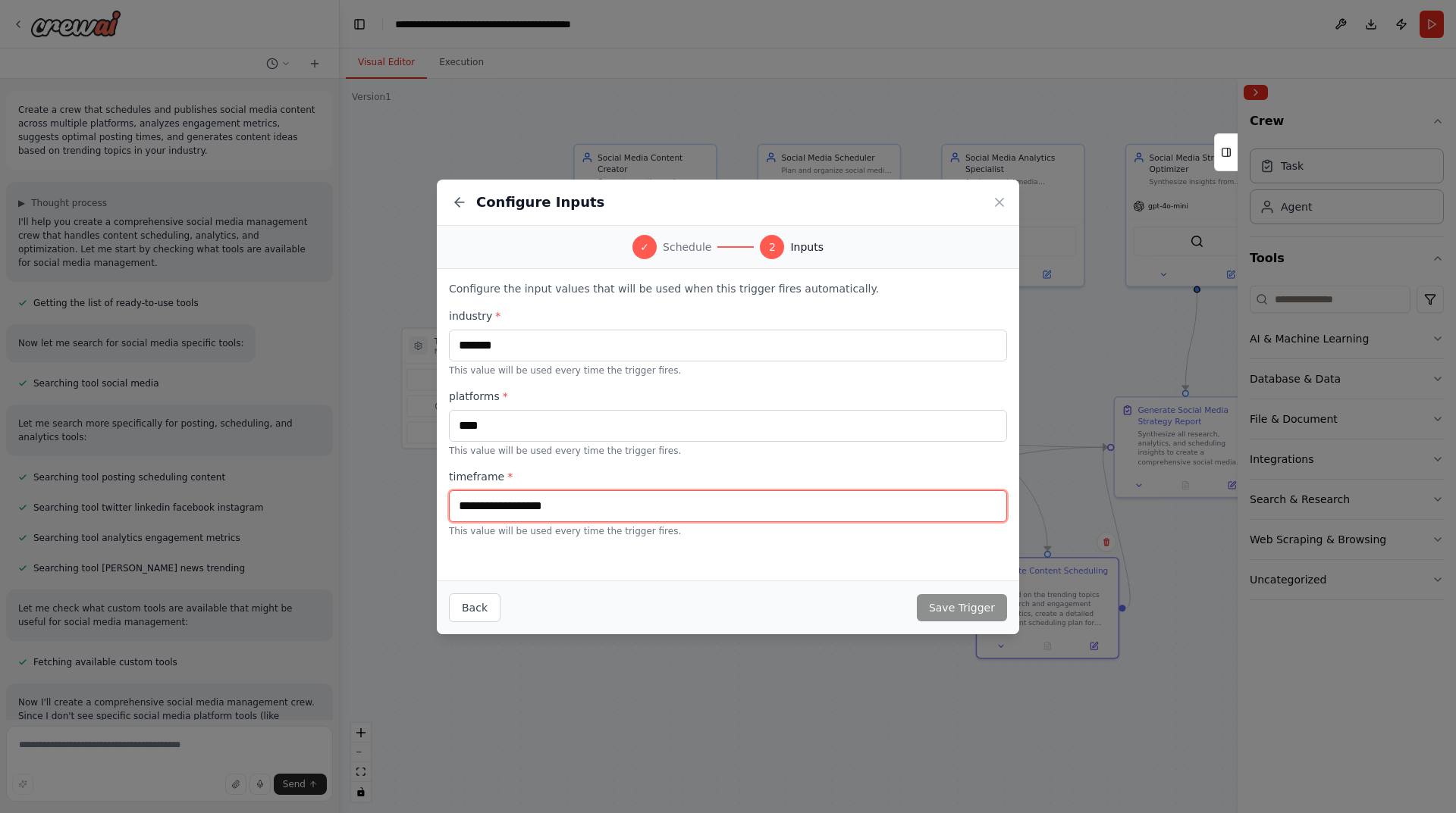
click at [596, 499] on input "text" at bounding box center [727, 505] width 558 height 32
type input "*****"
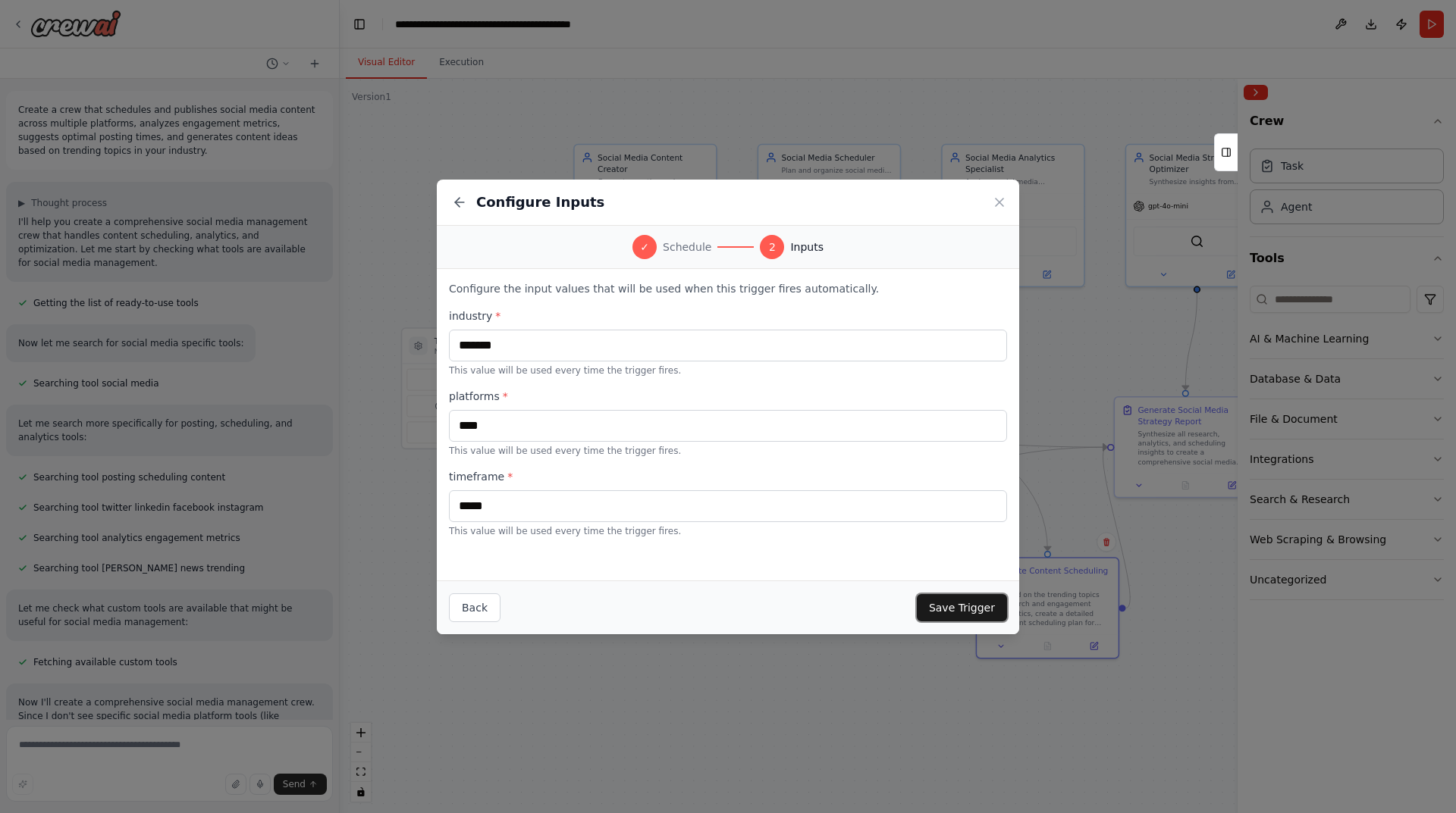
click at [989, 601] on button "Save Trigger" at bounding box center [961, 607] width 90 height 27
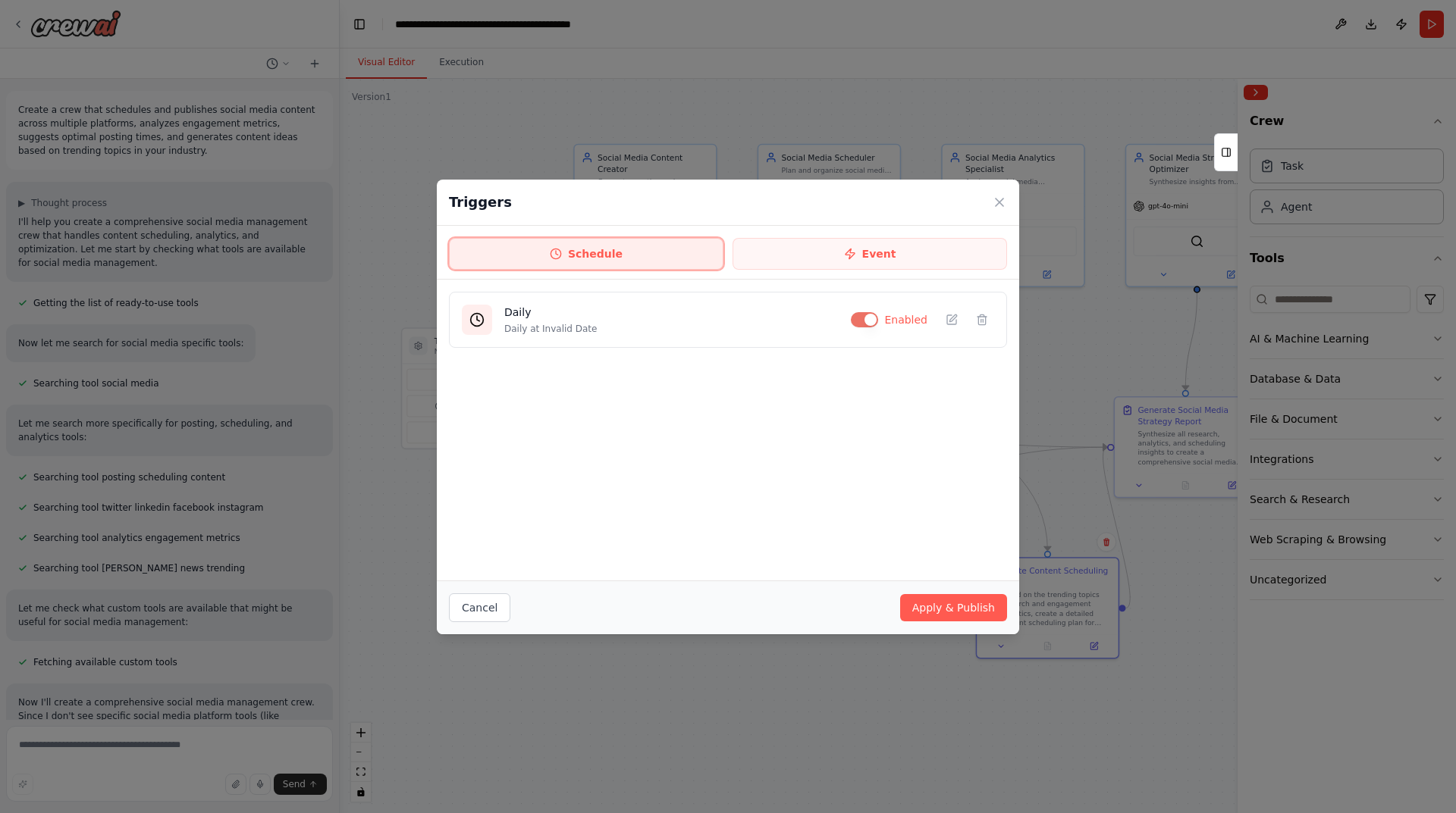
click at [610, 257] on button "Schedule" at bounding box center [585, 253] width 275 height 32
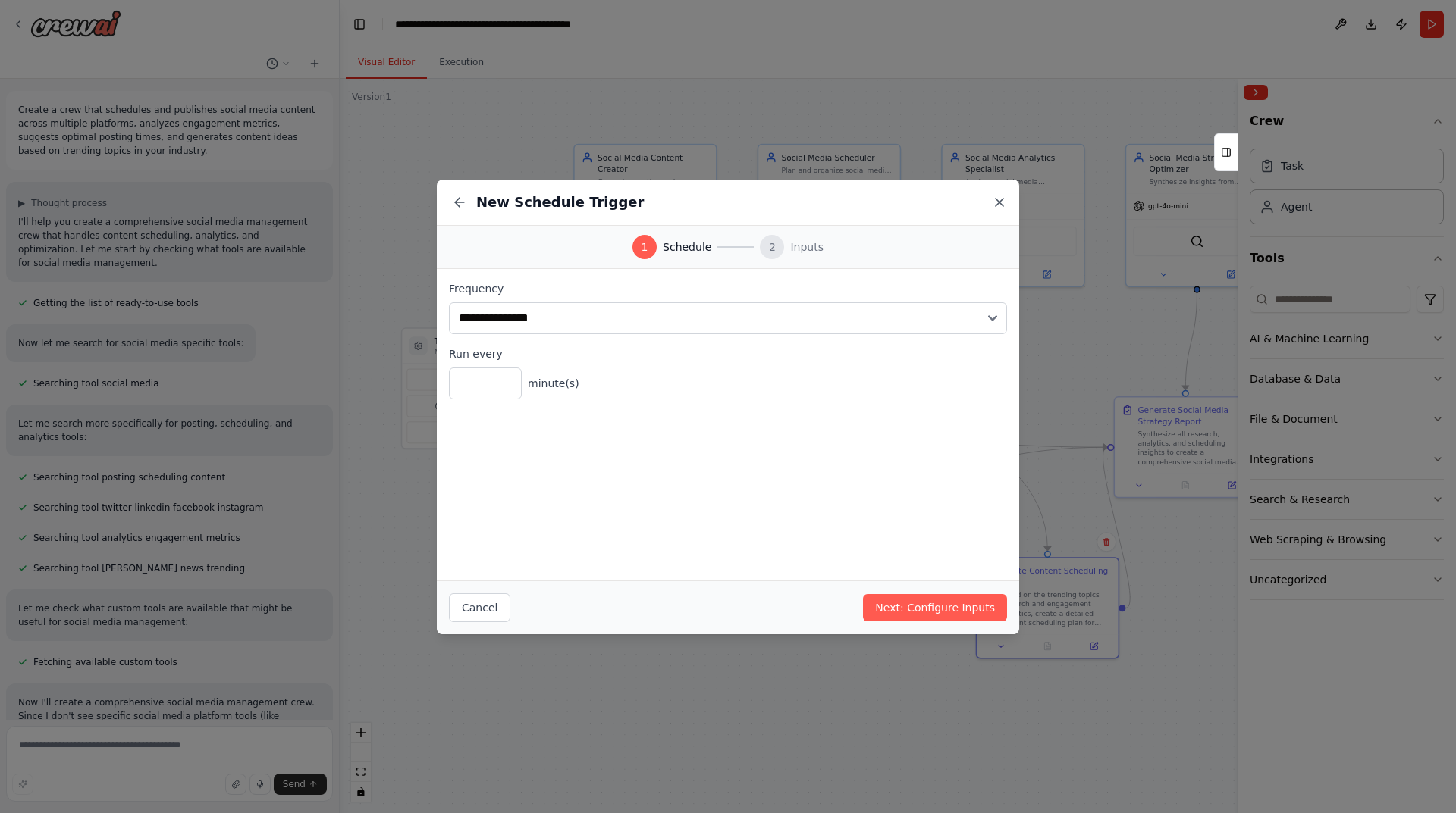
click at [1004, 200] on icon at bounding box center [1000, 203] width 16 height 16
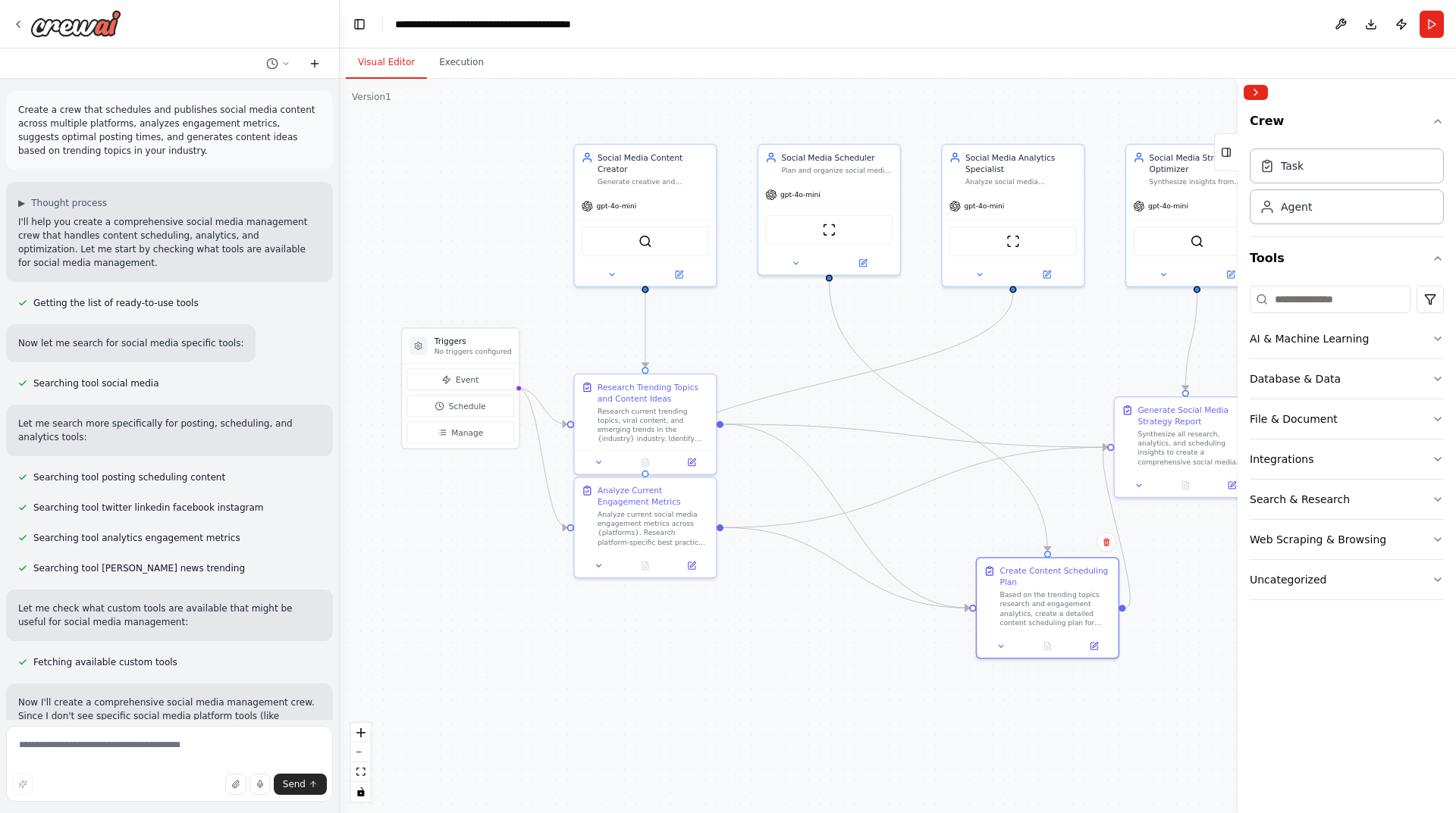
click at [316, 70] on button at bounding box center [314, 63] width 24 height 18
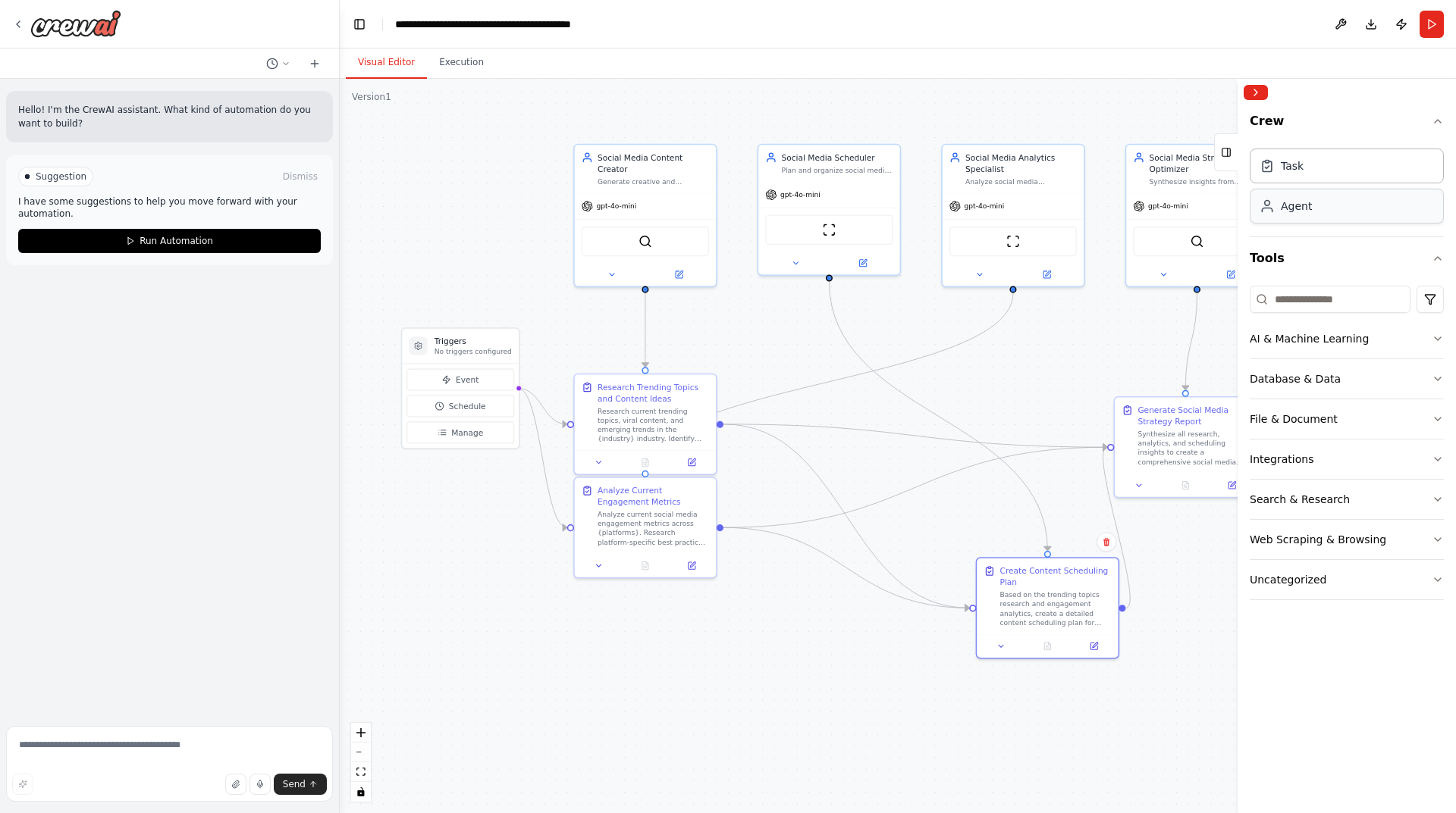
click at [1324, 214] on div "Agent" at bounding box center [1346, 207] width 194 height 35
click at [1326, 179] on div "Task" at bounding box center [1346, 165] width 194 height 35
click at [1333, 21] on button at bounding box center [1340, 24] width 24 height 27
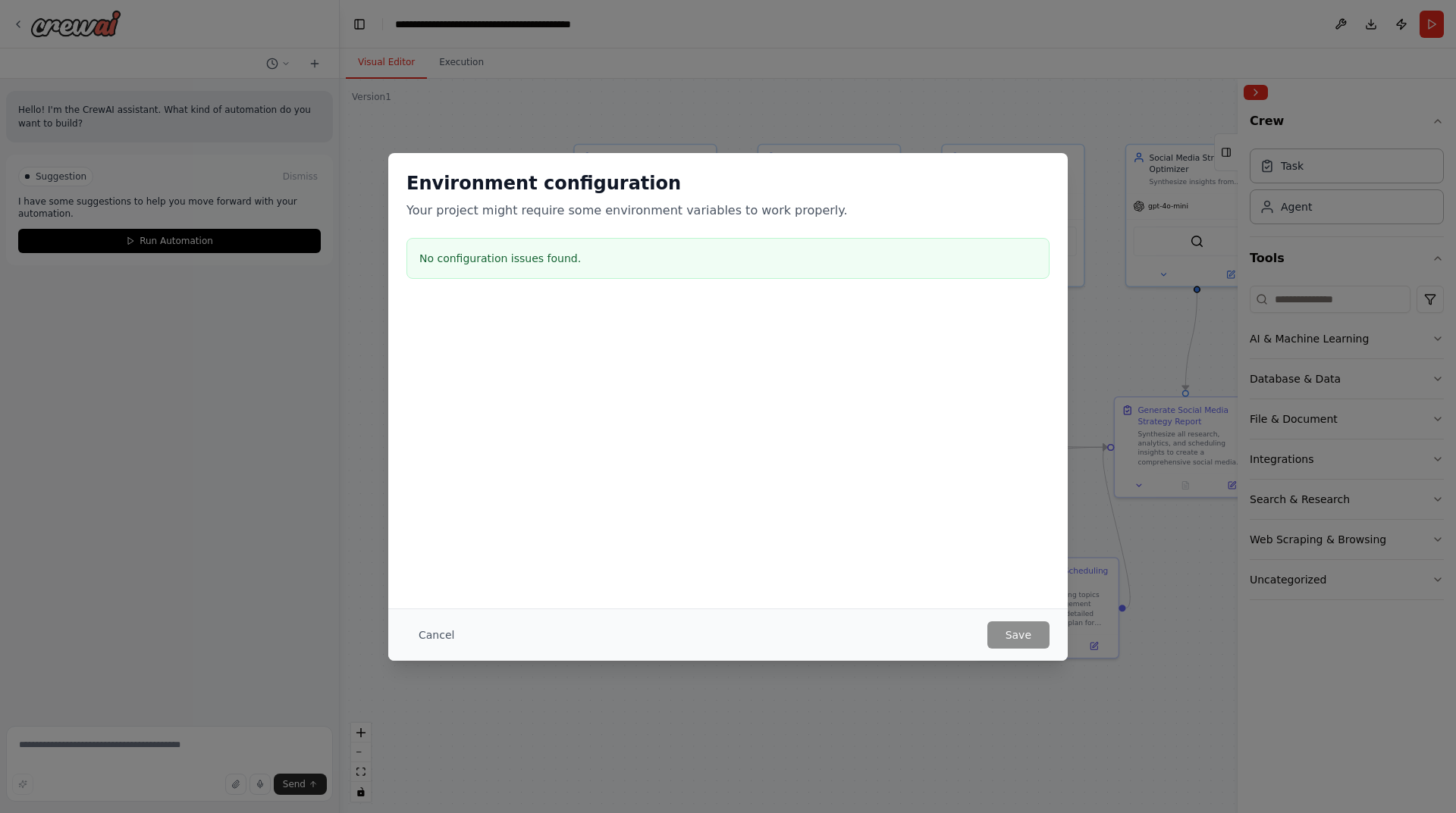
click at [566, 275] on div "No configuration issues found." at bounding box center [728, 258] width 643 height 41
click at [426, 639] on button "Cancel" at bounding box center [437, 635] width 60 height 27
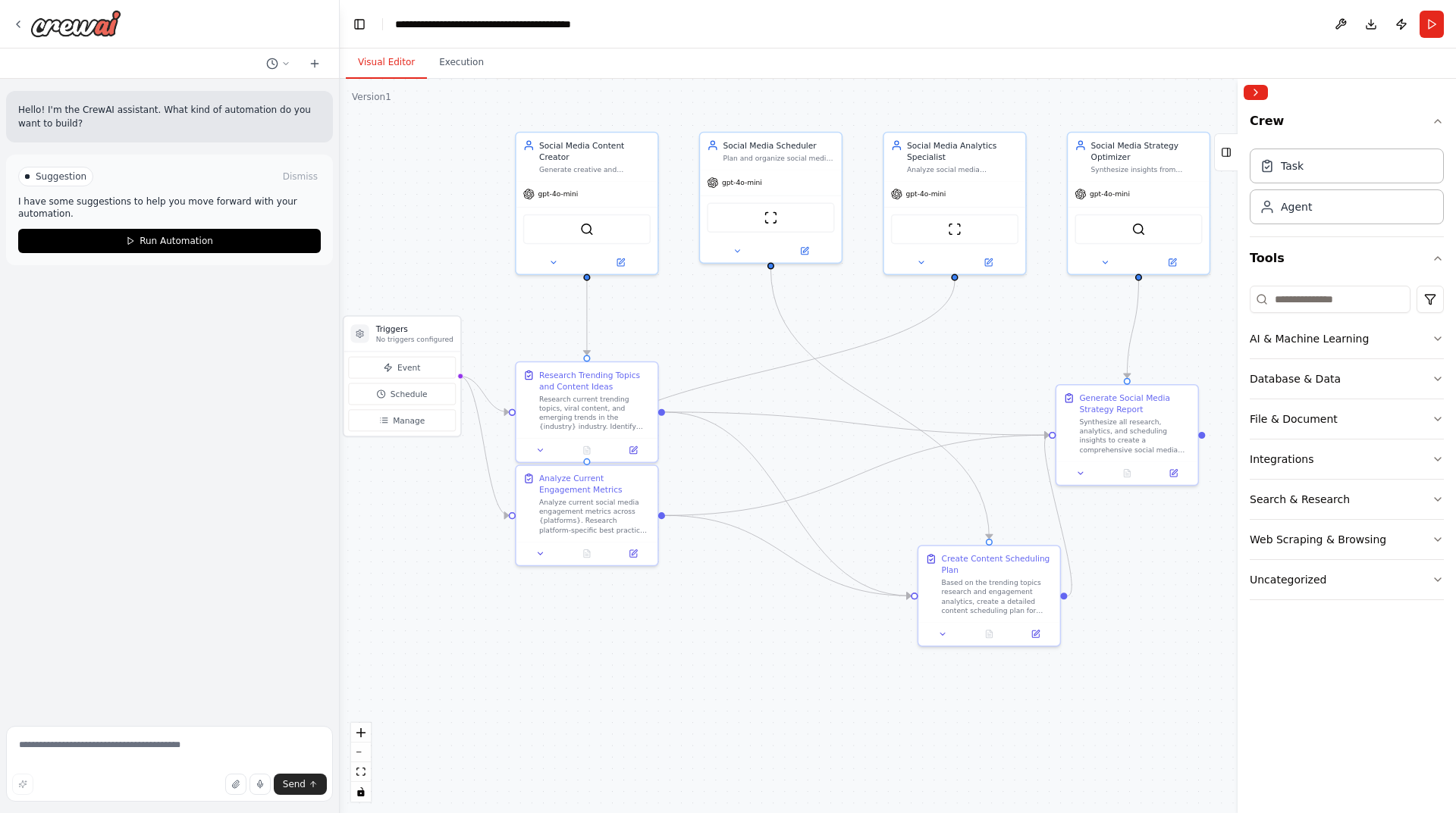
drag, startPoint x: 926, startPoint y: 717, endPoint x: 864, endPoint y: 700, distance: 64.3
click at [865, 703] on div ".deletable-edge-delete-btn { width: 20px; height: 20px; border: 0px solid #ffff…" at bounding box center [898, 445] width 1116 height 734
